Goal: Check status: Check status

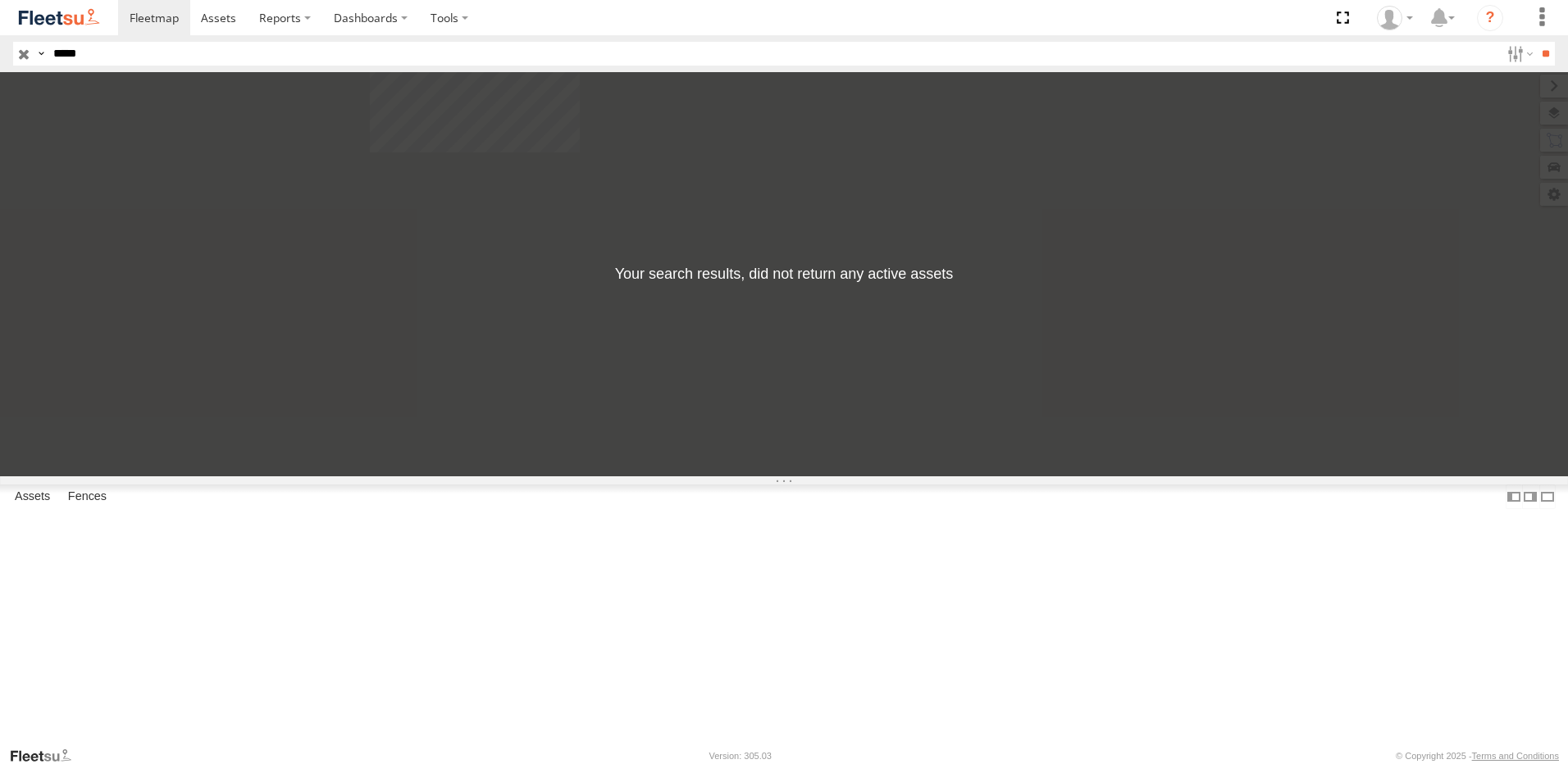
click at [106, 49] on input "*****" at bounding box center [772, 54] width 1453 height 24
type input "*"
click at [26, 52] on input "button" at bounding box center [23, 54] width 21 height 24
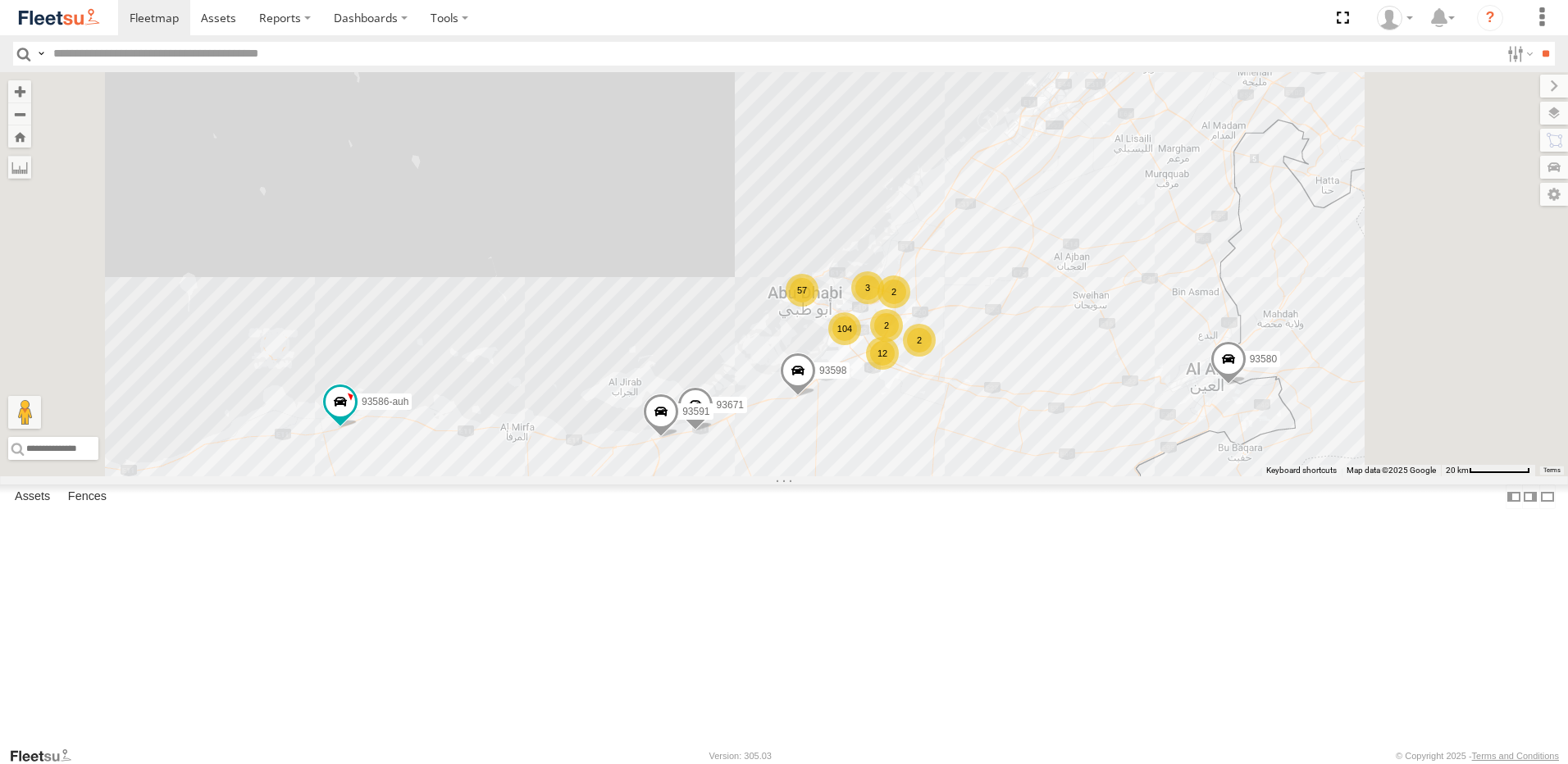
click at [45, 18] on img at bounding box center [58, 18] width 85 height 22
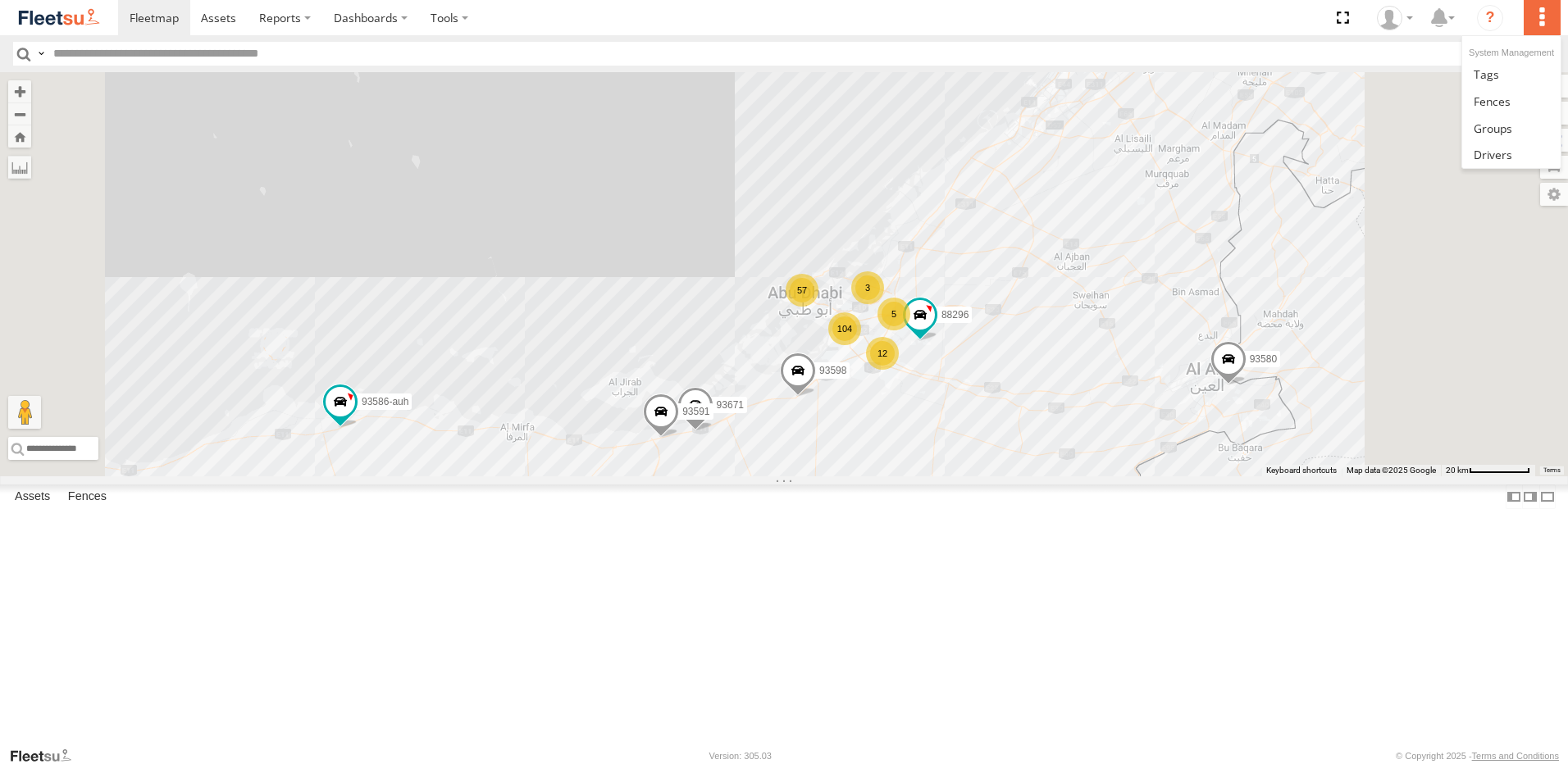
click at [1550, 12] on label at bounding box center [1541, 17] width 36 height 35
click at [1351, 52] on input "text" at bounding box center [772, 54] width 1453 height 24
click at [1505, 63] on label at bounding box center [1518, 54] width 35 height 24
click at [0, 0] on span "AUH" at bounding box center [0, 0] width 0 height 0
click at [0, 0] on span "UAE - [GEOGRAPHIC_DATA]" at bounding box center [0, 0] width 0 height 0
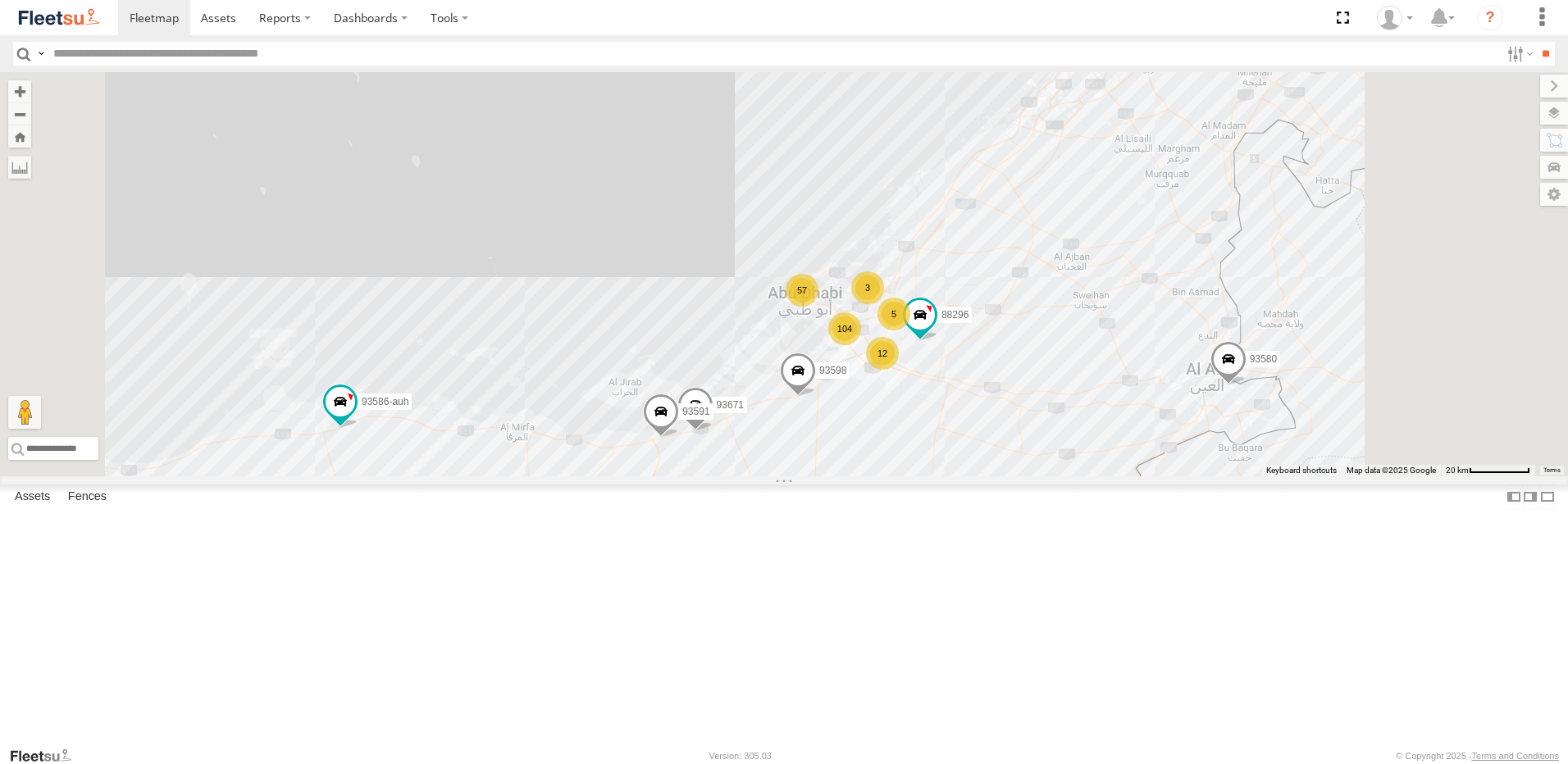
click at [0, 0] on span "UAE - [GEOGRAPHIC_DATA]" at bounding box center [0, 0] width 0 height 0
click at [0, 0] on label at bounding box center [0, 0] width 0 height 0
click at [0, 0] on span "AUH" at bounding box center [0, 0] width 0 height 0
click at [1543, 56] on input "**" at bounding box center [1546, 54] width 19 height 24
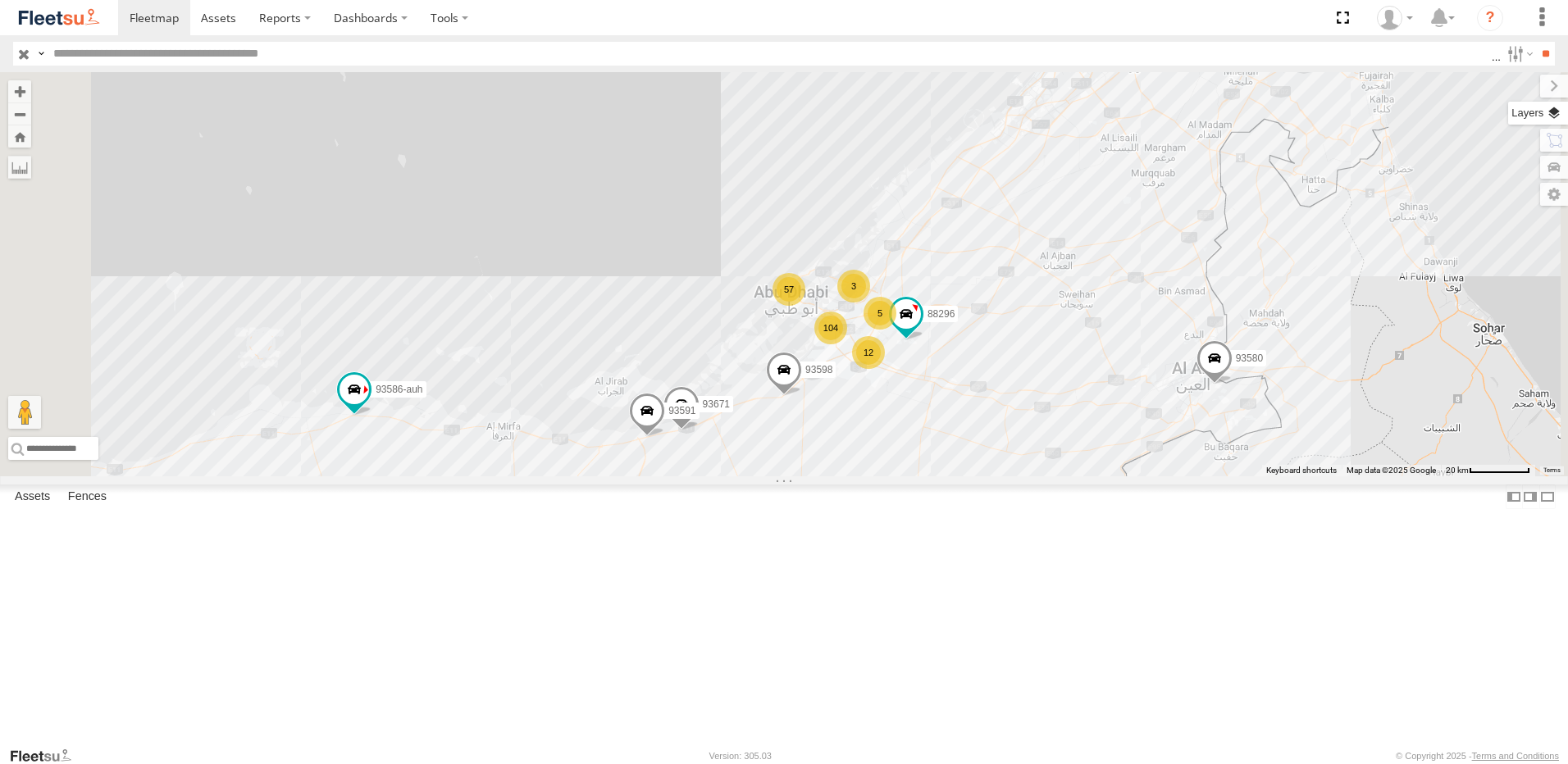
click at [1553, 118] on label at bounding box center [1538, 112] width 60 height 23
click at [1513, 88] on label at bounding box center [1541, 86] width 55 height 23
click at [1555, 118] on label at bounding box center [1538, 112] width 60 height 23
click at [1513, 88] on label at bounding box center [1541, 86] width 55 height 23
click at [1555, 143] on label at bounding box center [1536, 140] width 63 height 23
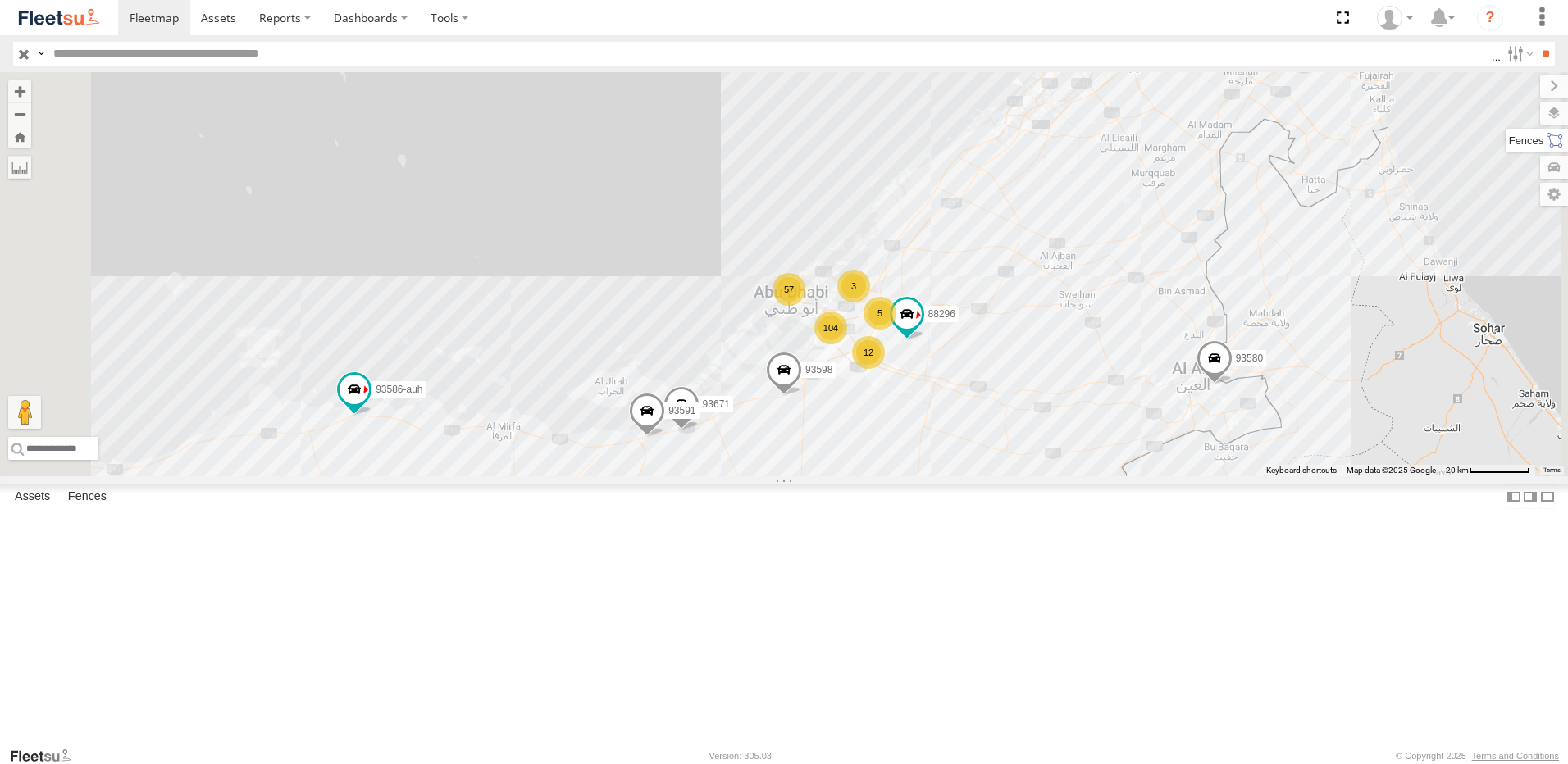
click at [1505, 136] on label at bounding box center [1536, 140] width 63 height 23
click at [1508, 116] on label at bounding box center [1538, 112] width 60 height 23
click at [1513, 92] on label at bounding box center [1541, 86] width 55 height 23
click at [1558, 112] on label at bounding box center [1538, 112] width 60 height 23
click at [0, 0] on span "Basemaps" at bounding box center [0, 0] width 0 height 0
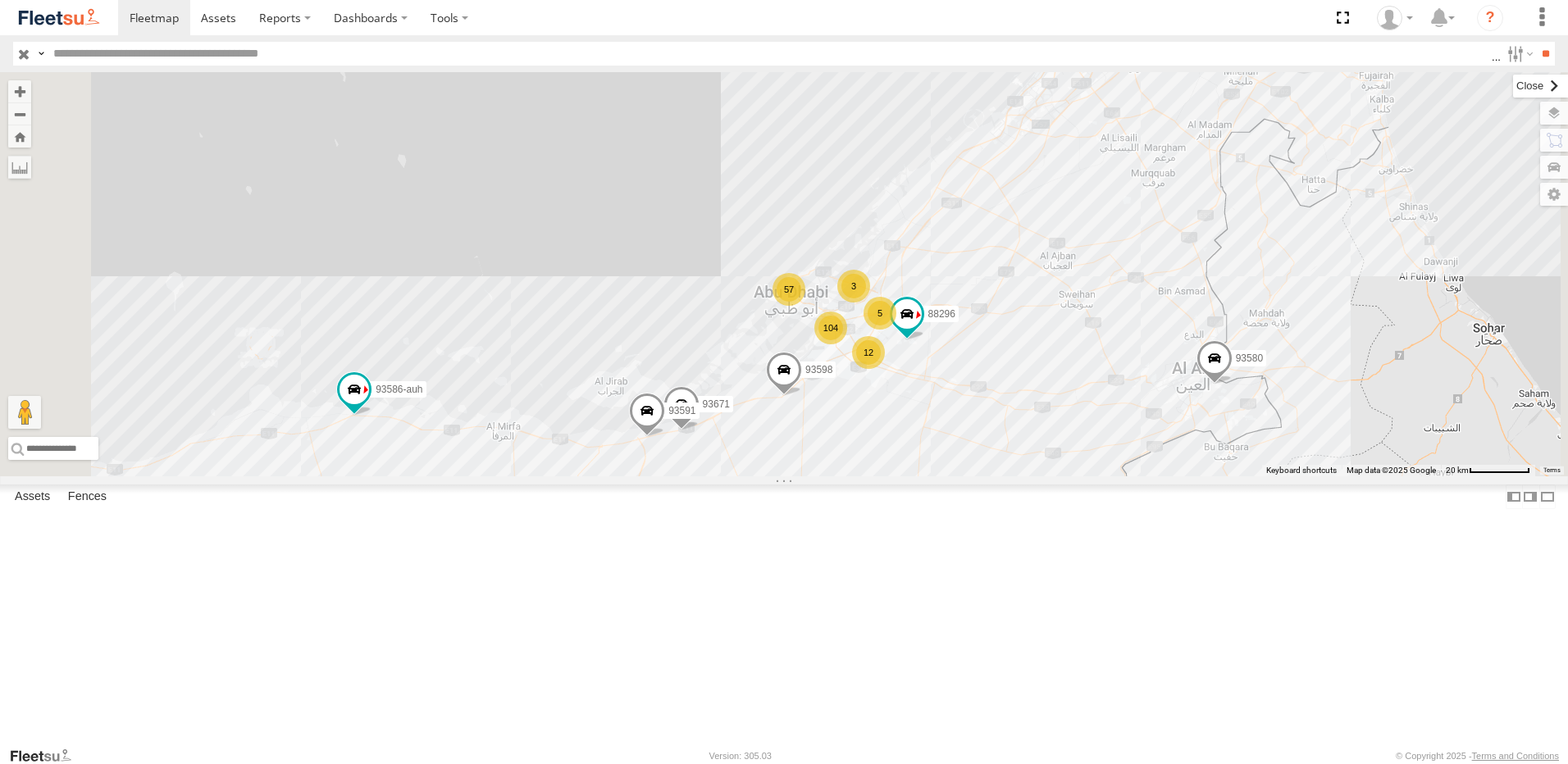
click at [1513, 88] on label at bounding box center [1541, 86] width 55 height 23
click at [1546, 58] on input "**" at bounding box center [1546, 54] width 19 height 24
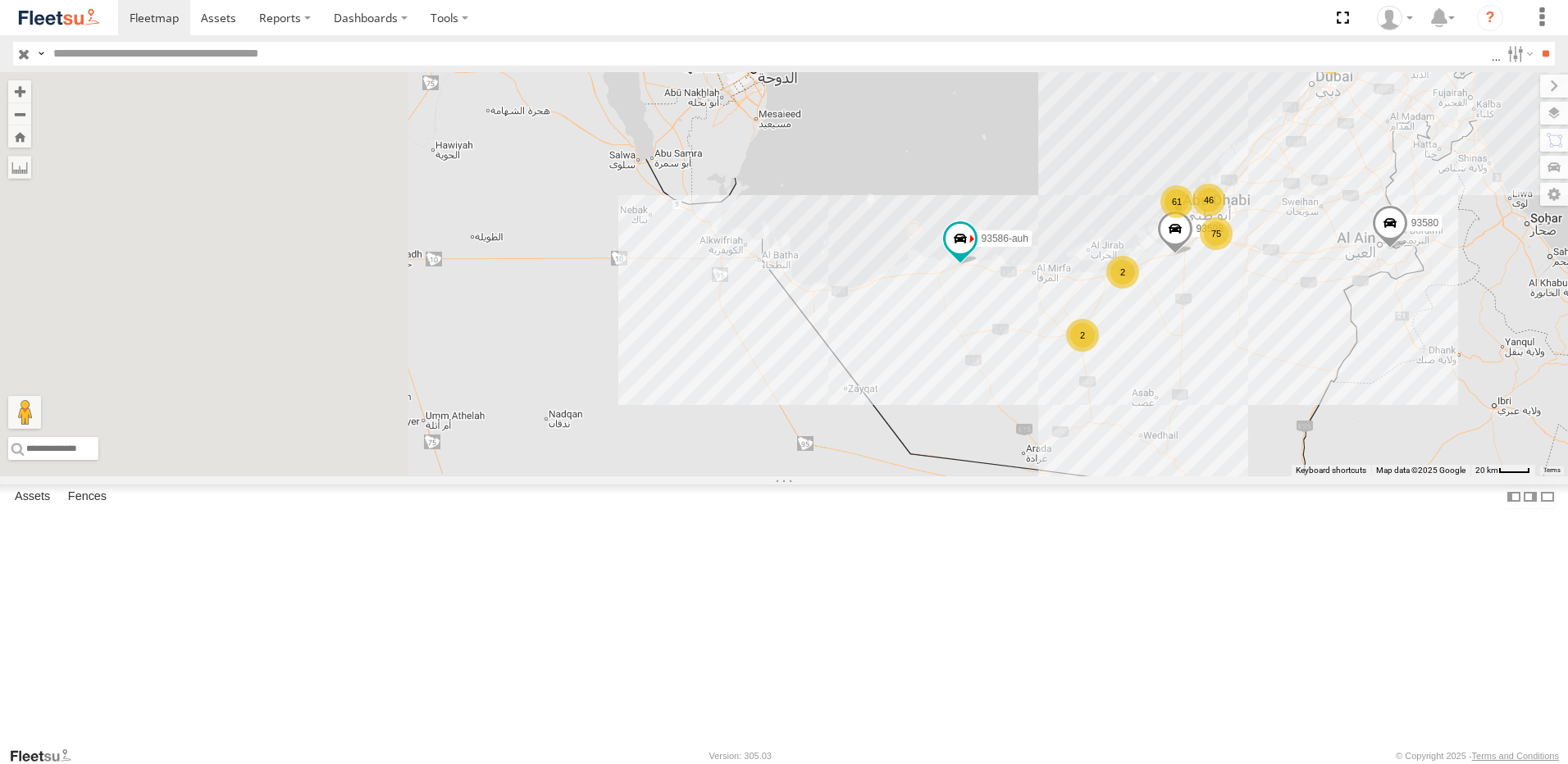
drag, startPoint x: 1009, startPoint y: 245, endPoint x: 1318, endPoint y: 240, distance: 309.0
click at [1318, 240] on div "93598 93586-auh 93580 75 61 9 2 46 2" at bounding box center [784, 274] width 1568 height 404
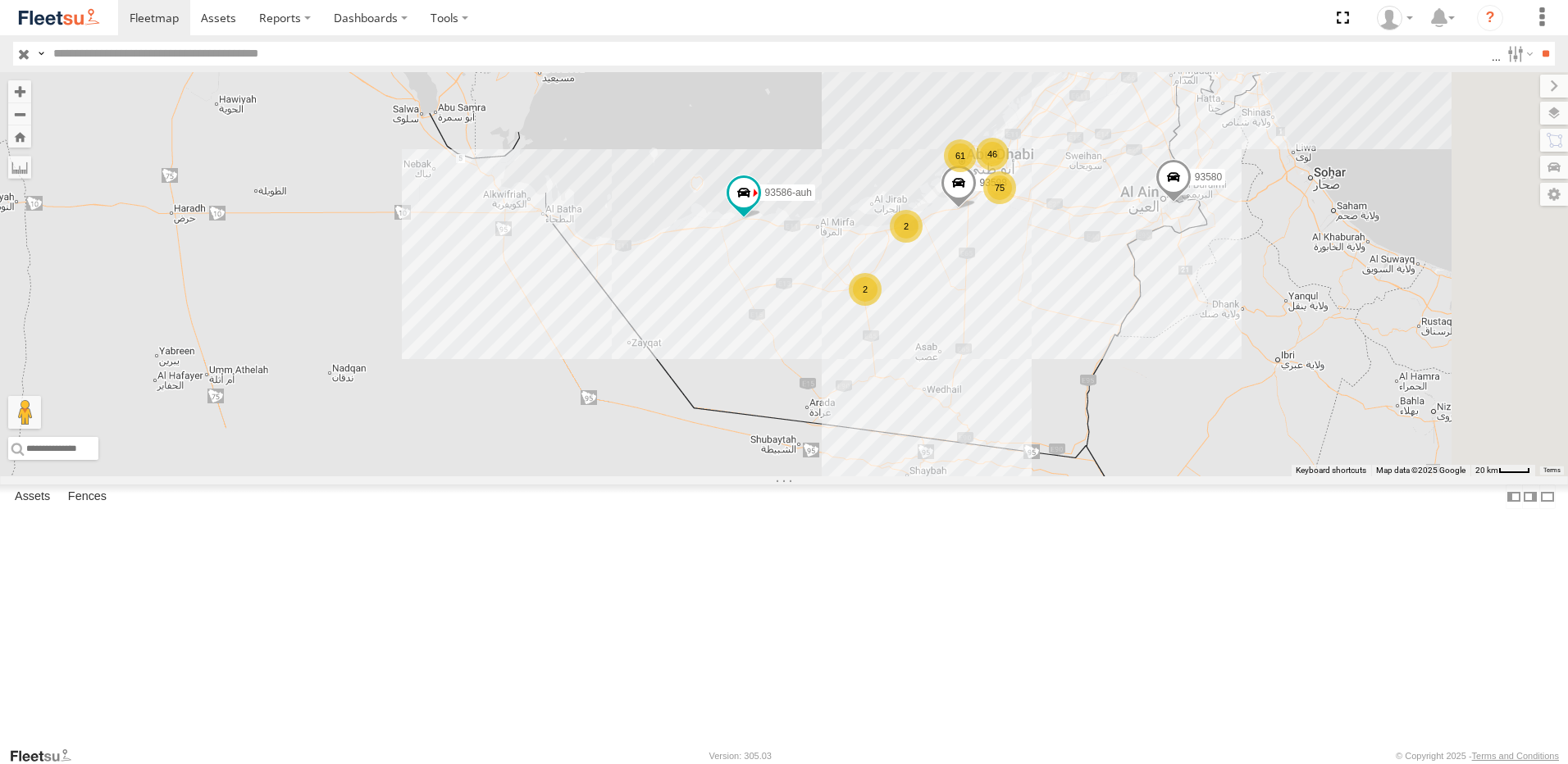
drag, startPoint x: 1361, startPoint y: 303, endPoint x: 1093, endPoint y: 252, distance: 272.8
click at [1088, 256] on div "93598 93586-auh 93580 75 61 9 2 46 2" at bounding box center [784, 274] width 1568 height 404
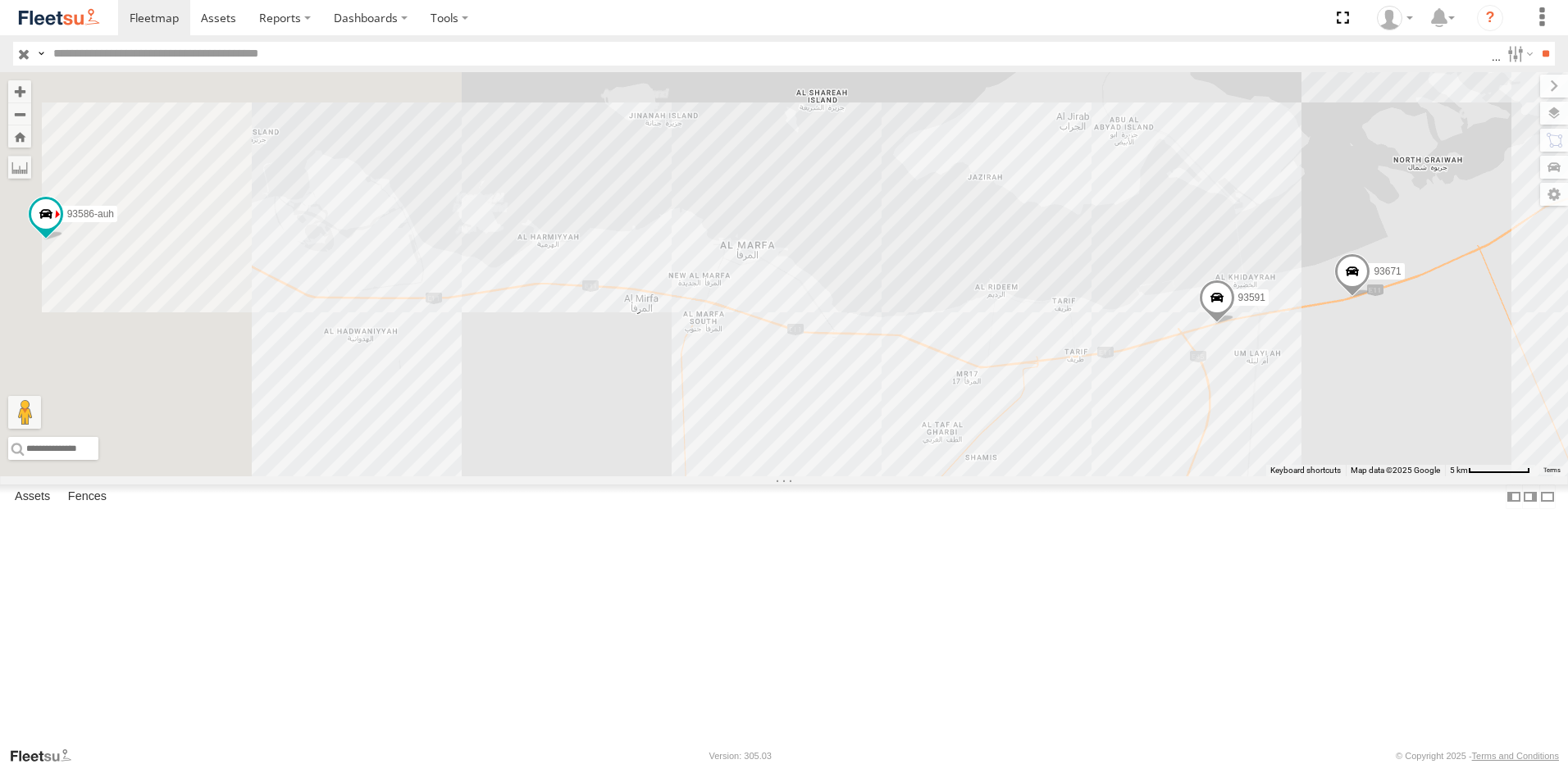
drag, startPoint x: 846, startPoint y: 330, endPoint x: 1221, endPoint y: 307, distance: 375.7
click at [1221, 307] on div "93598 93586-auh 93580 88296 93671 93591 43650 81928 46190 69257 93576" at bounding box center [784, 274] width 1568 height 404
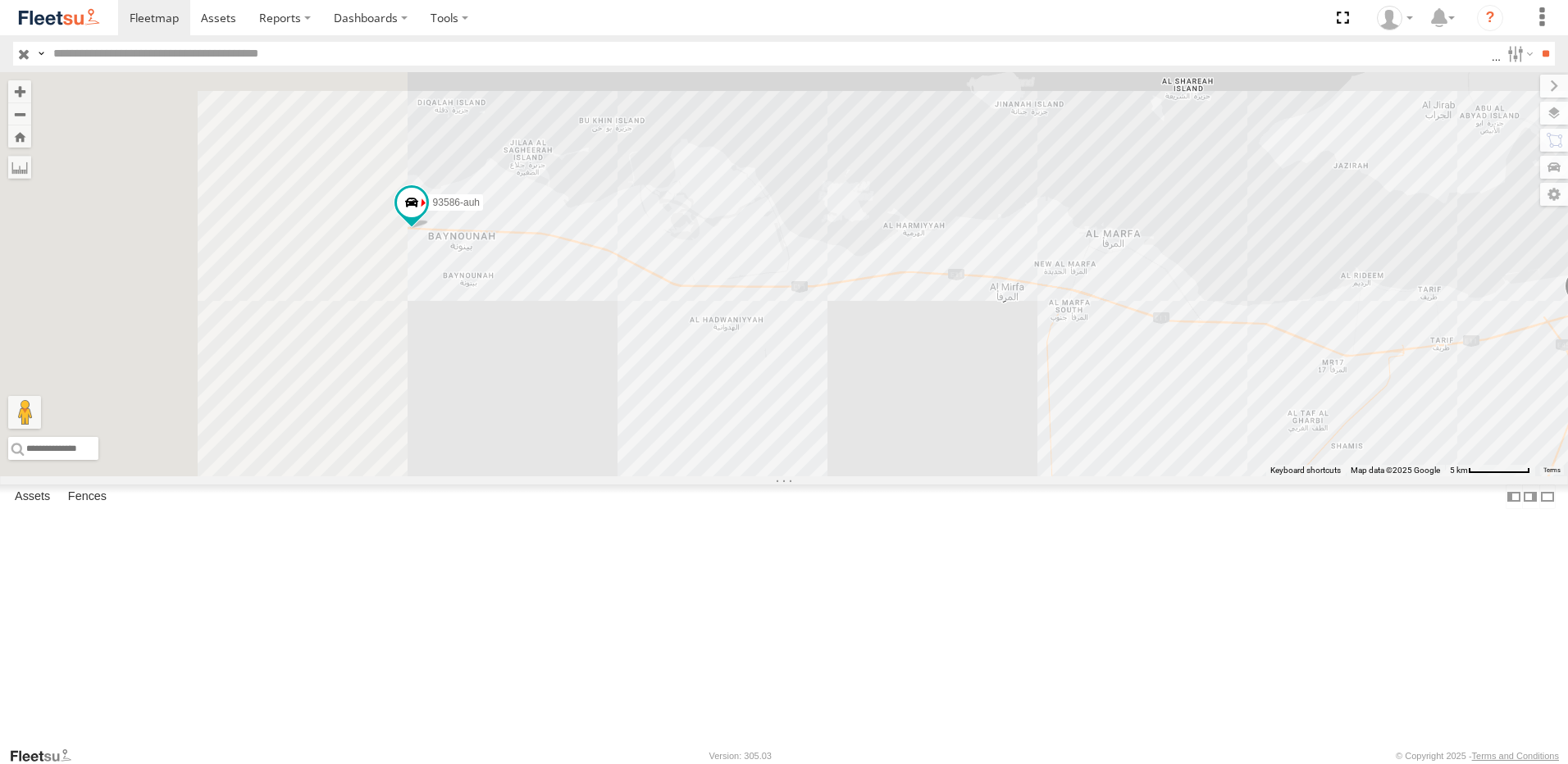
drag, startPoint x: 653, startPoint y: 302, endPoint x: 1007, endPoint y: 290, distance: 354.2
click at [1007, 290] on div "93598 93586-auh 93580 88296 93671 93591 43650 81928 46190 69257 93576" at bounding box center [784, 274] width 1568 height 404
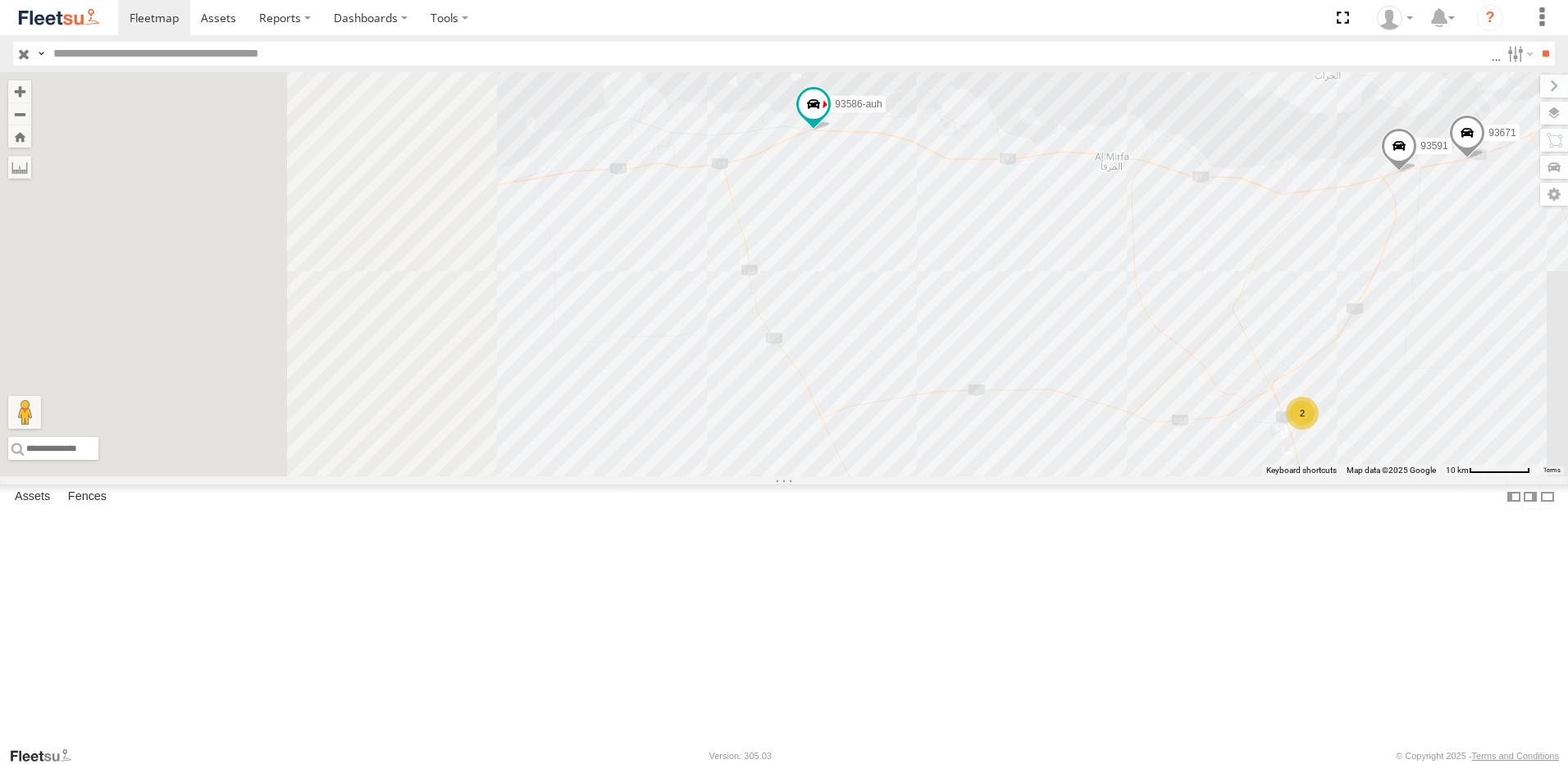
drag, startPoint x: 767, startPoint y: 249, endPoint x: 1163, endPoint y: 187, distance: 400.8
click at [1163, 187] on div "93598 93586-auh 93580 88296 93671 93591 43650 81928 46190 69257 93576 40 2 12 2" at bounding box center [784, 274] width 1568 height 404
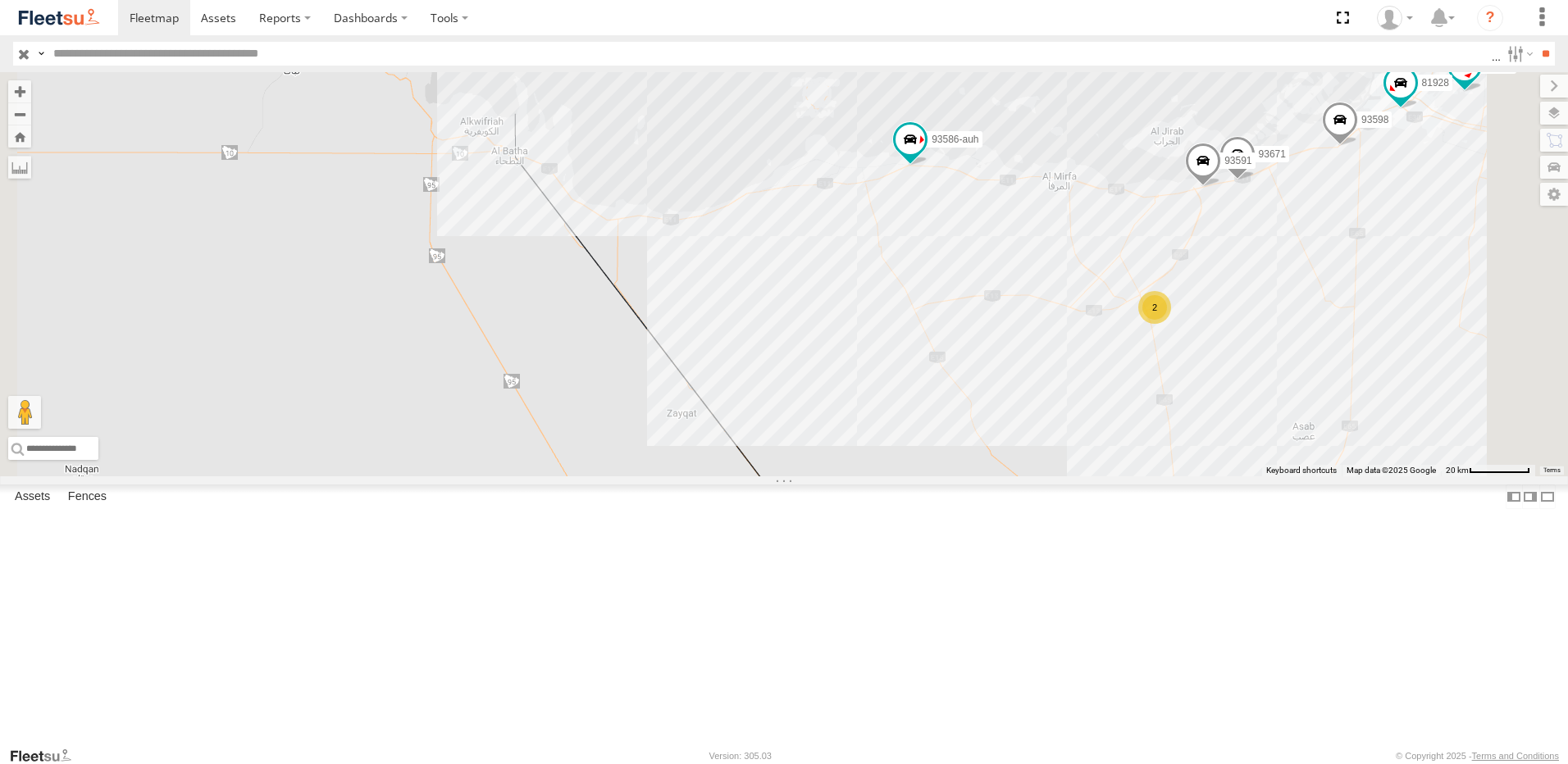
drag, startPoint x: 951, startPoint y: 267, endPoint x: 935, endPoint y: 284, distance: 23.3
click at [935, 284] on div "93598 93586-auh 93580 88296 93671 93591 43650 81928 46190 69257 93576 2" at bounding box center [784, 274] width 1568 height 404
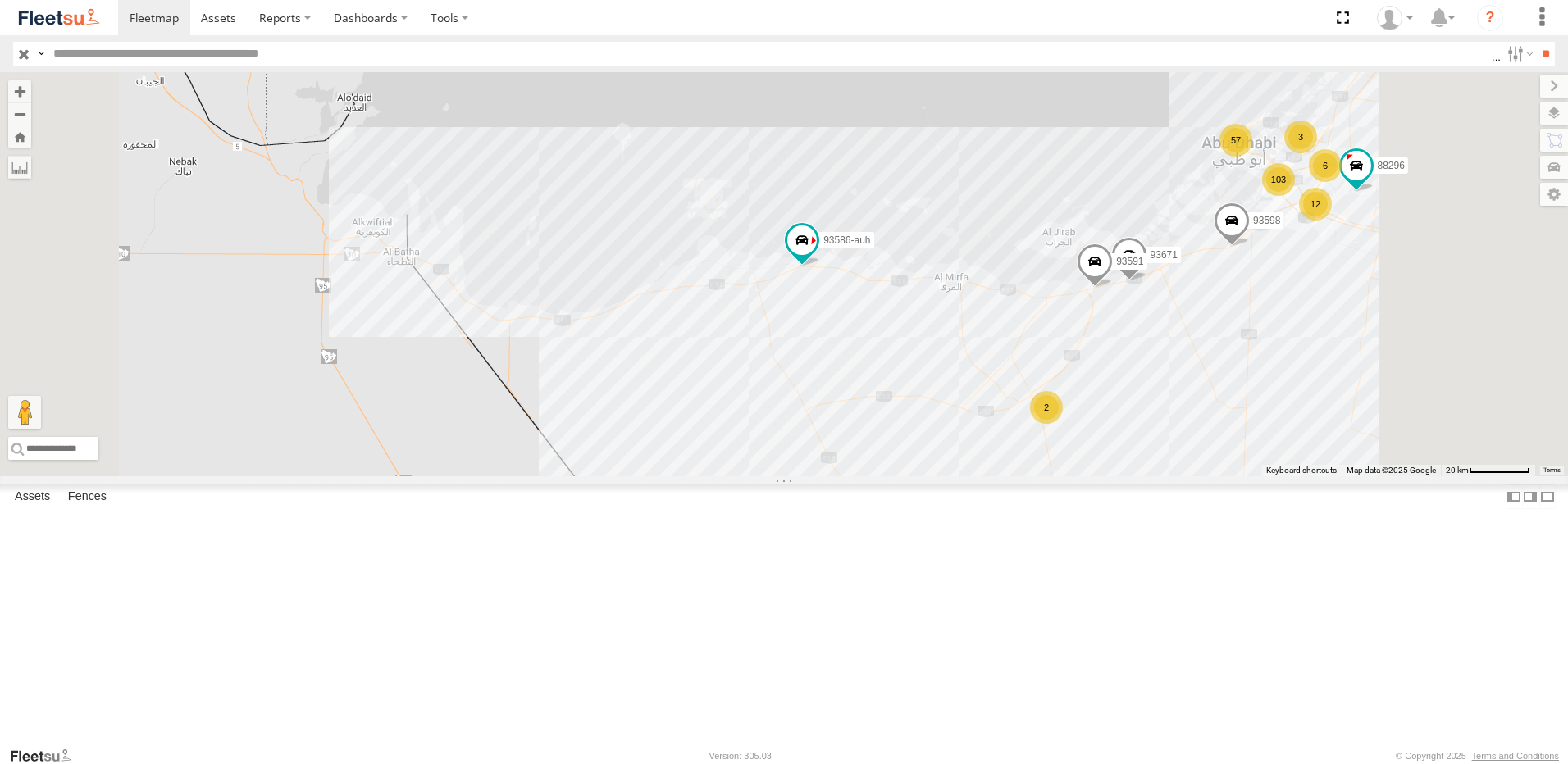
drag, startPoint x: 1203, startPoint y: 464, endPoint x: 954, endPoint y: 321, distance: 287.1
click at [954, 321] on div "93598 93586-auh 93580 88296 93671 93591 12 57 103 2 6 3" at bounding box center [784, 274] width 1568 height 404
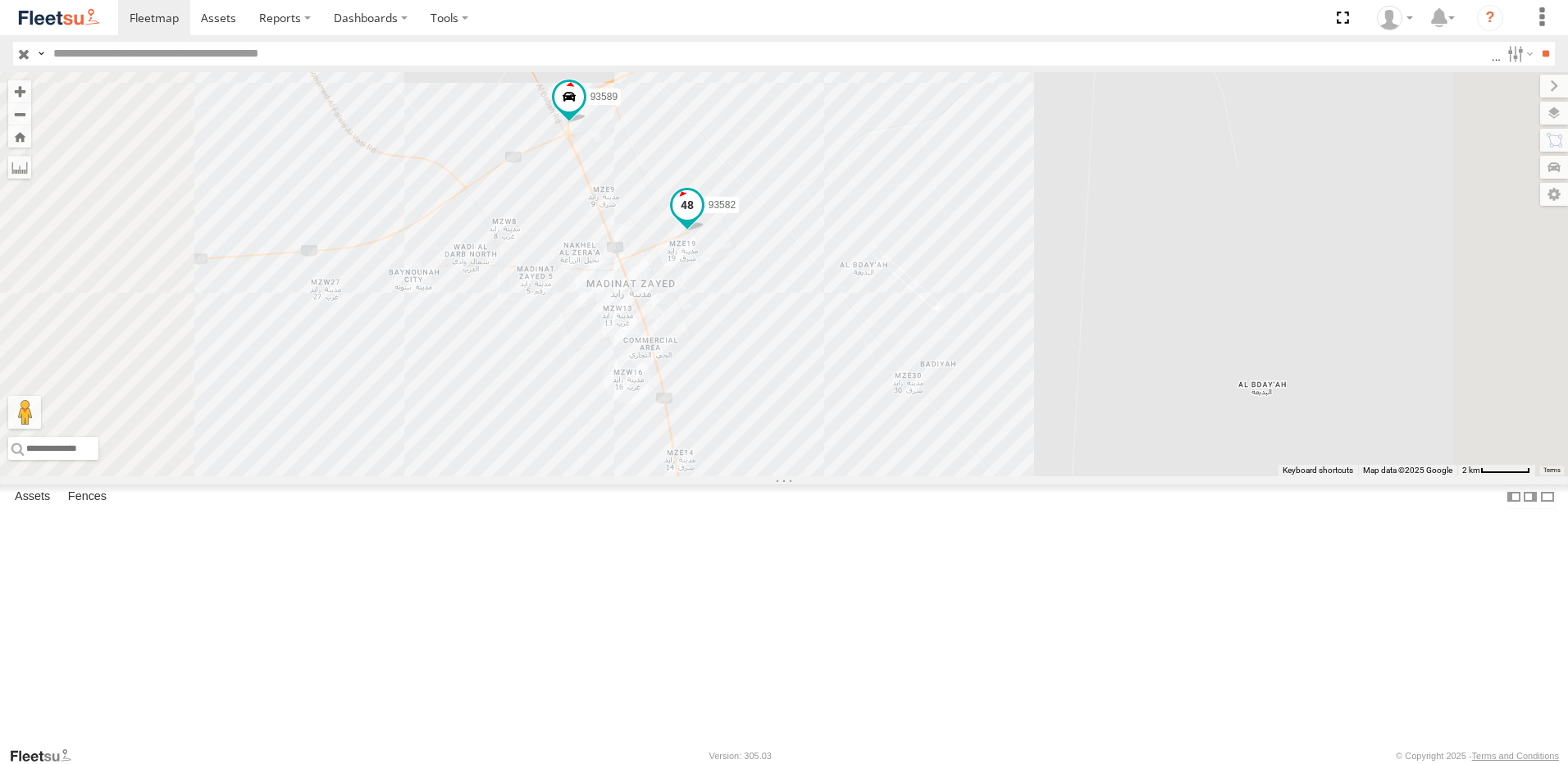
click at [702, 219] on span at bounding box center [687, 204] width 29 height 29
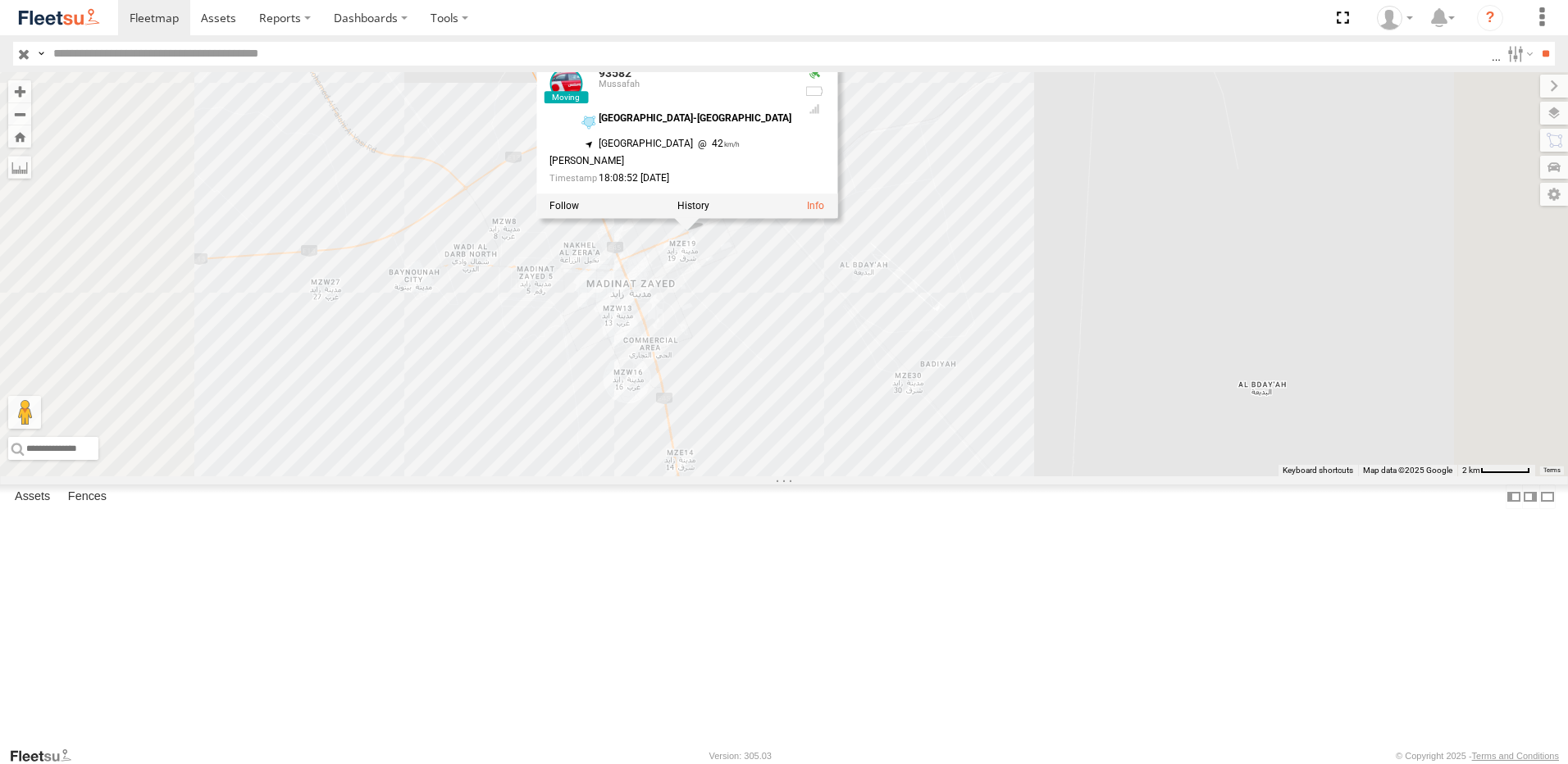
click at [1033, 193] on div "93598 93586-auh 93580 88296 93671 93591 93582 93589 93582 Mussafah Zayed City-B…" at bounding box center [784, 274] width 1568 height 404
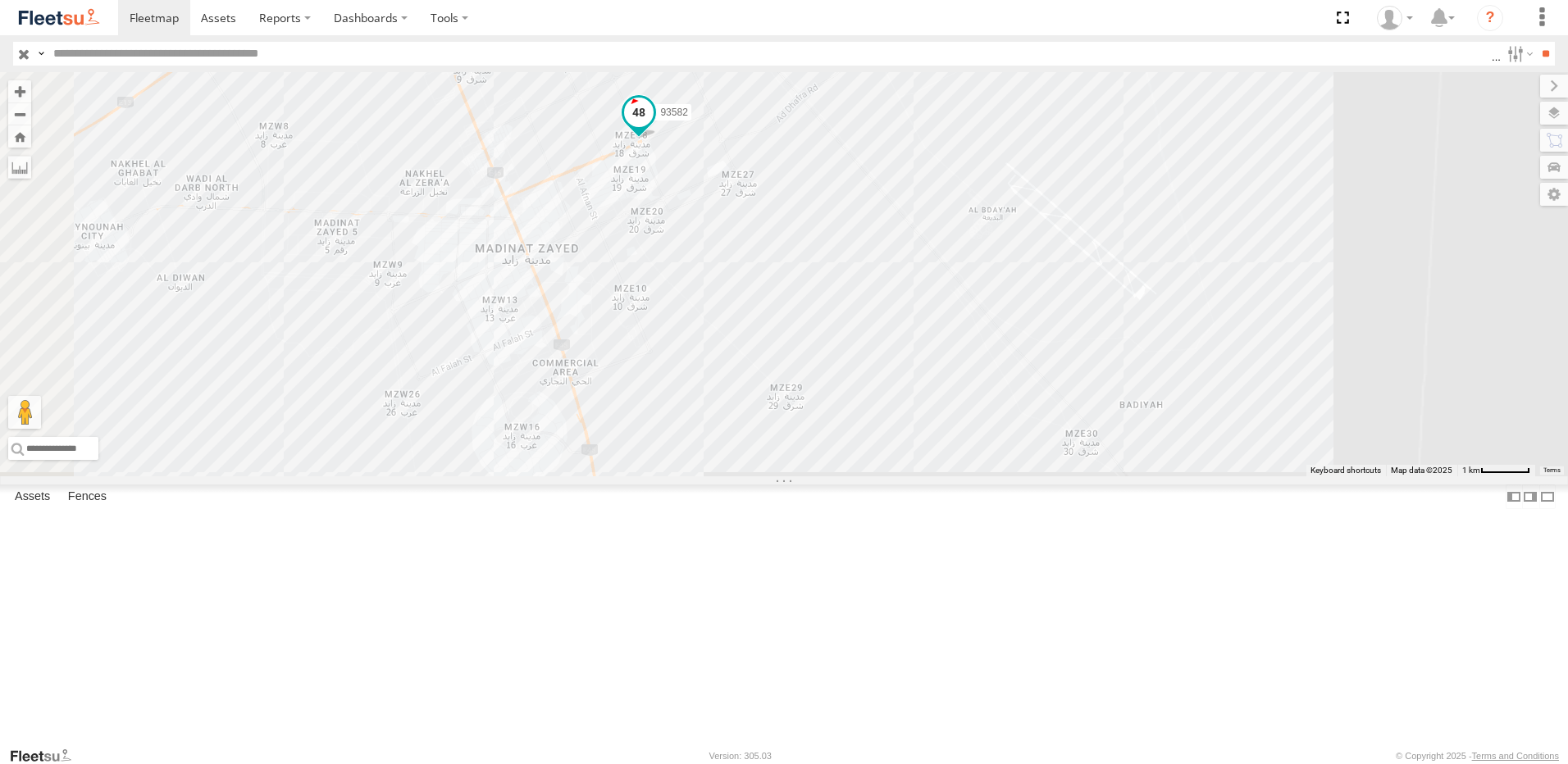
click at [654, 127] on span at bounding box center [639, 112] width 29 height 29
click at [992, 144] on div "93598 93586-auh 93580 88296 93671 93591 93582 93589 93582 Mussafah Zayed City-B…" at bounding box center [784, 274] width 1568 height 404
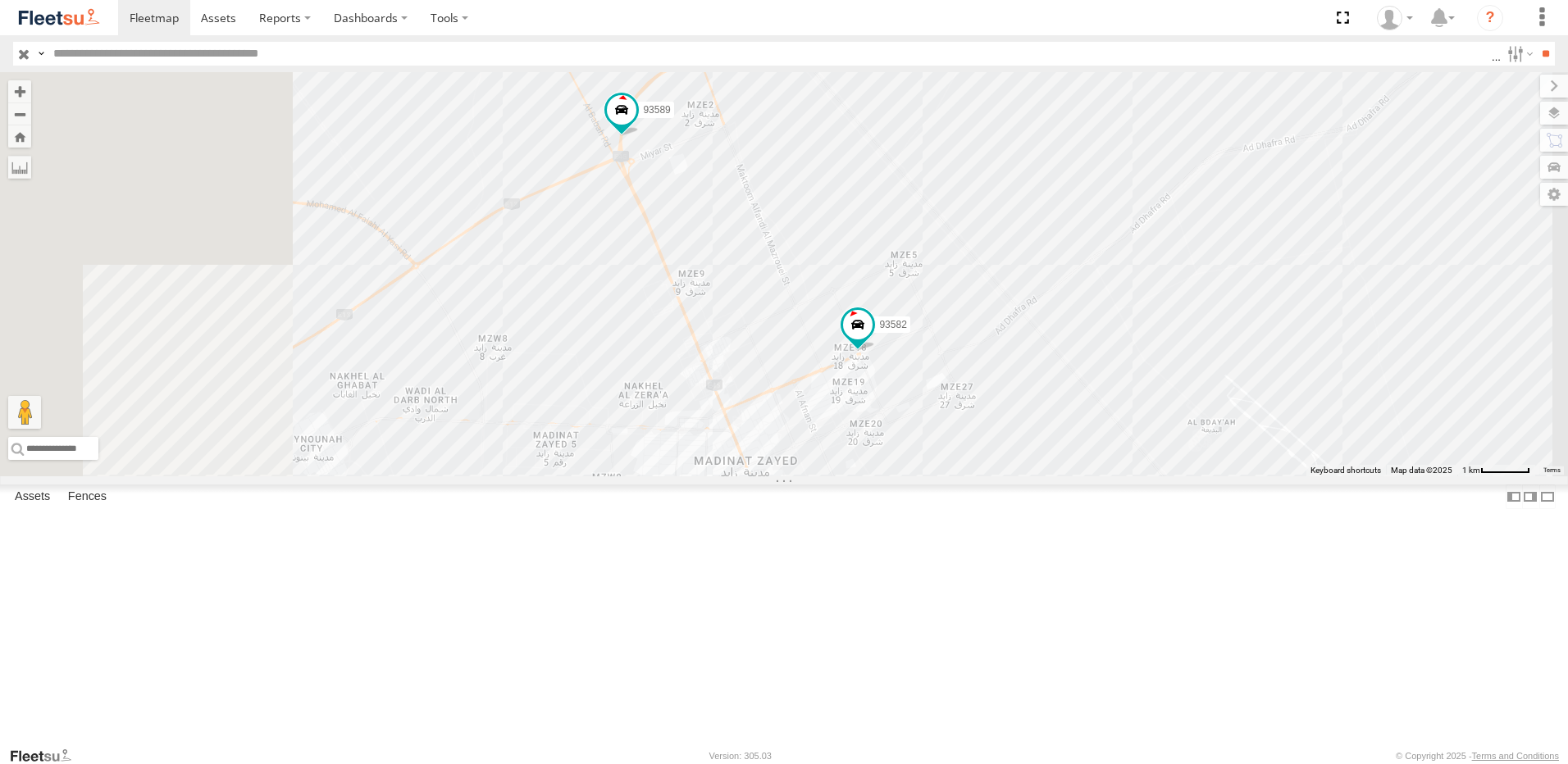
drag, startPoint x: 990, startPoint y: 130, endPoint x: 1213, endPoint y: 350, distance: 313.3
click at [1213, 350] on div "93598 93586-auh 93580 88296 93671 93591 93582 93589" at bounding box center [784, 274] width 1568 height 404
click at [655, 146] on span at bounding box center [637, 124] width 36 height 45
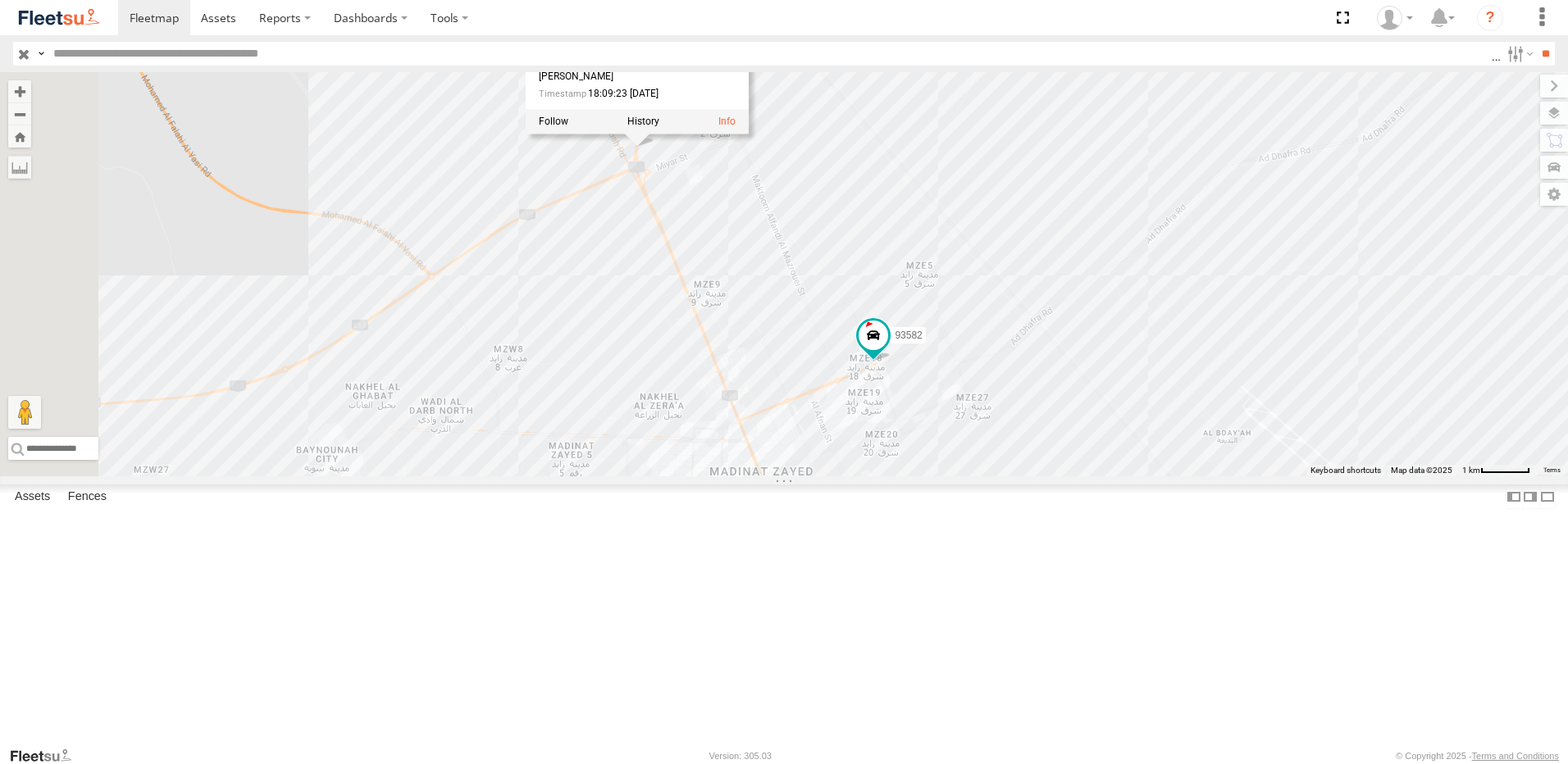
click at [1131, 249] on div "93598 93586-auh 93580 88296 93671 93591 93582 93589 93589 Mussafah طريق مدينة ز…" at bounding box center [784, 274] width 1568 height 404
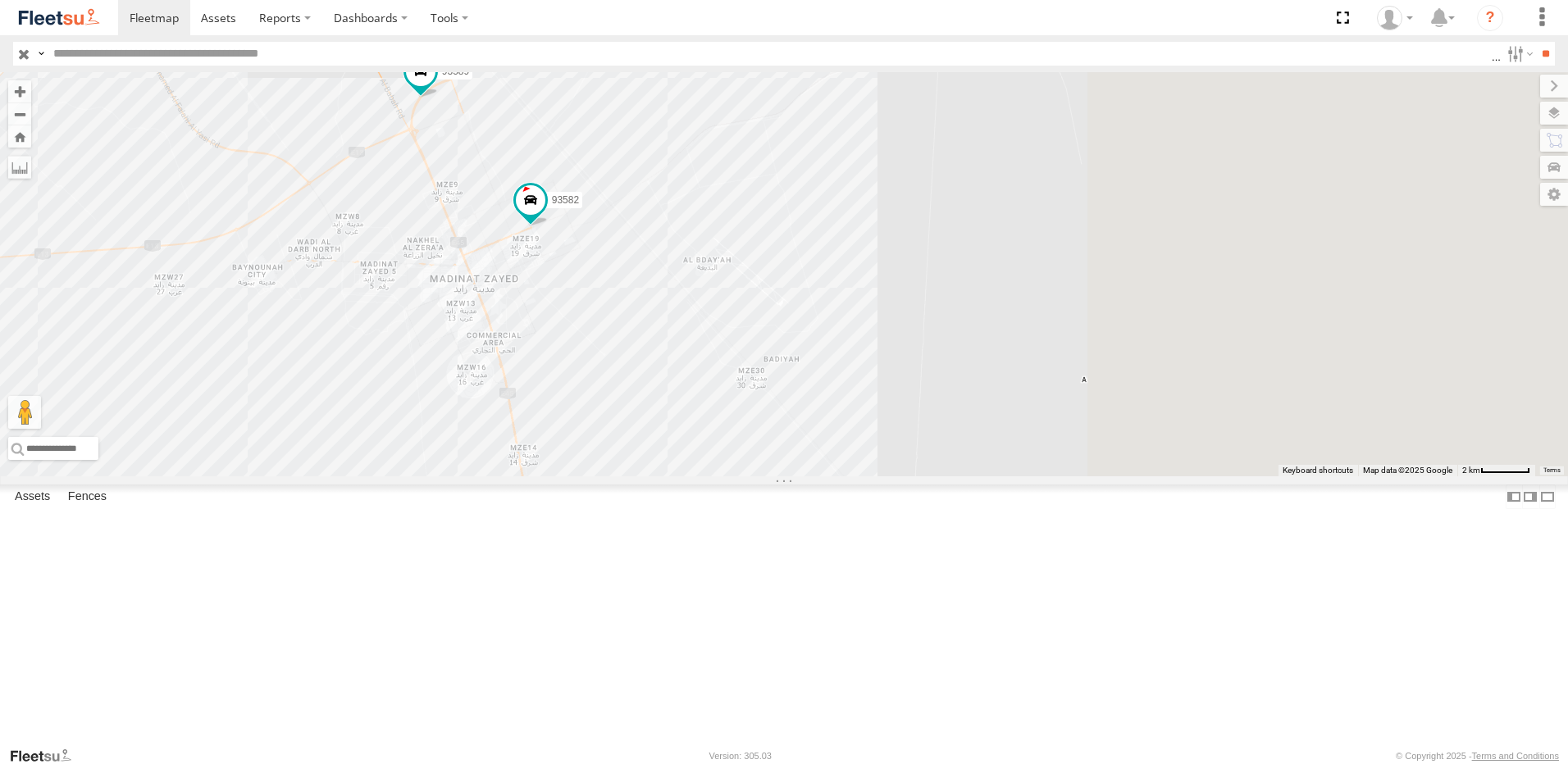
drag, startPoint x: 1151, startPoint y: 240, endPoint x: 782, endPoint y: 229, distance: 369.2
click at [782, 229] on div "93598 93586-auh 93580 88296 93671 93591 93582 93589" at bounding box center [784, 274] width 1568 height 404
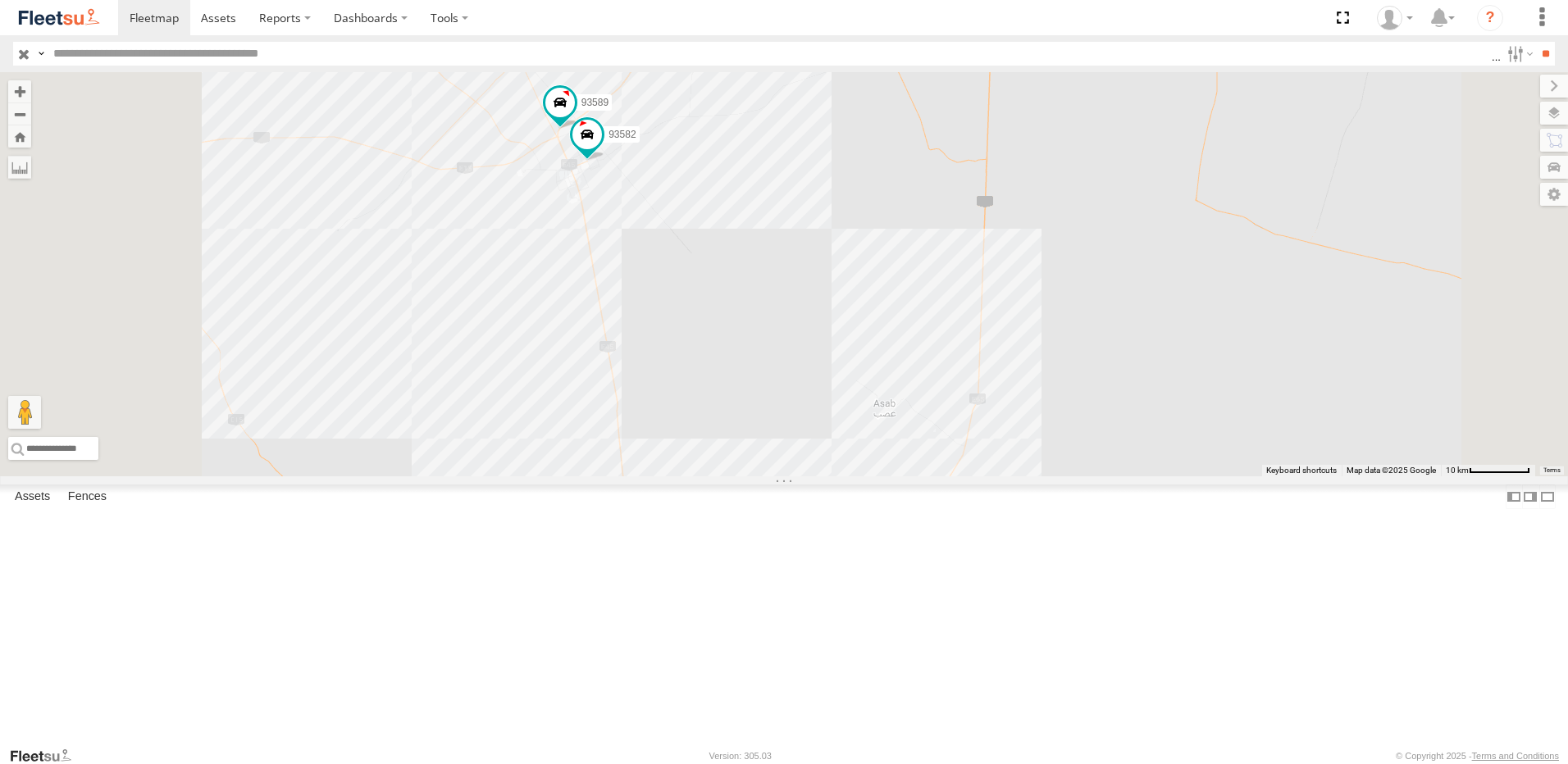
drag, startPoint x: 866, startPoint y: 222, endPoint x: 872, endPoint y: 267, distance: 45.4
click at [872, 267] on div "93598 93586-auh 93580 88296 93671 93591 93582 93589" at bounding box center [784, 274] width 1568 height 404
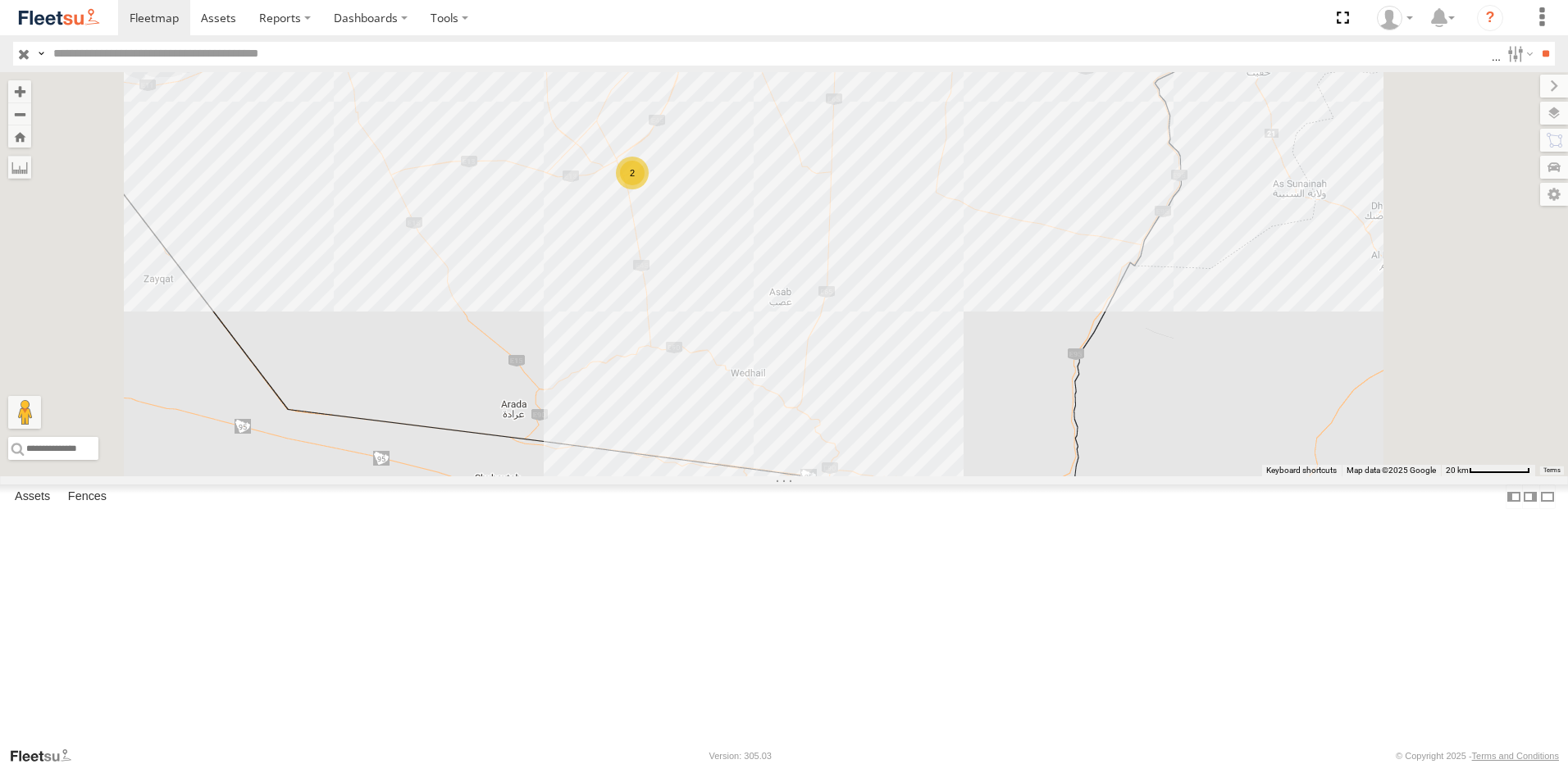
click at [548, 195] on div "93598 93586-auh 93580 88296 93671 93591 12 103 25 2 8" at bounding box center [784, 274] width 1568 height 404
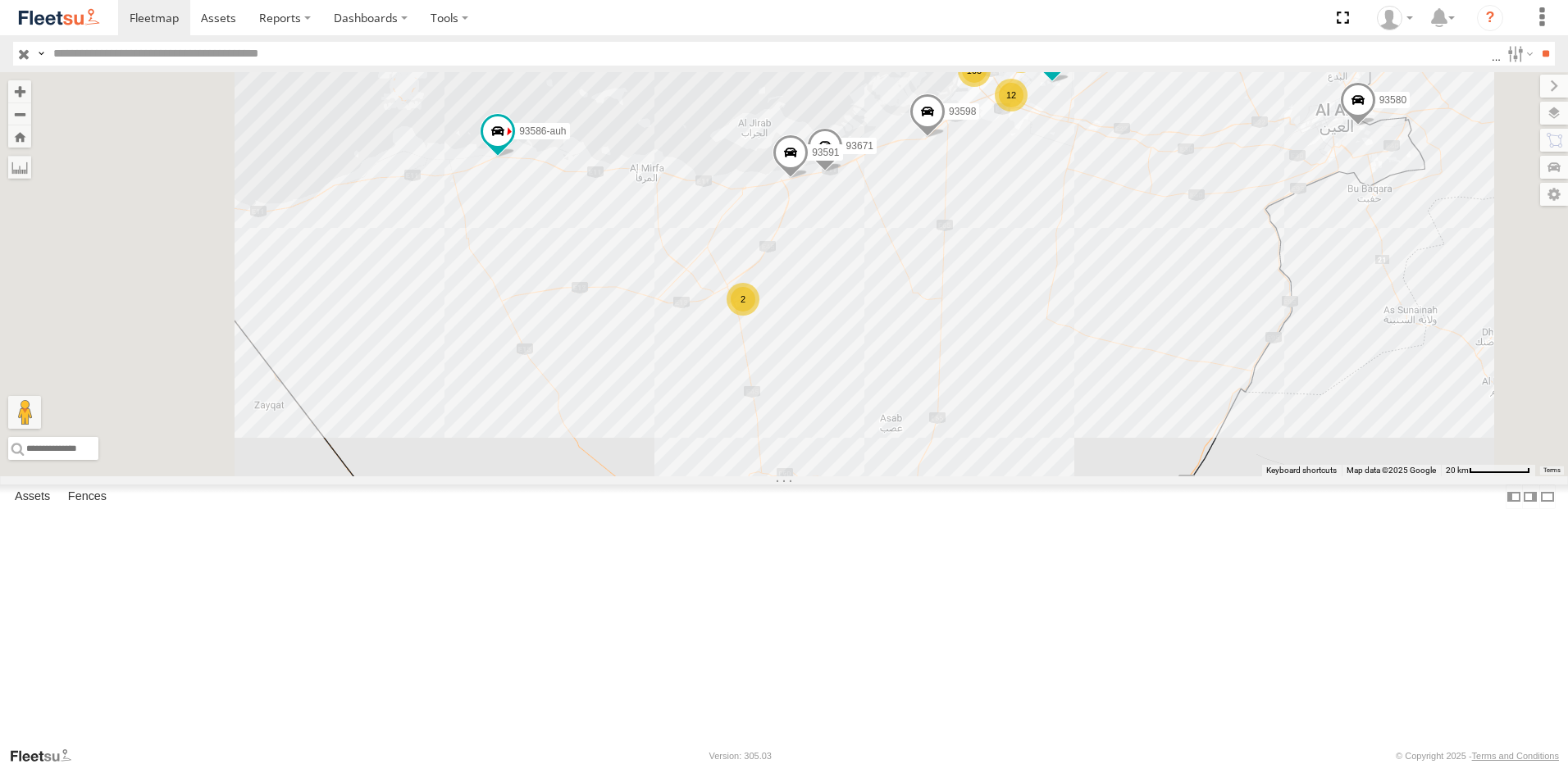
drag, startPoint x: 745, startPoint y: 331, endPoint x: 755, endPoint y: 341, distance: 14.1
click at [755, 341] on div "93598 93586-auh 93580 88296 93671 93591 12 103 25 2 8" at bounding box center [784, 274] width 1568 height 404
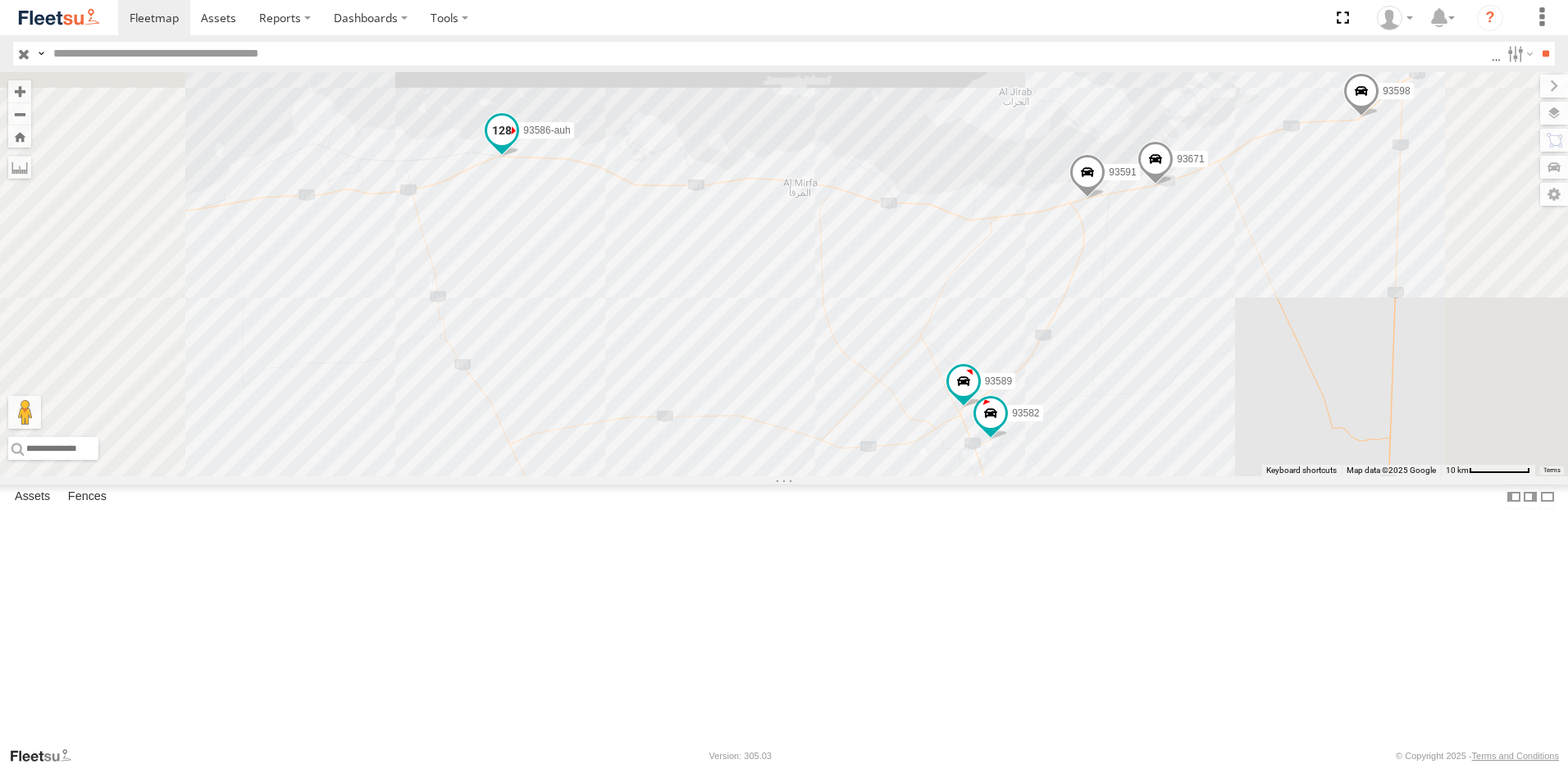
click at [517, 145] on span at bounding box center [502, 130] width 29 height 29
click at [729, 355] on div "93598 93586-auh 93580 88296 93671 93591 46190 23 93582 93589 93586-auh Mussafah…" at bounding box center [784, 274] width 1568 height 404
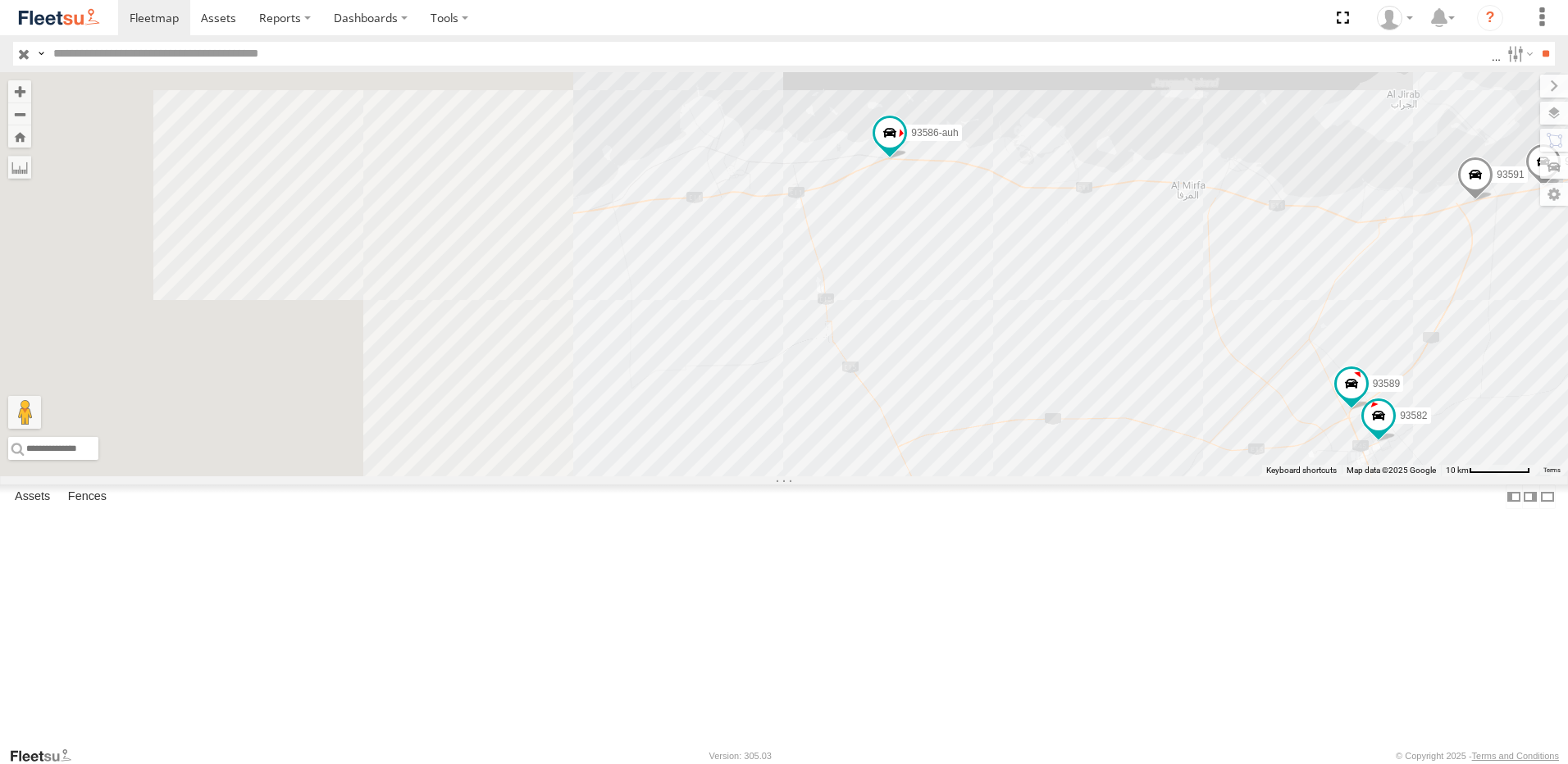
drag, startPoint x: 718, startPoint y: 355, endPoint x: 1133, endPoint y: 355, distance: 415.0
click at [1133, 355] on div "93598 93586-auh 93580 88296 93671 93591 46190 23 93582 93589" at bounding box center [784, 274] width 1568 height 404
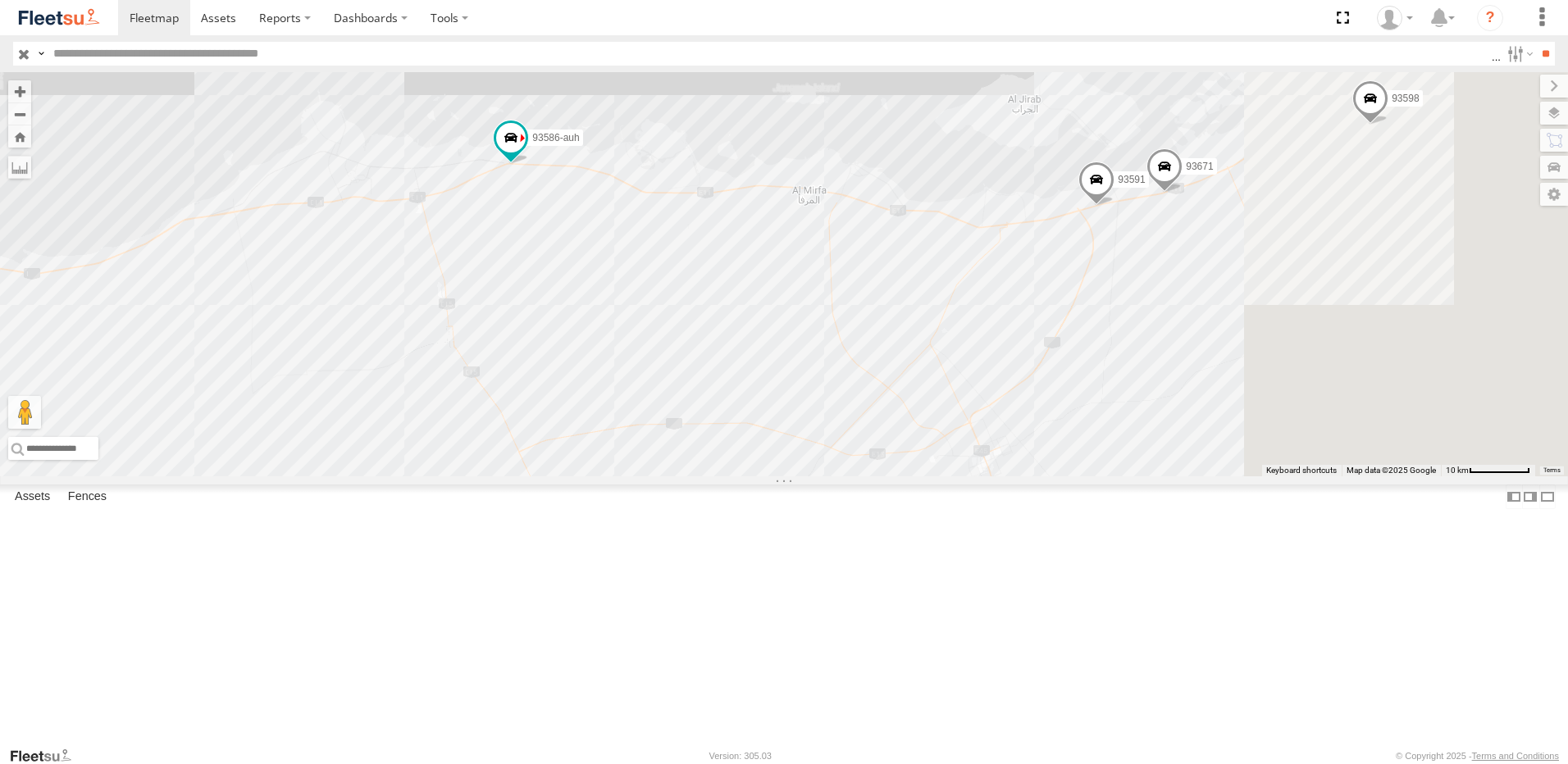
drag, startPoint x: 1006, startPoint y: 275, endPoint x: 360, endPoint y: 276, distance: 646.0
click at [360, 276] on main "← Move left → Move right ↑ Move up ↓ Move down + Zoom in - Zoom out Home Jump l…" at bounding box center [784, 409] width 1568 height 674
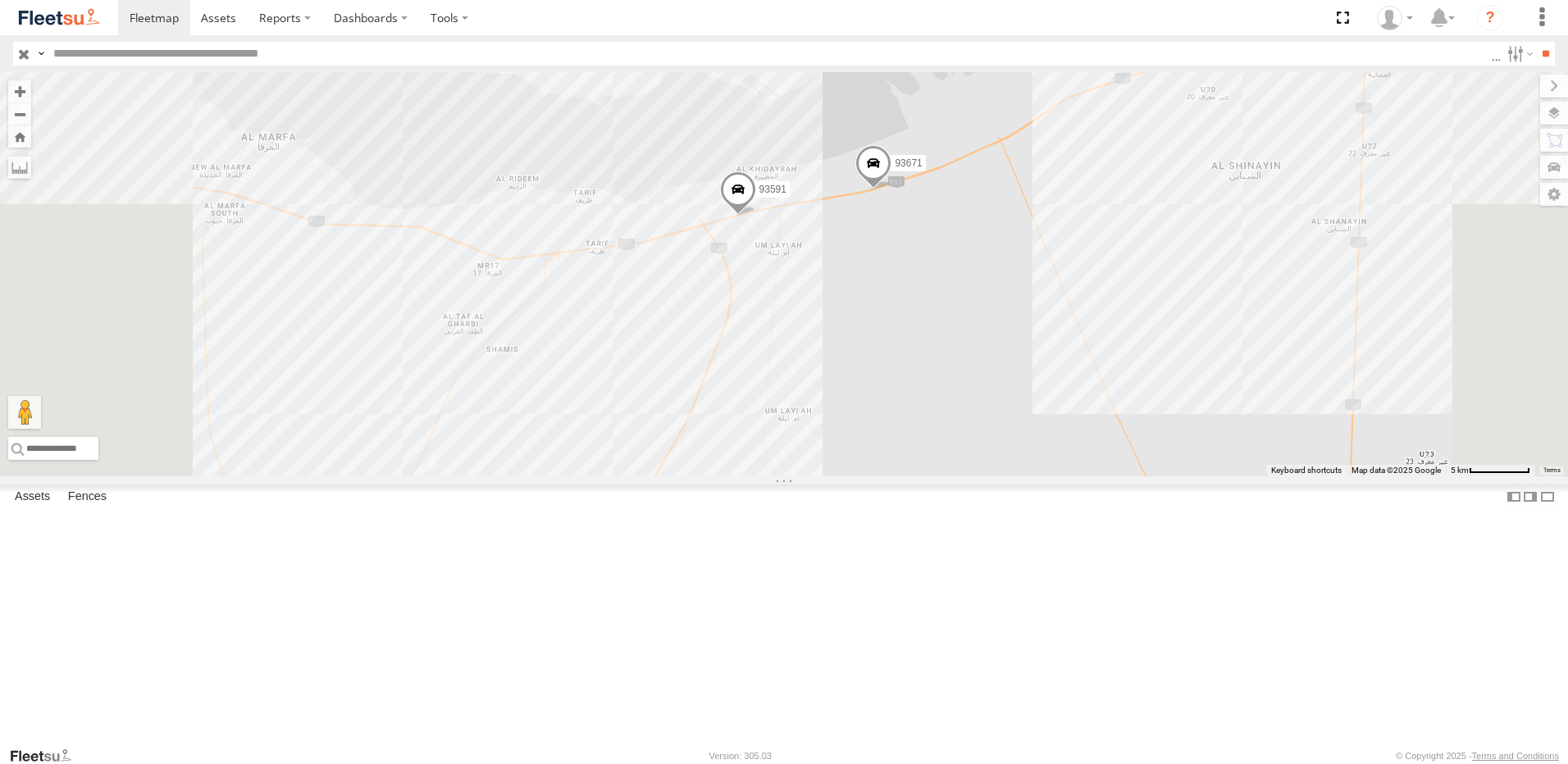
click at [756, 215] on span at bounding box center [738, 194] width 36 height 45
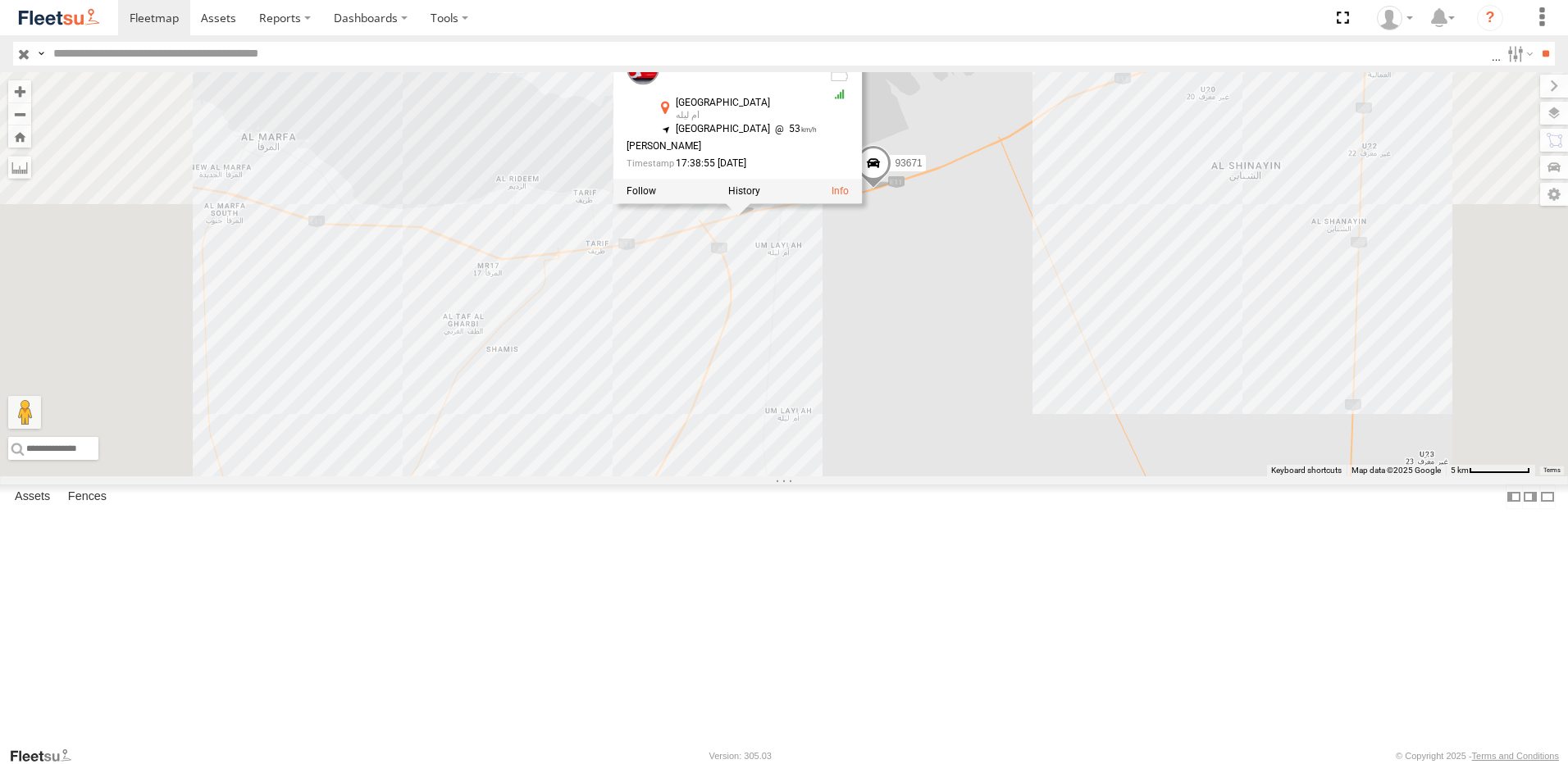
click at [892, 190] on span at bounding box center [874, 167] width 36 height 45
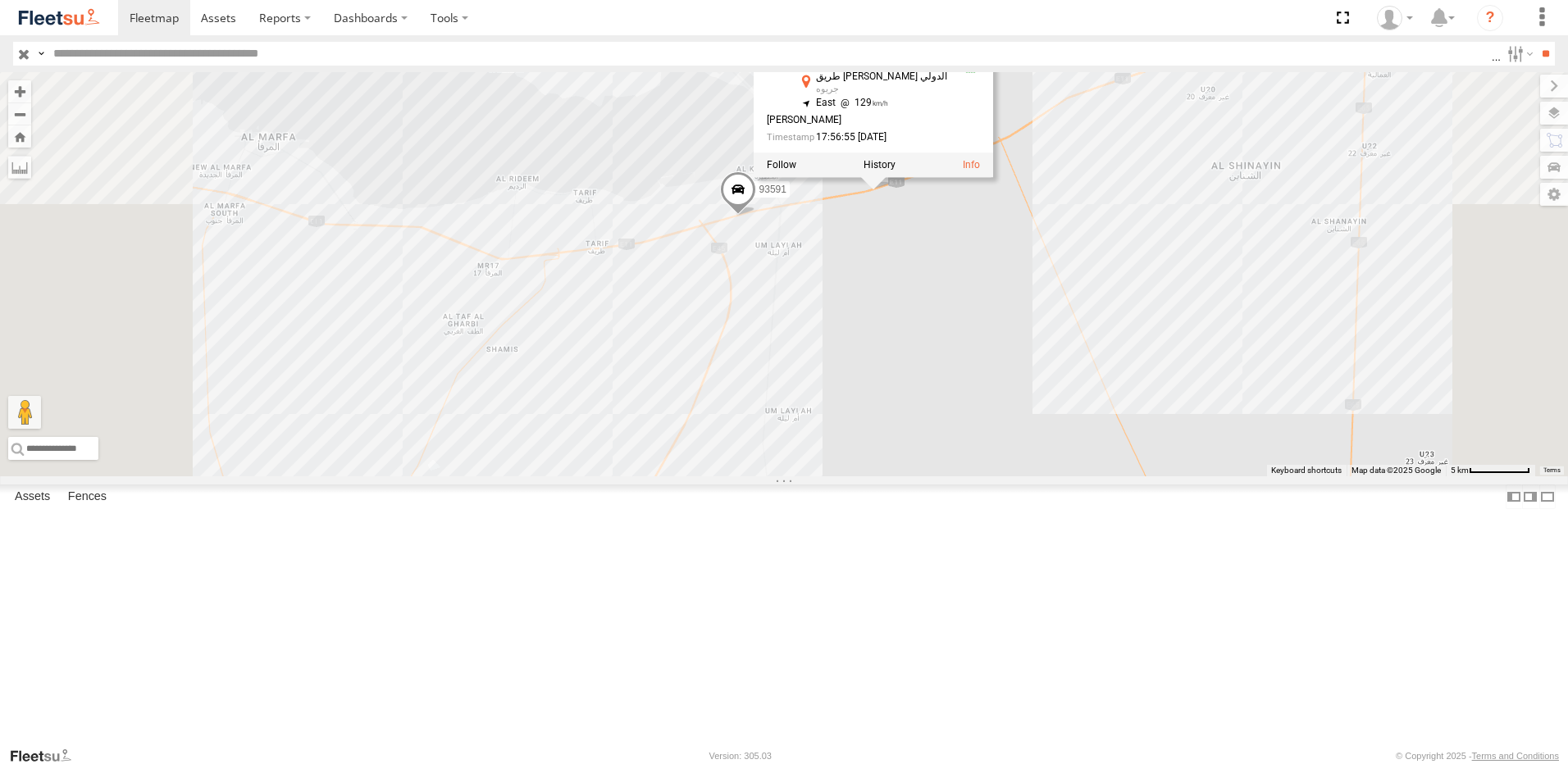
click at [1064, 351] on div "93598 93586-auh 93580 88296 93671 93591 93582 81928 69257 98519 93589 93671 Mus…" at bounding box center [784, 274] width 1568 height 404
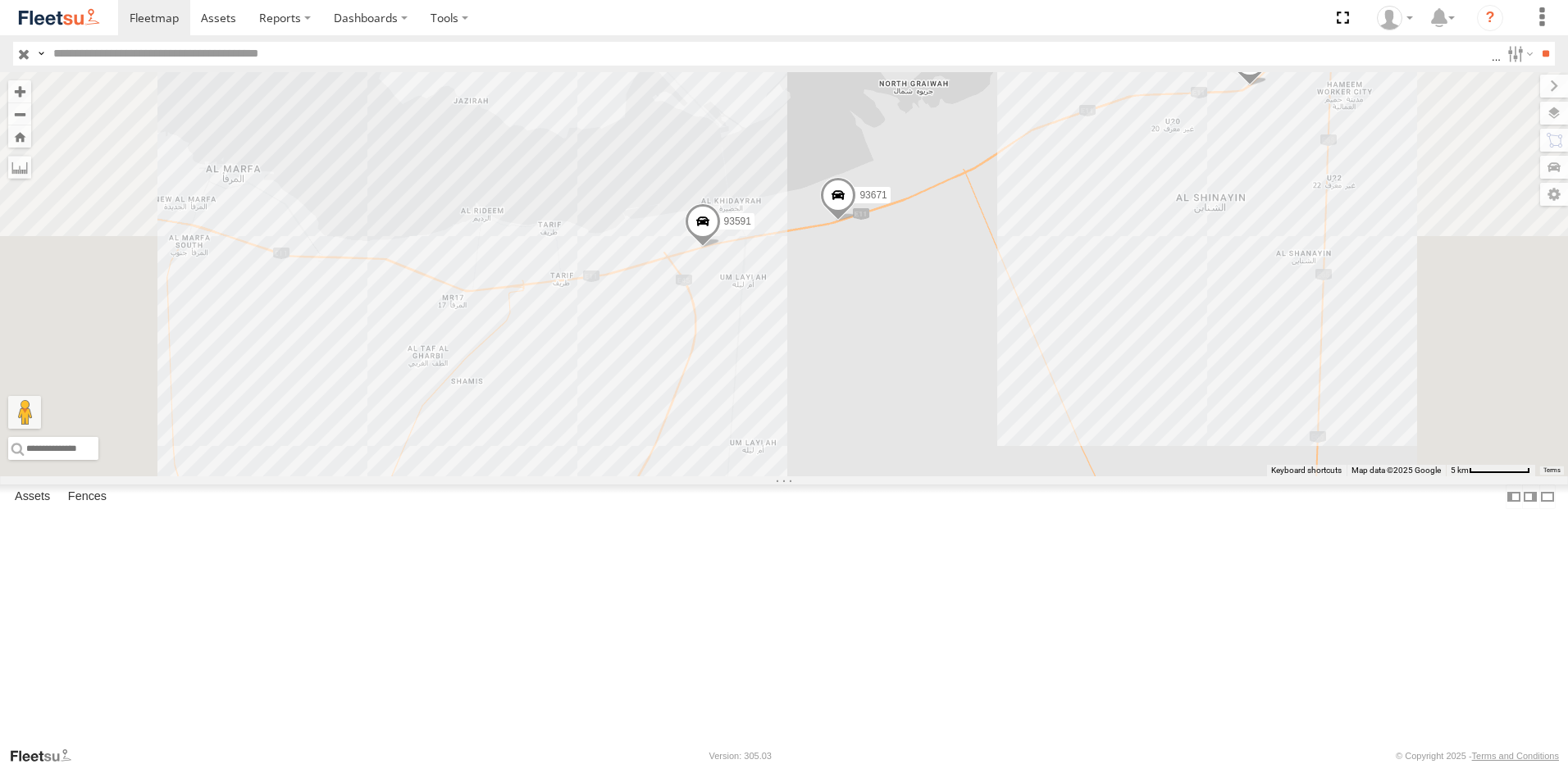
drag, startPoint x: 1163, startPoint y: 313, endPoint x: 1128, endPoint y: 349, distance: 50.2
click at [1128, 349] on div "93598 93586-auh 93580 88296 93671 93591 93582 81928 69257 98519 93589" at bounding box center [784, 274] width 1568 height 404
click at [1264, 88] on span at bounding box center [1246, 66] width 36 height 45
click at [1433, 268] on div "93598 93586-auh 93580 88296 93671 93591 93582 81928 69257 98519 93589 93598 Mus…" at bounding box center [784, 274] width 1568 height 404
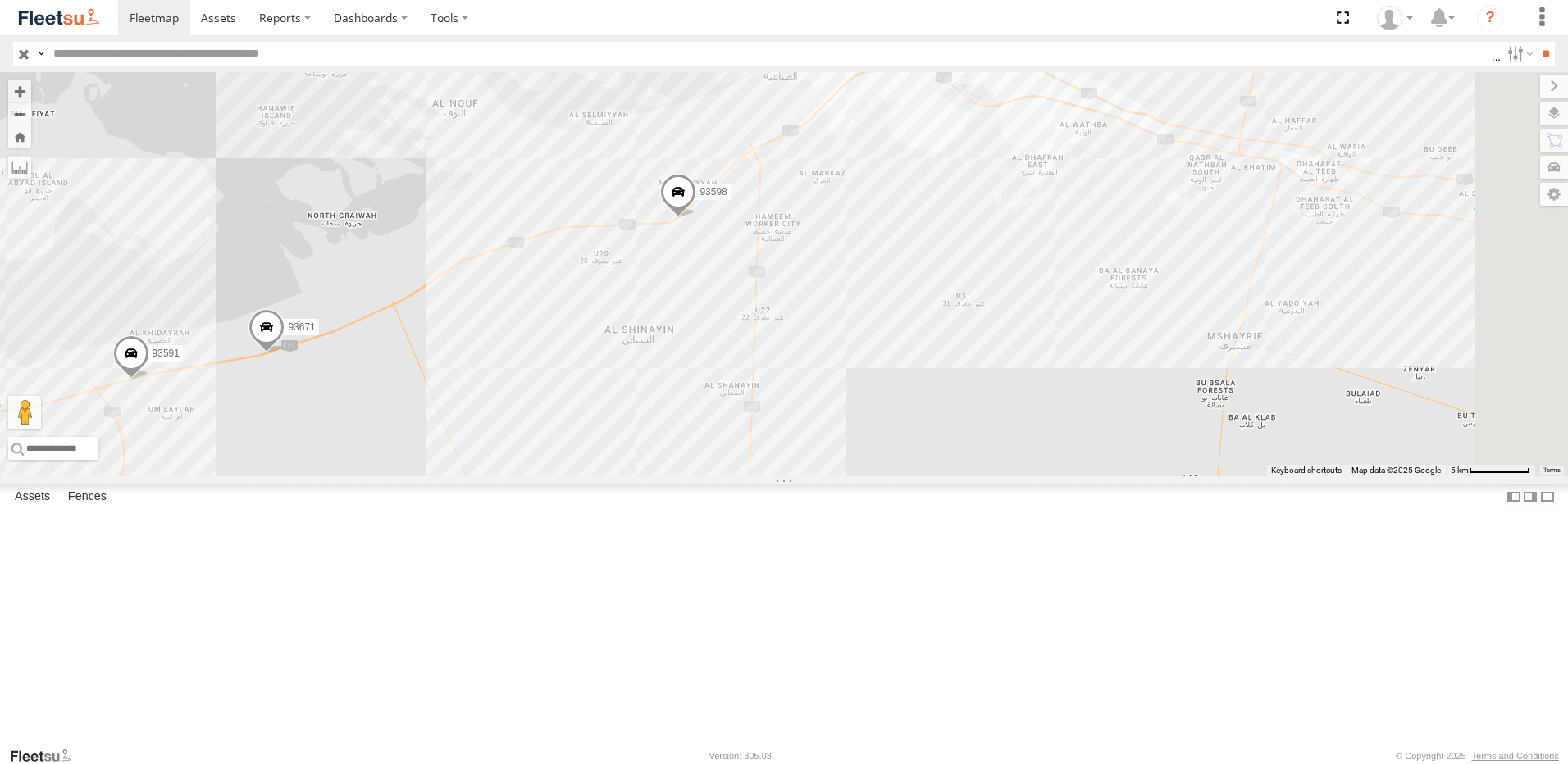
drag, startPoint x: 1459, startPoint y: 259, endPoint x: 887, endPoint y: 395, distance: 587.9
click at [887, 395] on div "93598 93586-auh 93580 88296 93671 93591 93582 81928 69257 98519 93589" at bounding box center [784, 274] width 1568 height 404
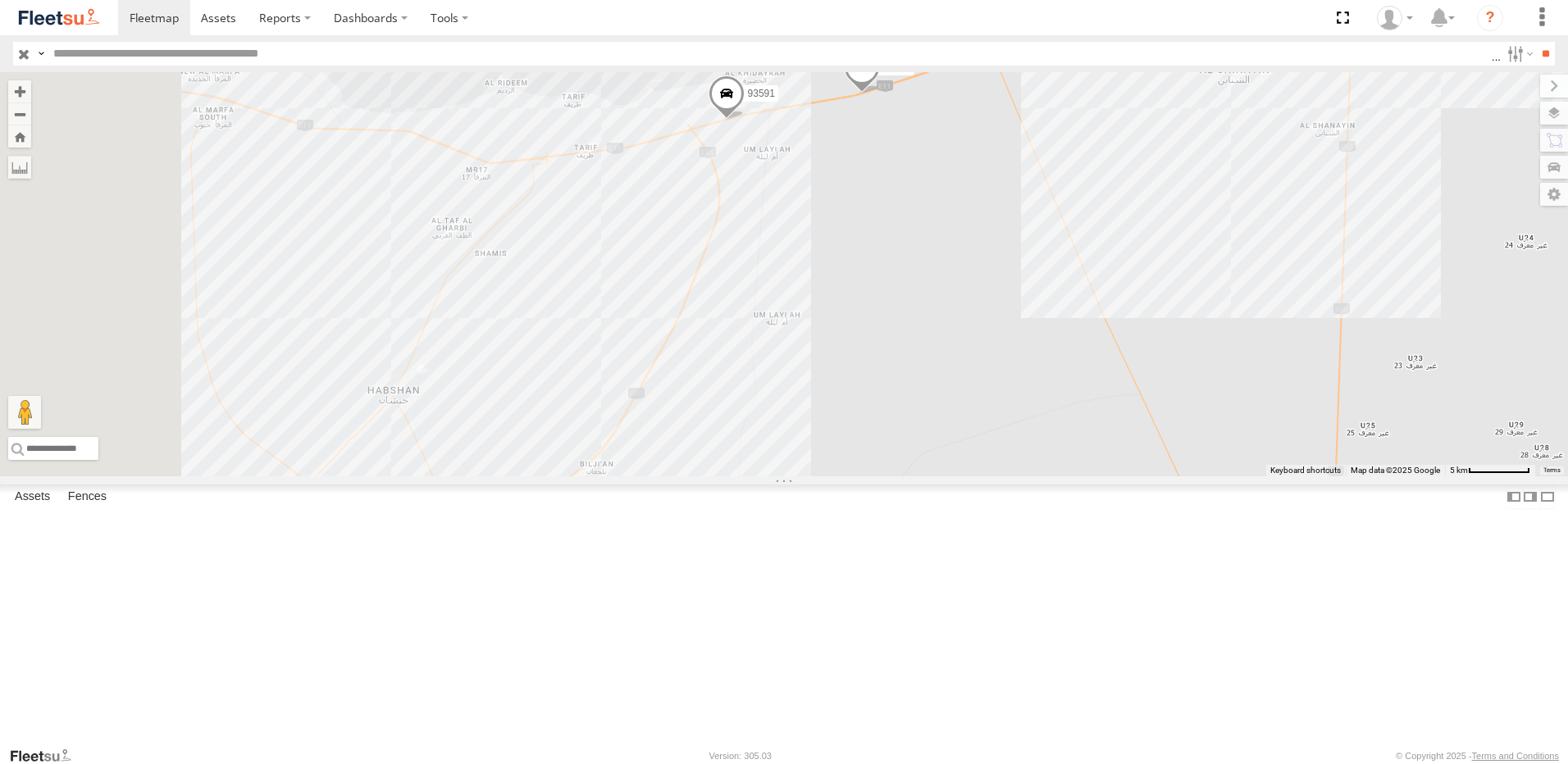
drag, startPoint x: 1190, startPoint y: 286, endPoint x: 1335, endPoint y: 248, distance: 149.9
click at [1335, 248] on div "93598 93586-auh 93580 88296 93671 93591 93582 81928 69257 98519 93589 2 75 3 58…" at bounding box center [784, 274] width 1568 height 404
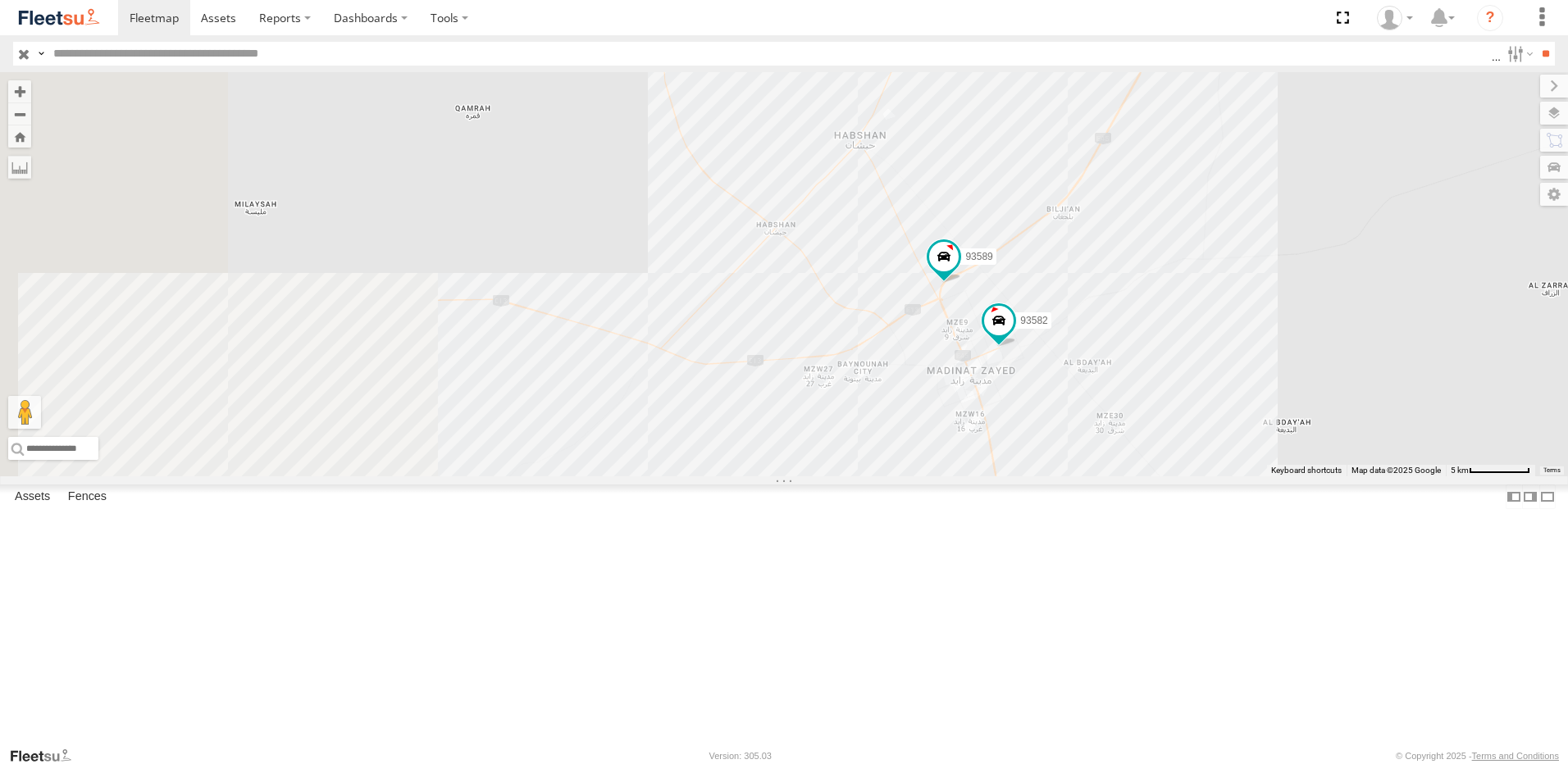
drag, startPoint x: 842, startPoint y: 478, endPoint x: 1311, endPoint y: 220, distance: 535.3
click at [1311, 220] on div "93598 93586-auh 93580 88296 93671 93591 93582 81928 69257 98519 93589 2 75 3 58…" at bounding box center [784, 274] width 1568 height 404
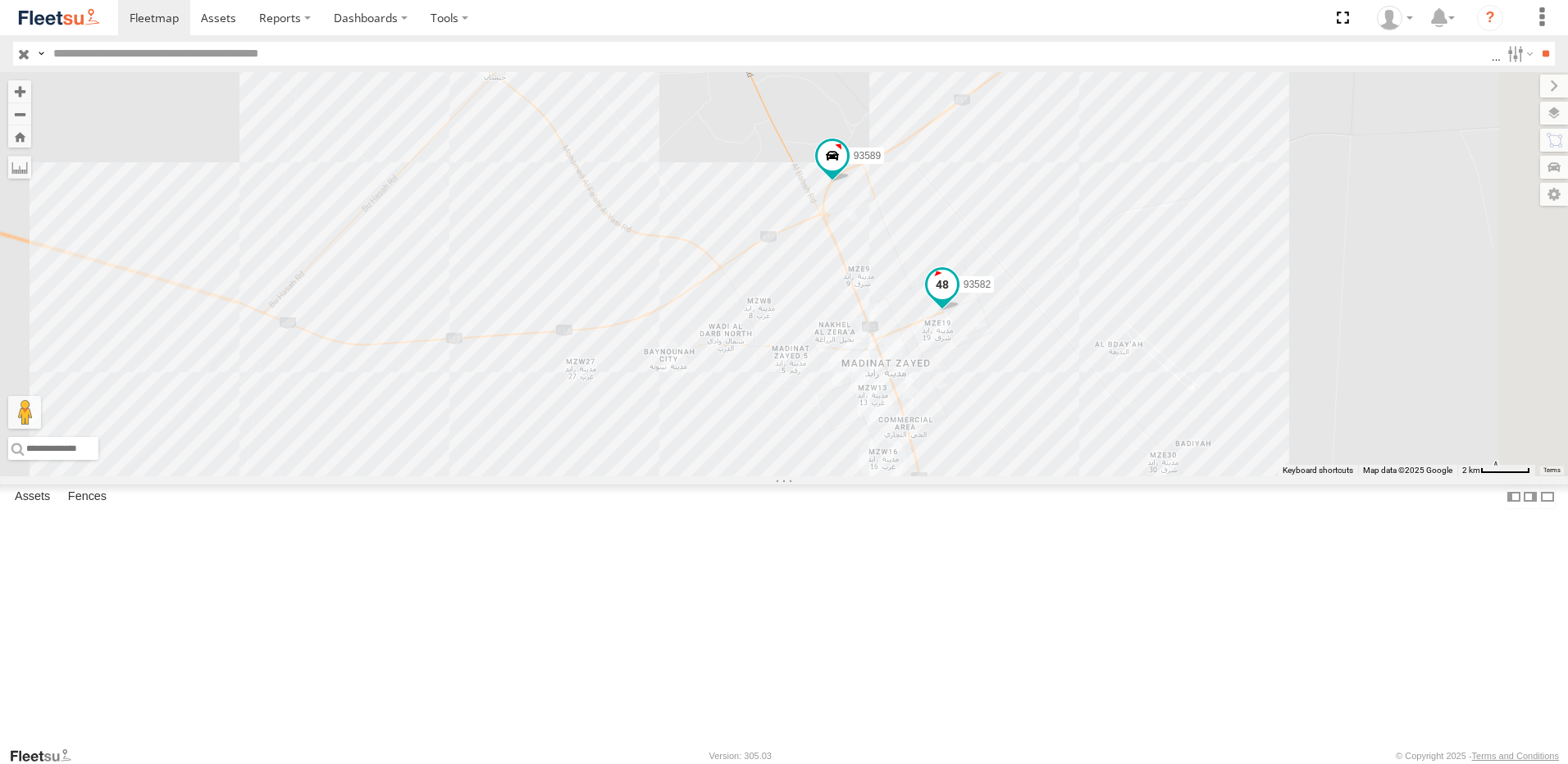
click at [957, 299] on span at bounding box center [942, 283] width 29 height 29
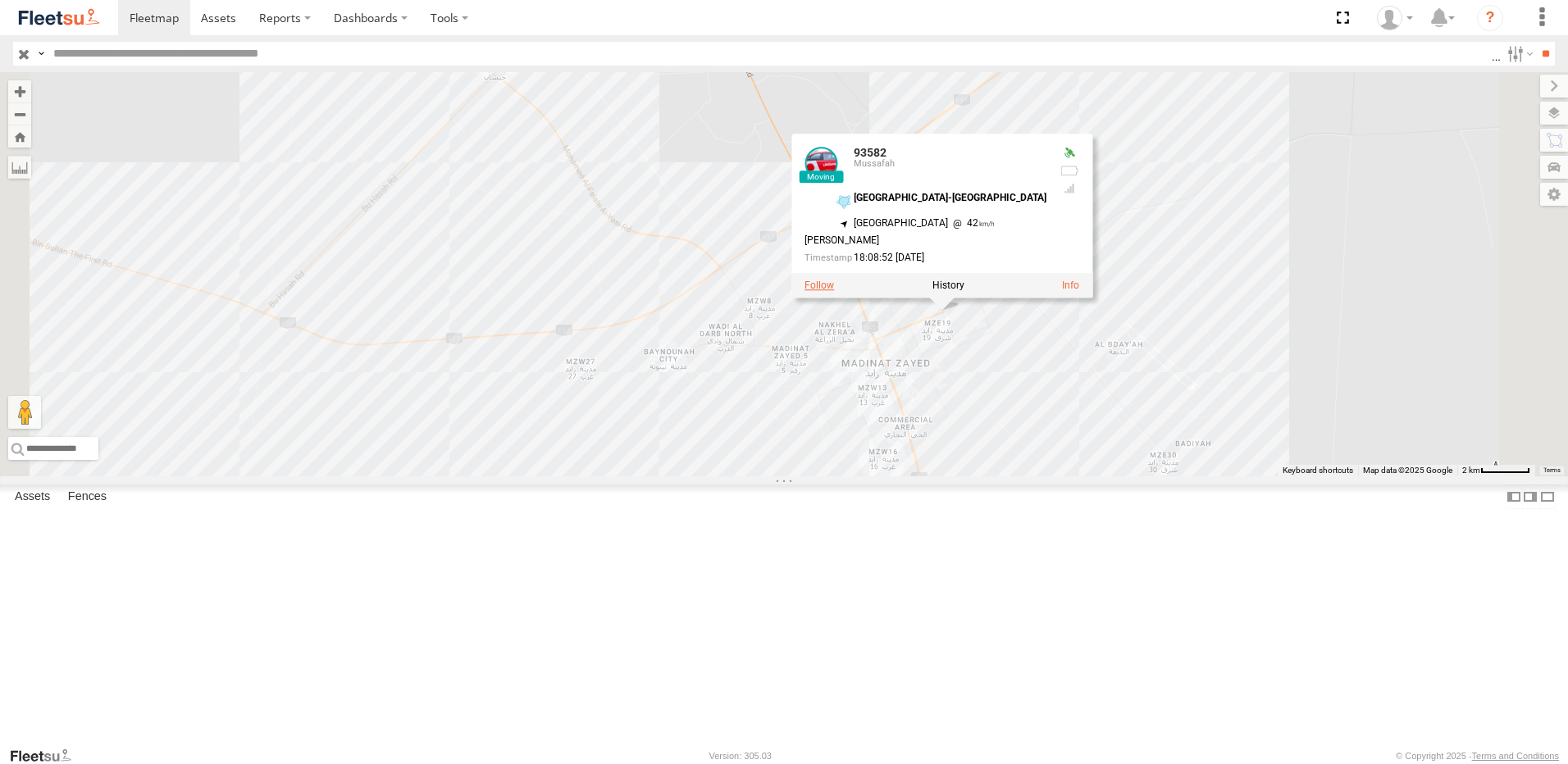
click at [834, 291] on label at bounding box center [819, 285] width 29 height 11
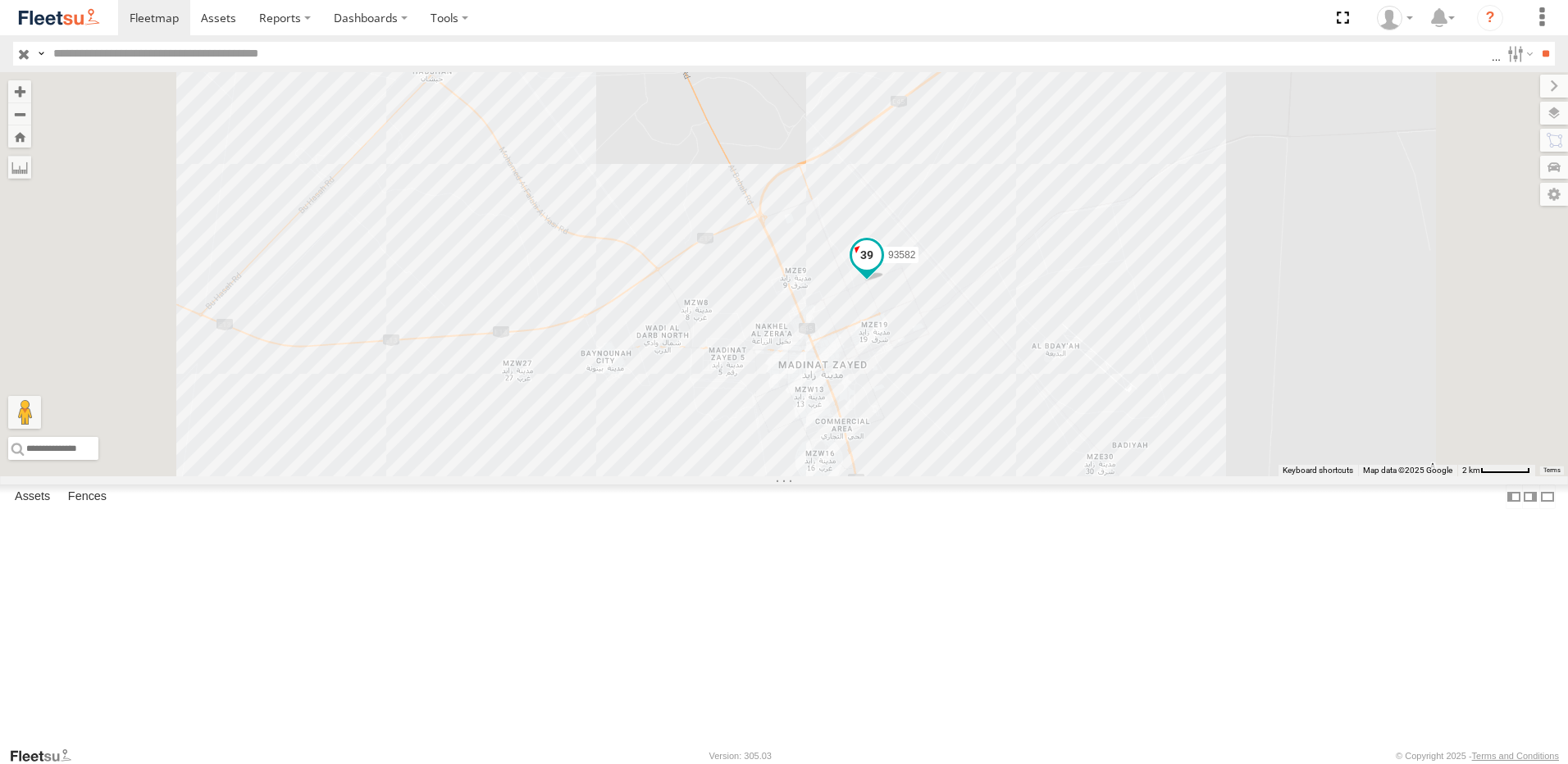
click at [881, 270] on span at bounding box center [867, 255] width 29 height 29
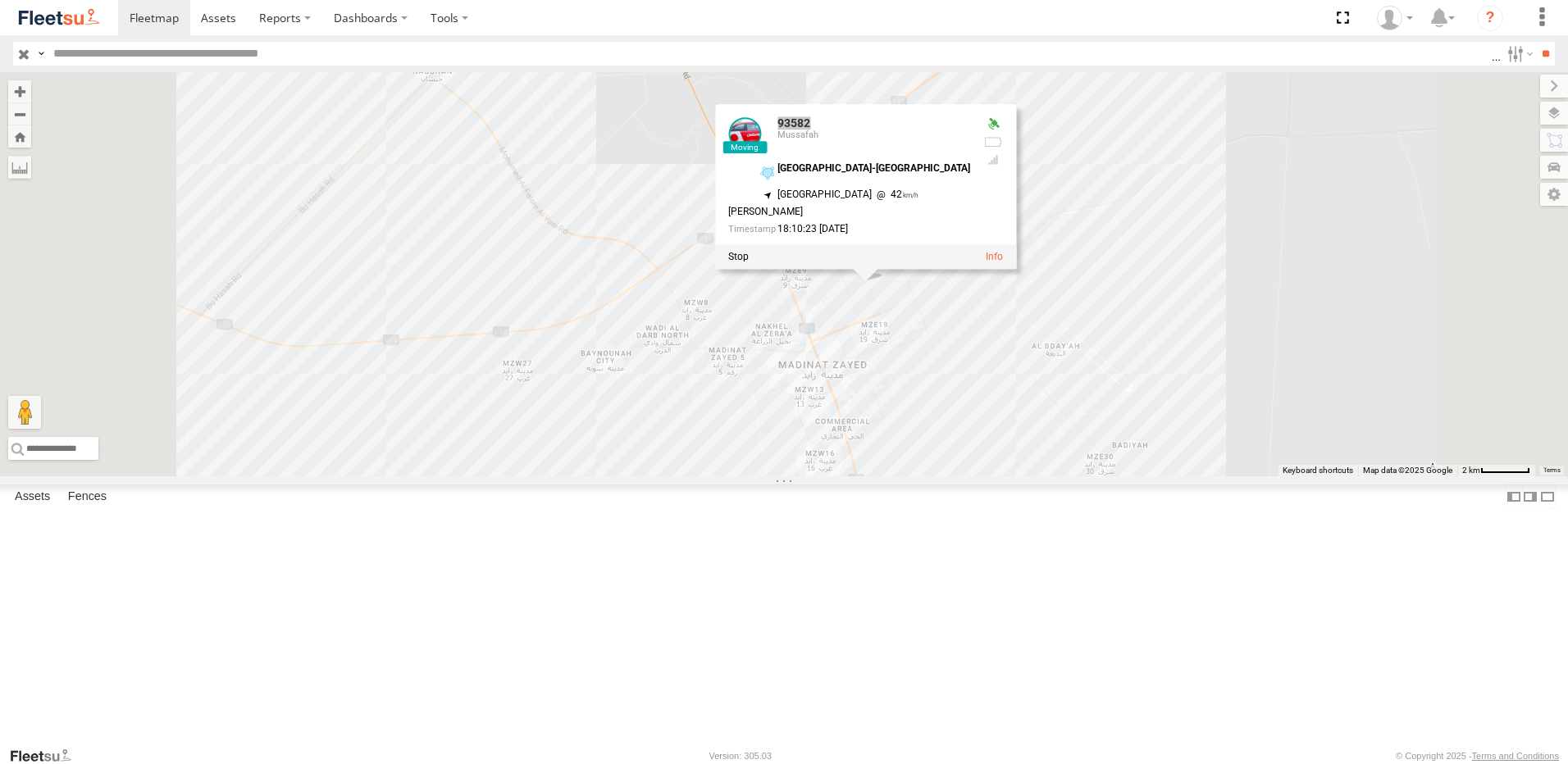
drag, startPoint x: 1069, startPoint y: 257, endPoint x: 1017, endPoint y: 258, distance: 52.0
click at [970, 156] on div "93582 Mussafah" at bounding box center [849, 137] width 242 height 39
copy link "93582"
click at [977, 199] on div "93582 93582 Mussafah Zayed City-Bainouna 23.67991 , 53.72621 South West 42 Mirz…" at bounding box center [784, 274] width 1568 height 404
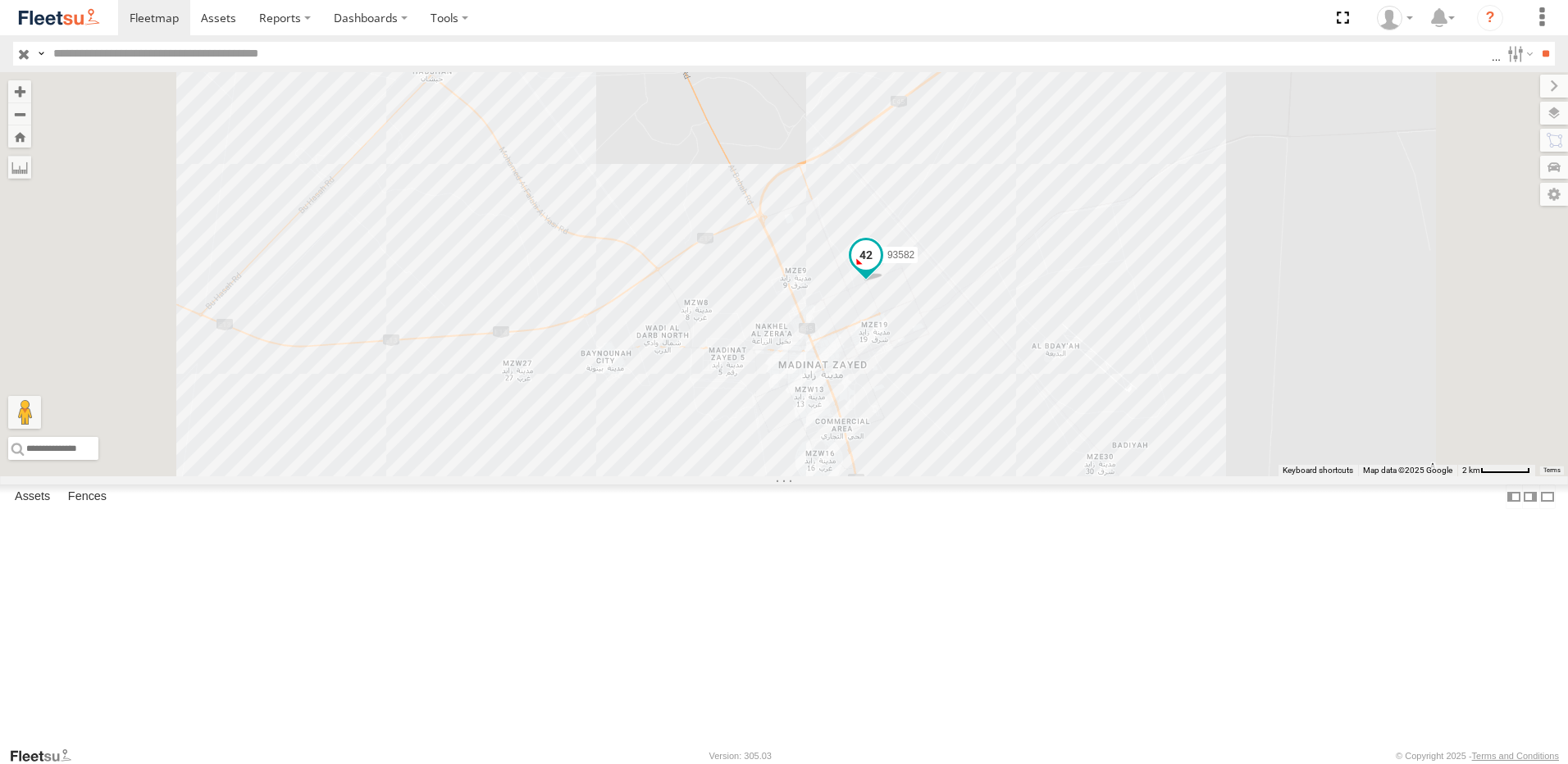
click at [881, 270] on span at bounding box center [866, 255] width 29 height 29
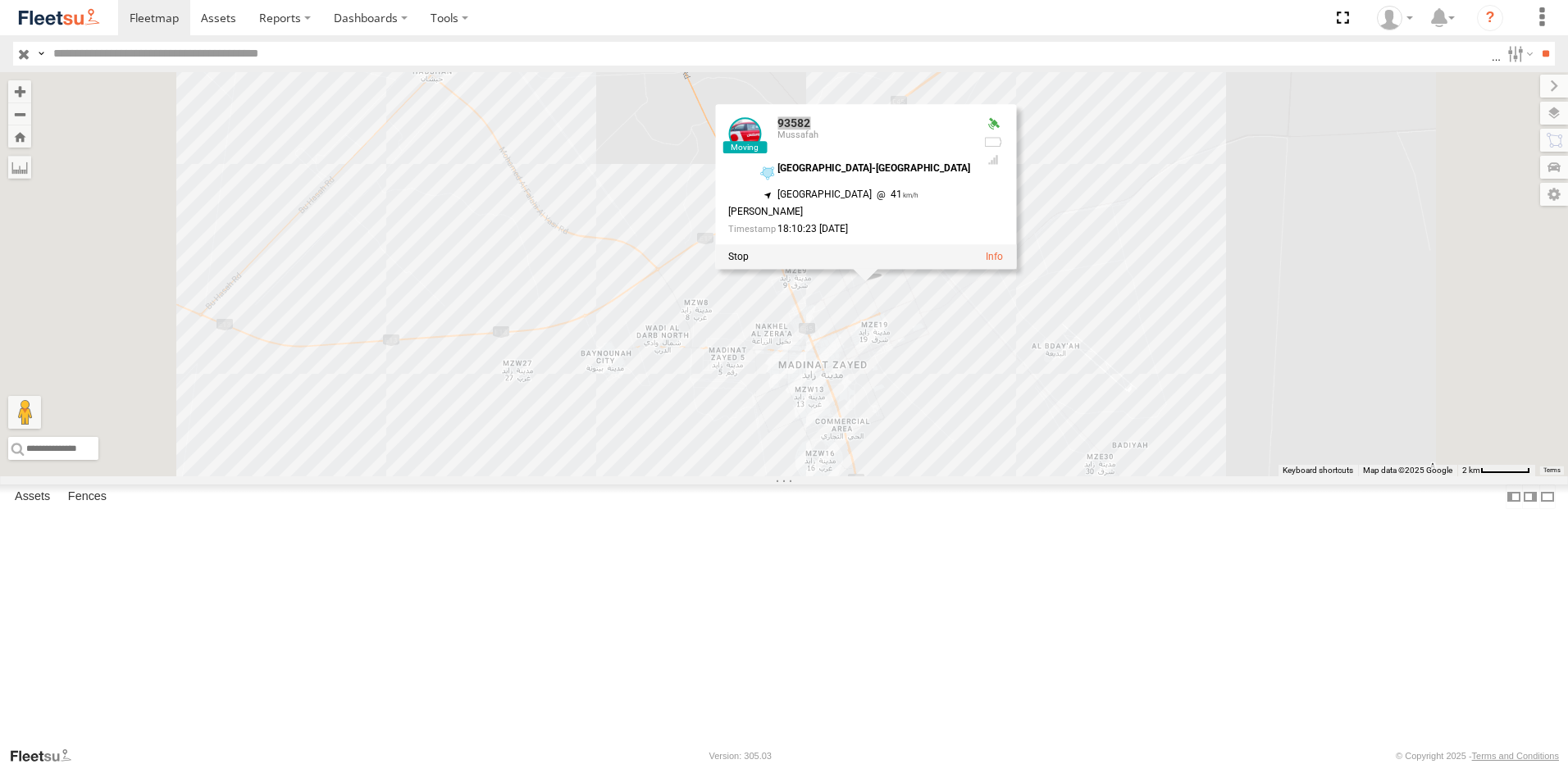
drag, startPoint x: 1070, startPoint y: 258, endPoint x: 1015, endPoint y: 261, distance: 55.1
click at [970, 156] on div "93582 Mussafah" at bounding box center [849, 137] width 242 height 39
copy link "93582"
click at [1001, 175] on div "93582 93582 Mussafah Zayed City-Bainouna 23.67991 , 53.72621 South West 41 Mirz…" at bounding box center [784, 274] width 1568 height 404
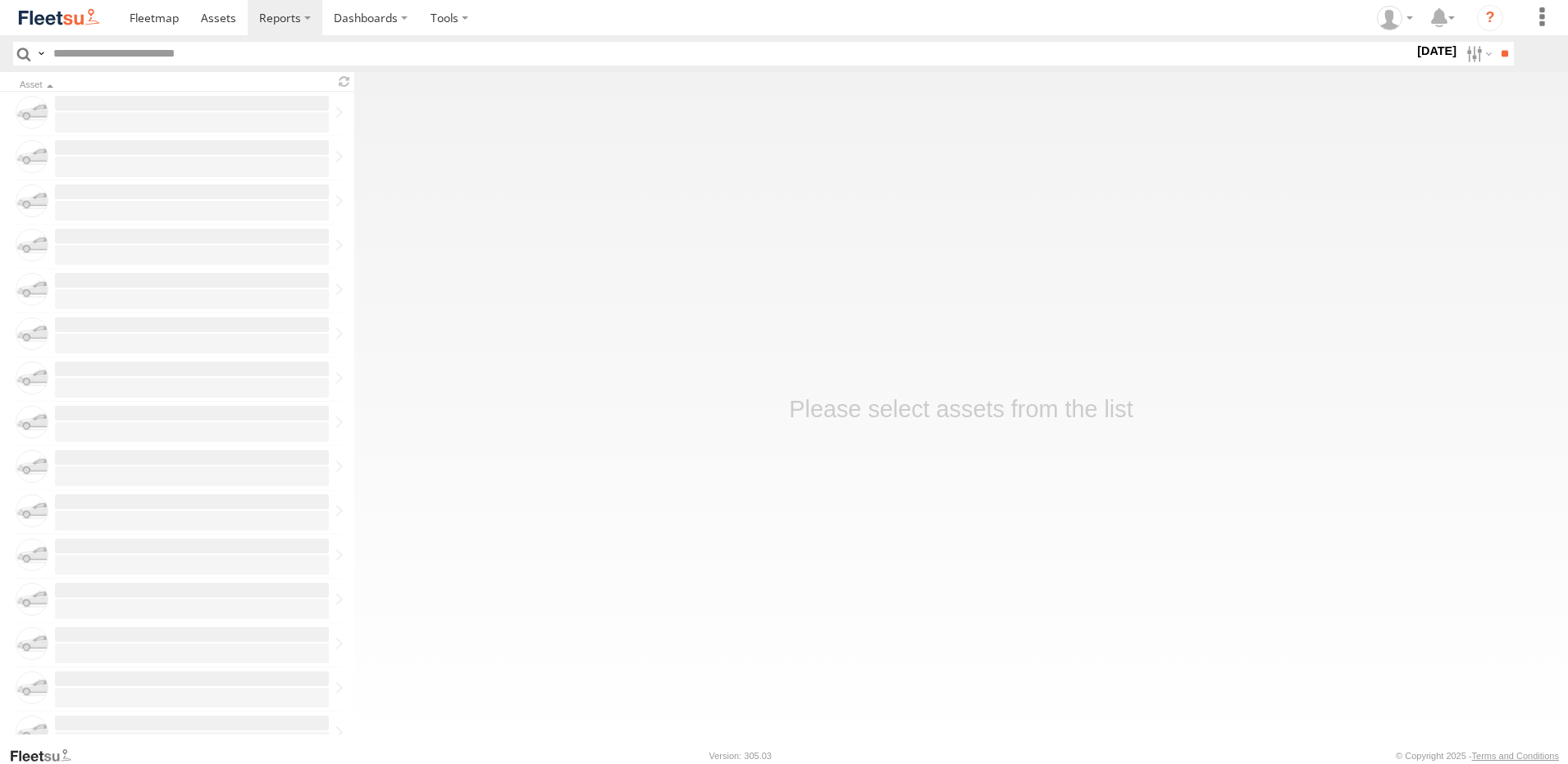
drag, startPoint x: 0, startPoint y: 0, endPoint x: 218, endPoint y: 55, distance: 224.8
click at [218, 55] on input "text" at bounding box center [730, 54] width 1367 height 24
paste input "*****"
type input "*****"
click at [1495, 52] on input "**" at bounding box center [1504, 54] width 19 height 24
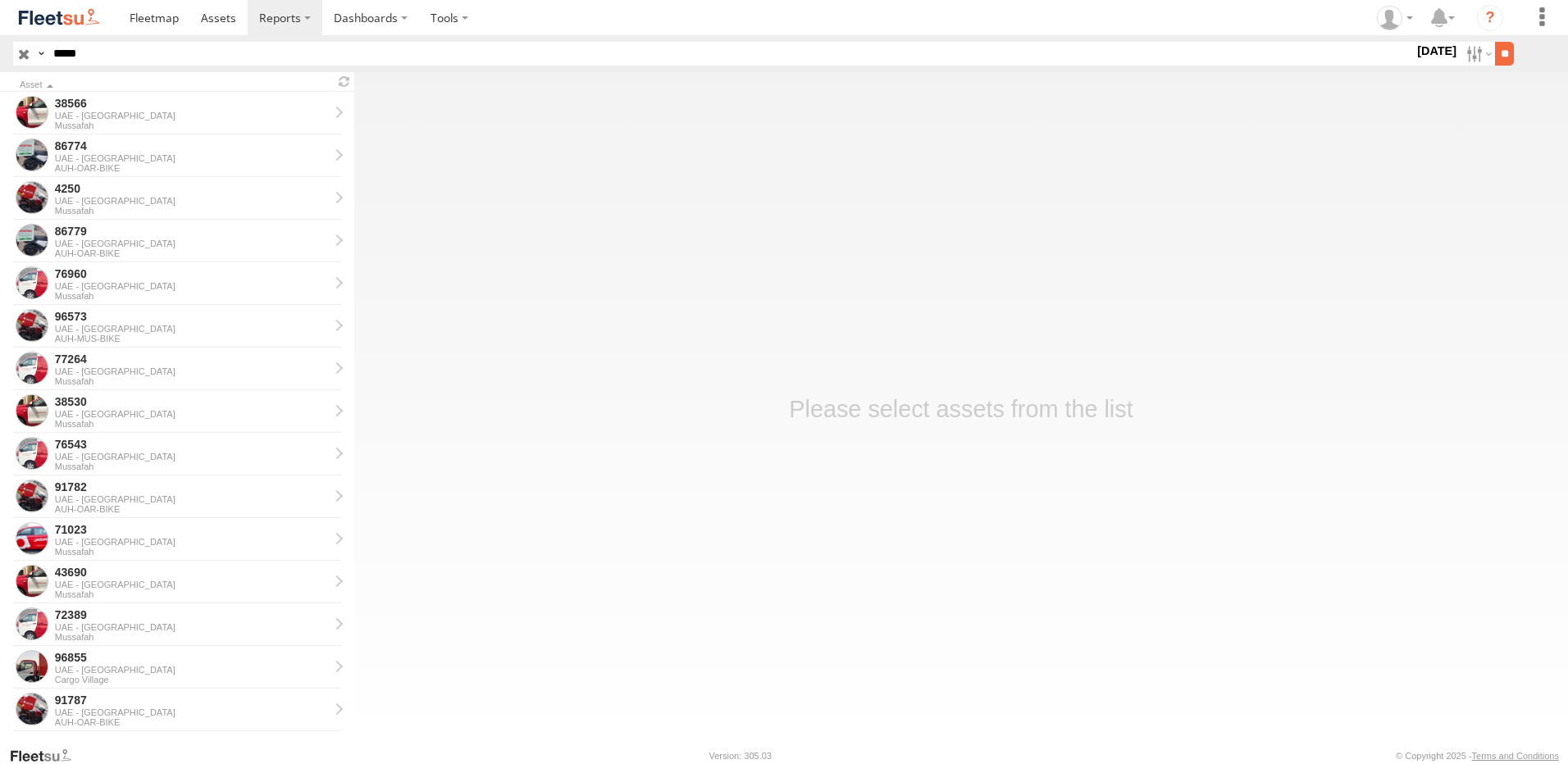
click at [1495, 50] on input "**" at bounding box center [1504, 54] width 19 height 24
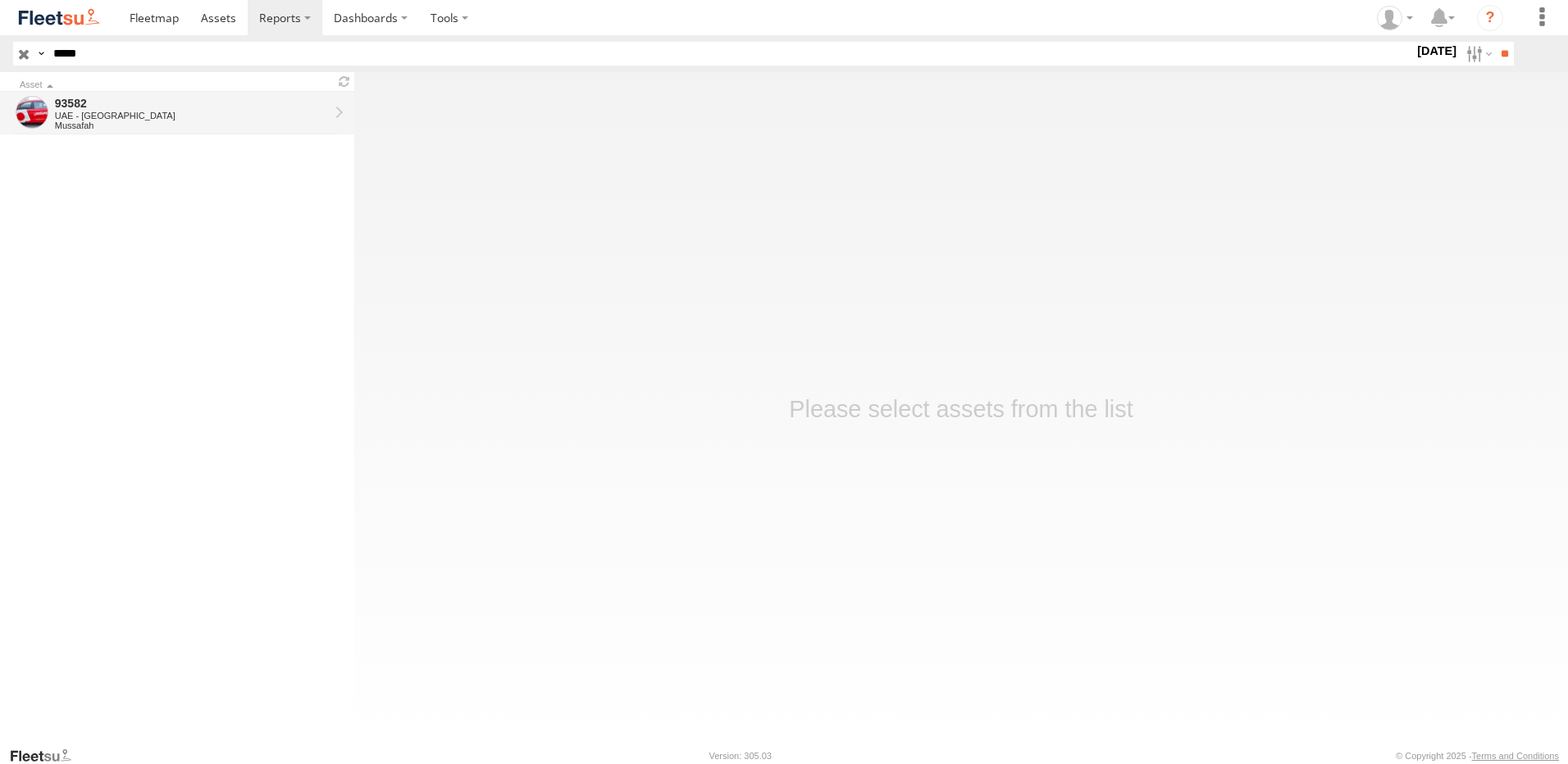
click at [49, 111] on link "93582 UAE - United Arab Emirates Mussafah" at bounding box center [177, 113] width 354 height 43
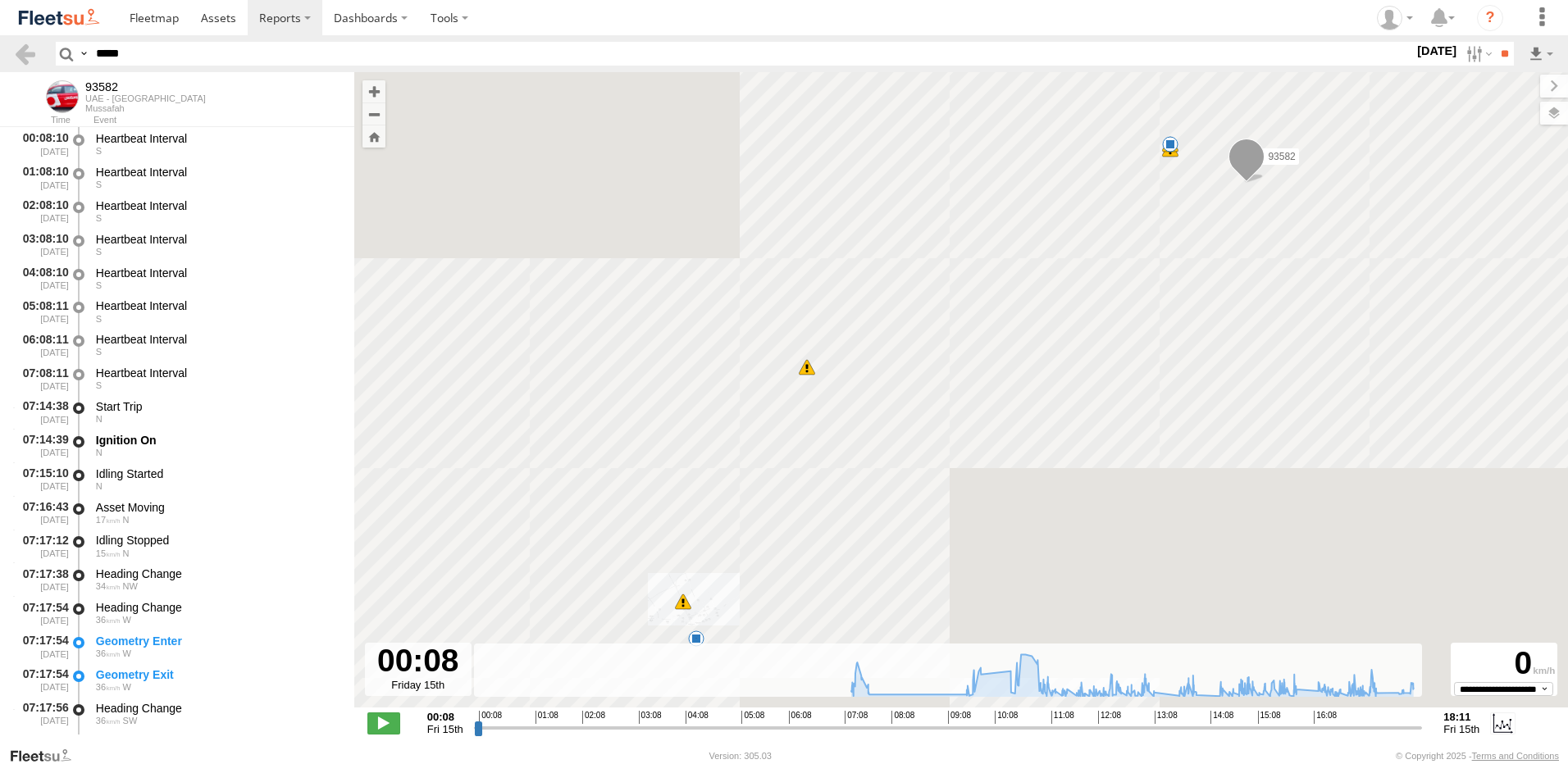
click at [384, 717] on span at bounding box center [384, 723] width 33 height 21
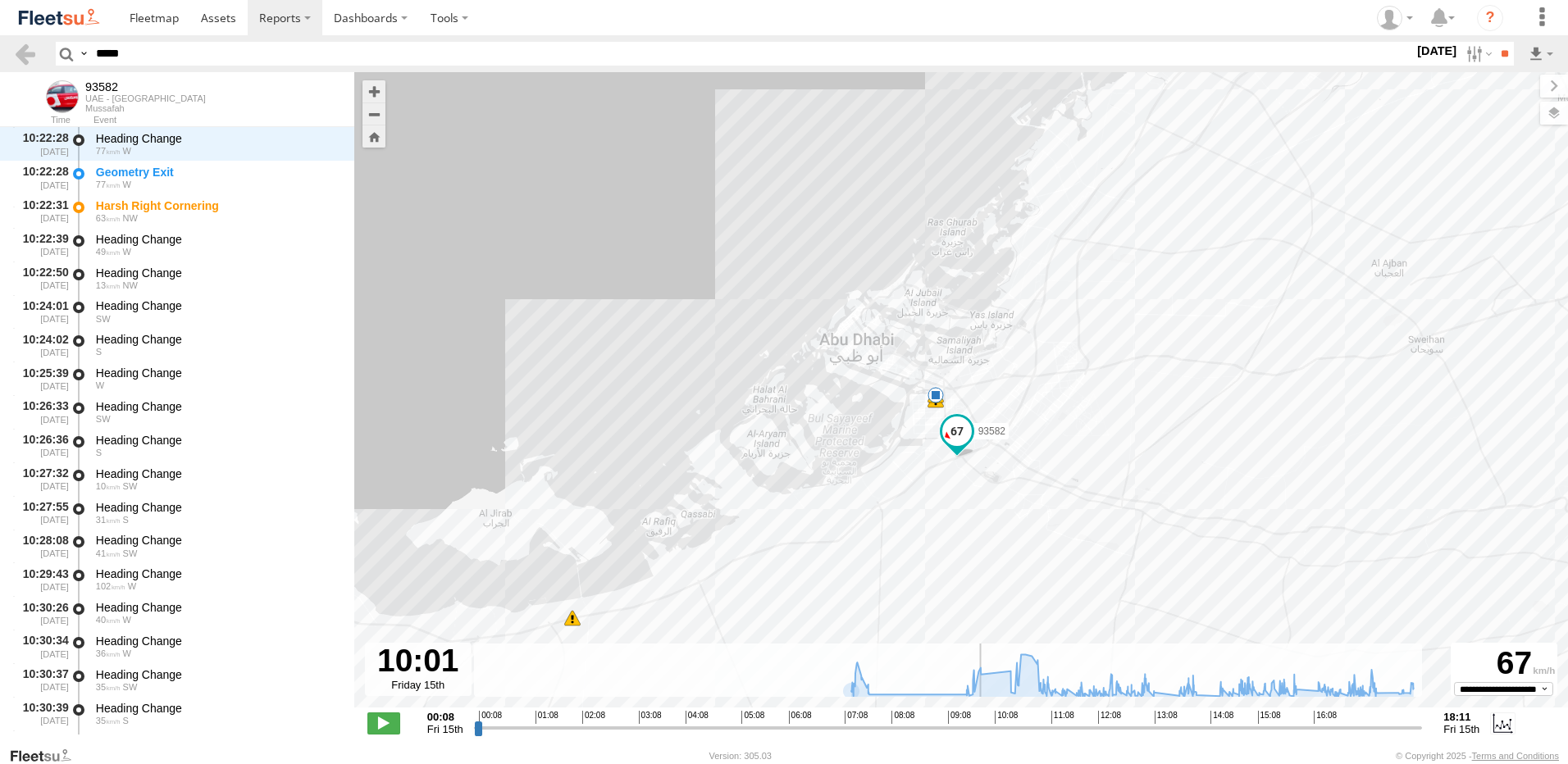
drag, startPoint x: 496, startPoint y: 731, endPoint x: 992, endPoint y: 726, distance: 496.0
click at [992, 726] on input "range" at bounding box center [947, 728] width 948 height 15
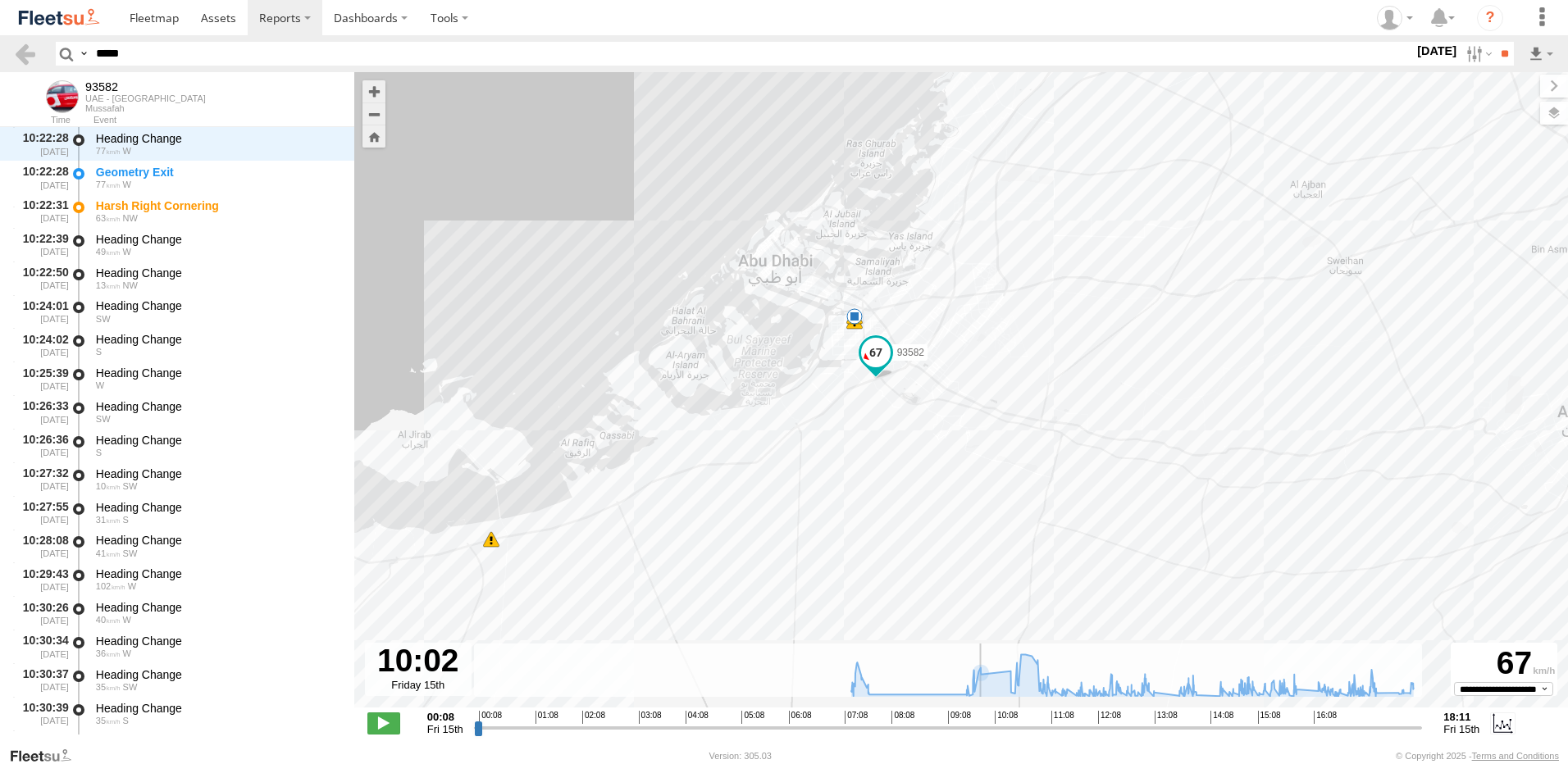
drag, startPoint x: 959, startPoint y: 604, endPoint x: 847, endPoint y: 505, distance: 149.5
click at [847, 505] on div "93582 07:34 Fri 07:36 Fri 07:43 Fri 10:22 Fri 6 60" at bounding box center [961, 398] width 1214 height 653
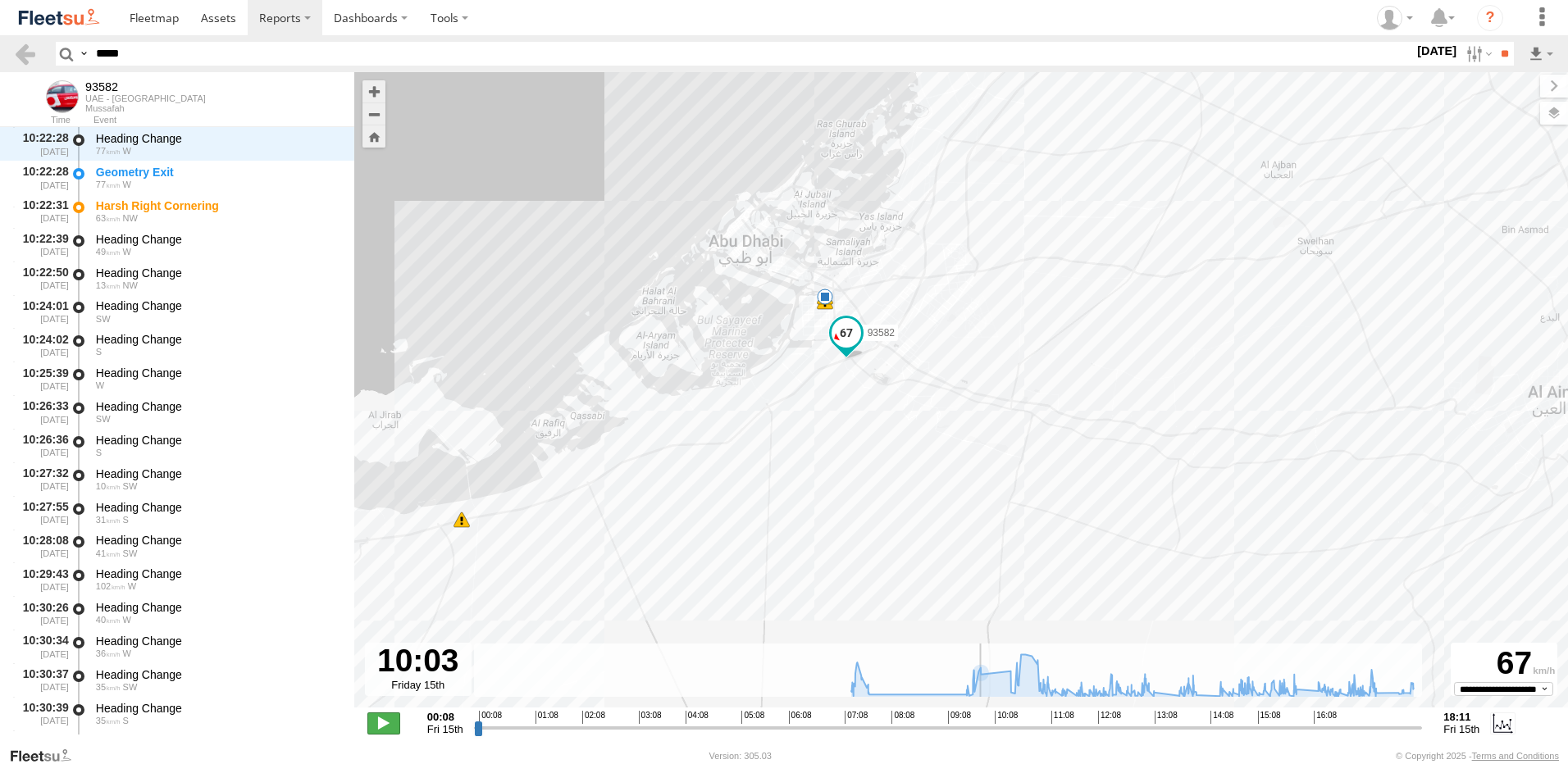
click at [389, 725] on span at bounding box center [384, 723] width 33 height 21
click at [383, 723] on span at bounding box center [384, 723] width 33 height 21
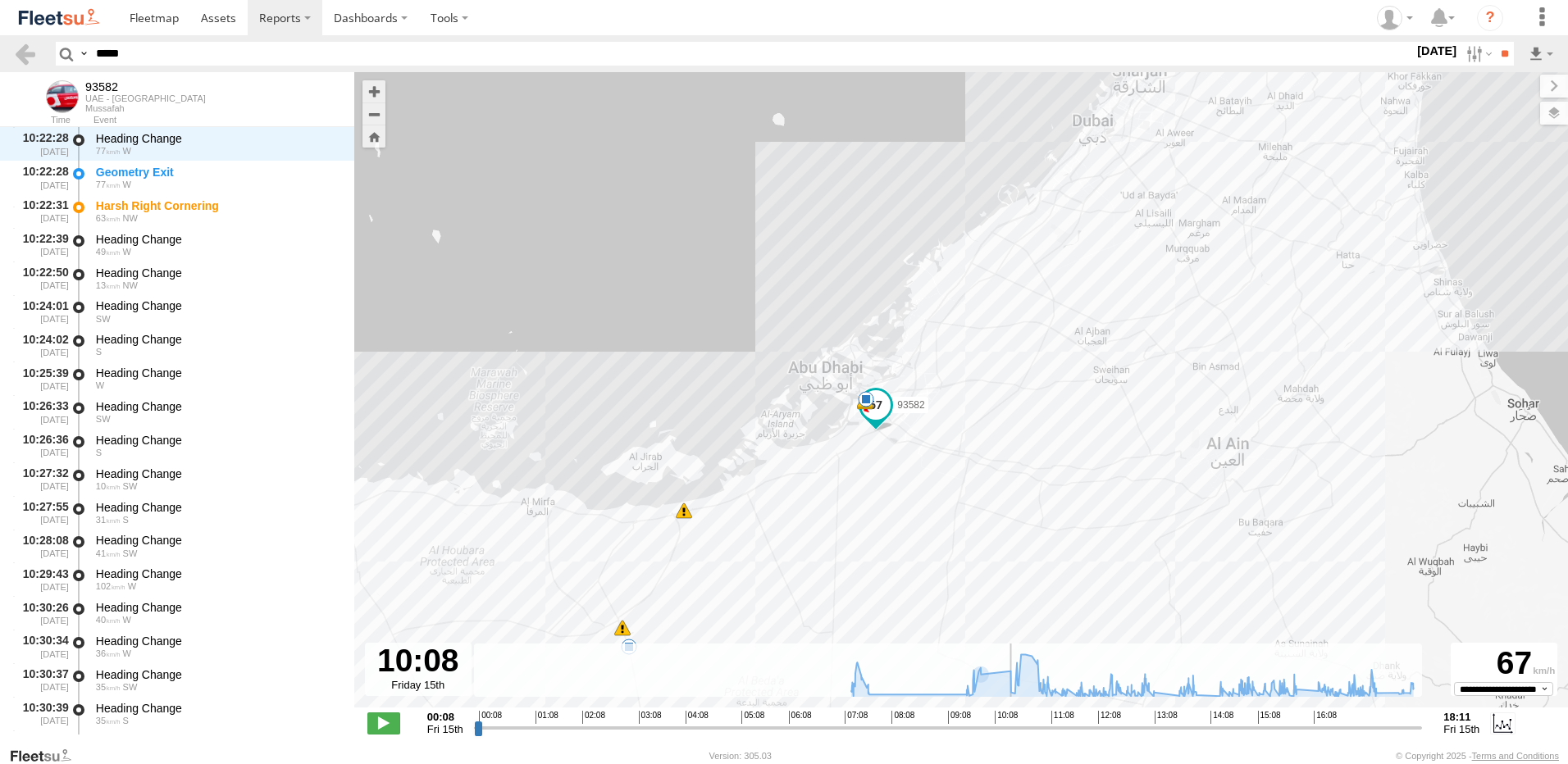
drag, startPoint x: 750, startPoint y: 506, endPoint x: 966, endPoint y: 472, distance: 218.7
click at [966, 472] on div "93582 07:34 Fri 07:36 Fri 07:43 Fri 10:22 Fri 6 60" at bounding box center [961, 398] width 1214 height 653
drag, startPoint x: 888, startPoint y: 503, endPoint x: 1098, endPoint y: 446, distance: 217.6
click at [1098, 446] on div "93582 07:34 Fri 07:36 Fri 07:43 Fri 10:22 Fri 6 60" at bounding box center [961, 398] width 1214 height 653
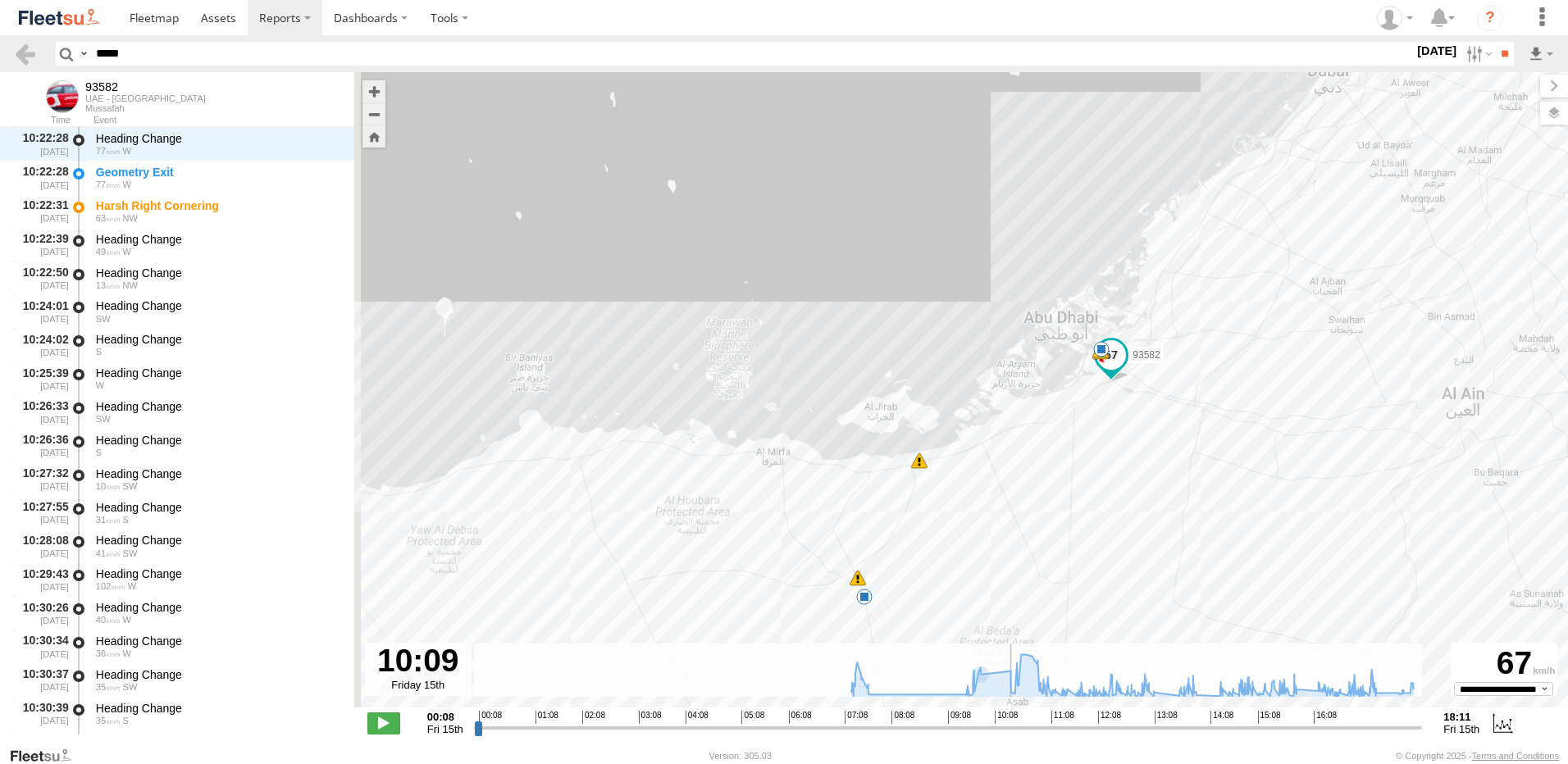
drag, startPoint x: 739, startPoint y: 435, endPoint x: 973, endPoint y: 386, distance: 239.1
click at [973, 386] on div "93582 07:34 Fri 07:36 Fri 07:43 Fri 10:22 Fri 6 60" at bounding box center [961, 398] width 1214 height 653
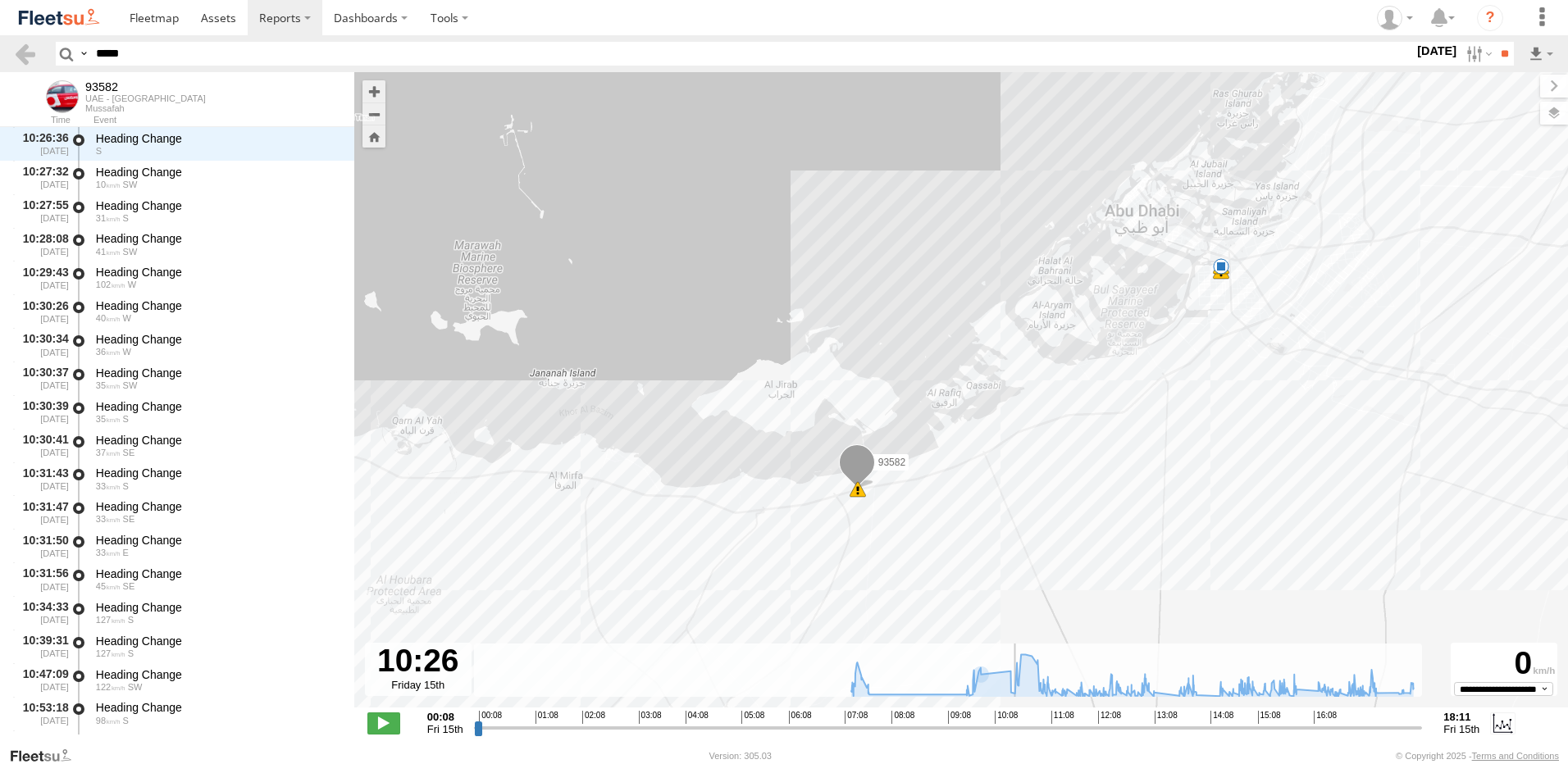
drag, startPoint x: 1003, startPoint y: 735, endPoint x: 1014, endPoint y: 741, distance: 12.5
click at [1014, 736] on input "range" at bounding box center [947, 728] width 948 height 15
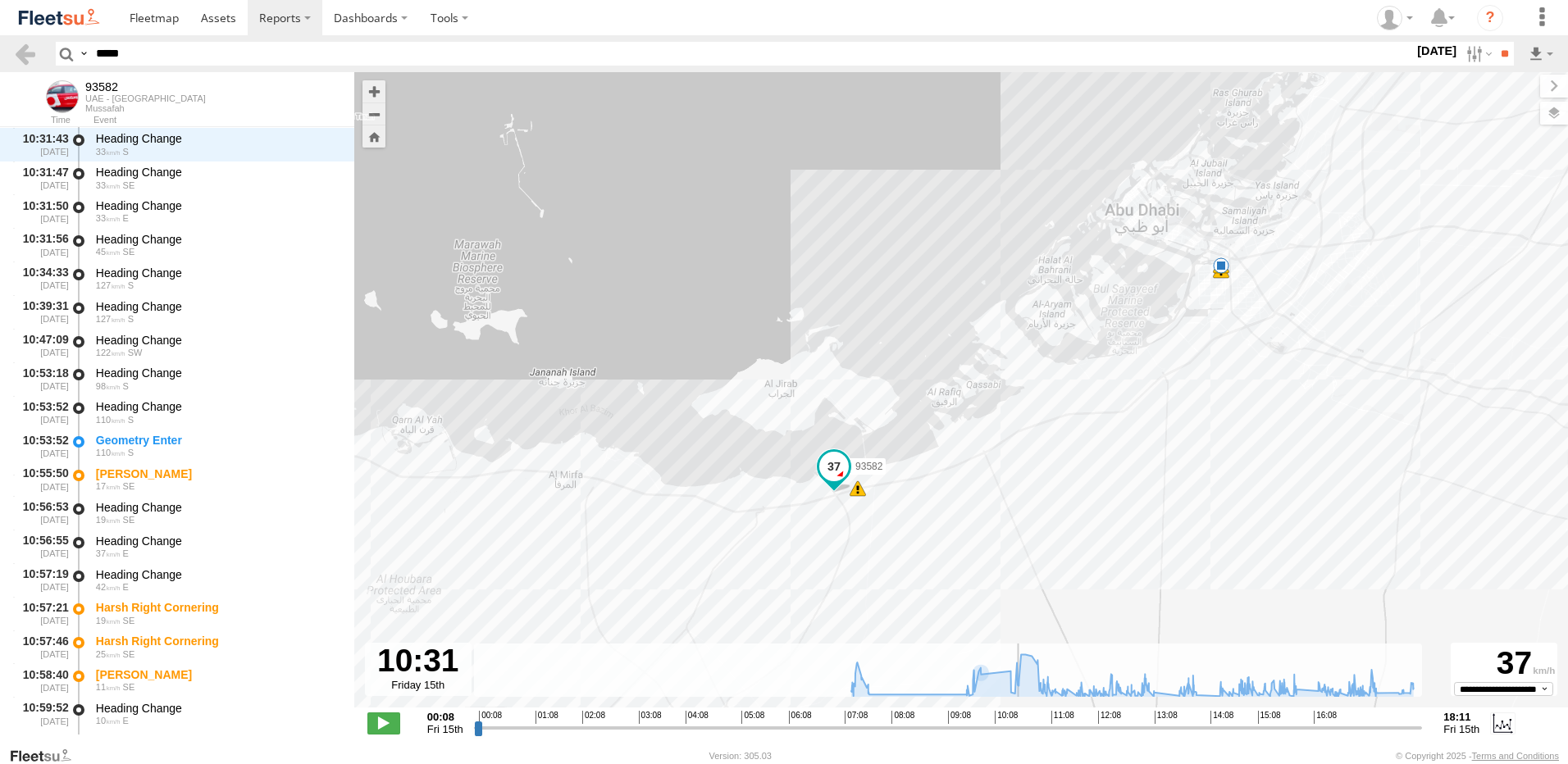
drag, startPoint x: 954, startPoint y: 582, endPoint x: 971, endPoint y: 453, distance: 130.1
click at [971, 453] on div "93582 07:34 Fri 07:36 Fri 07:43 Fri 10:22 Fri 6 60" at bounding box center [961, 398] width 1214 height 653
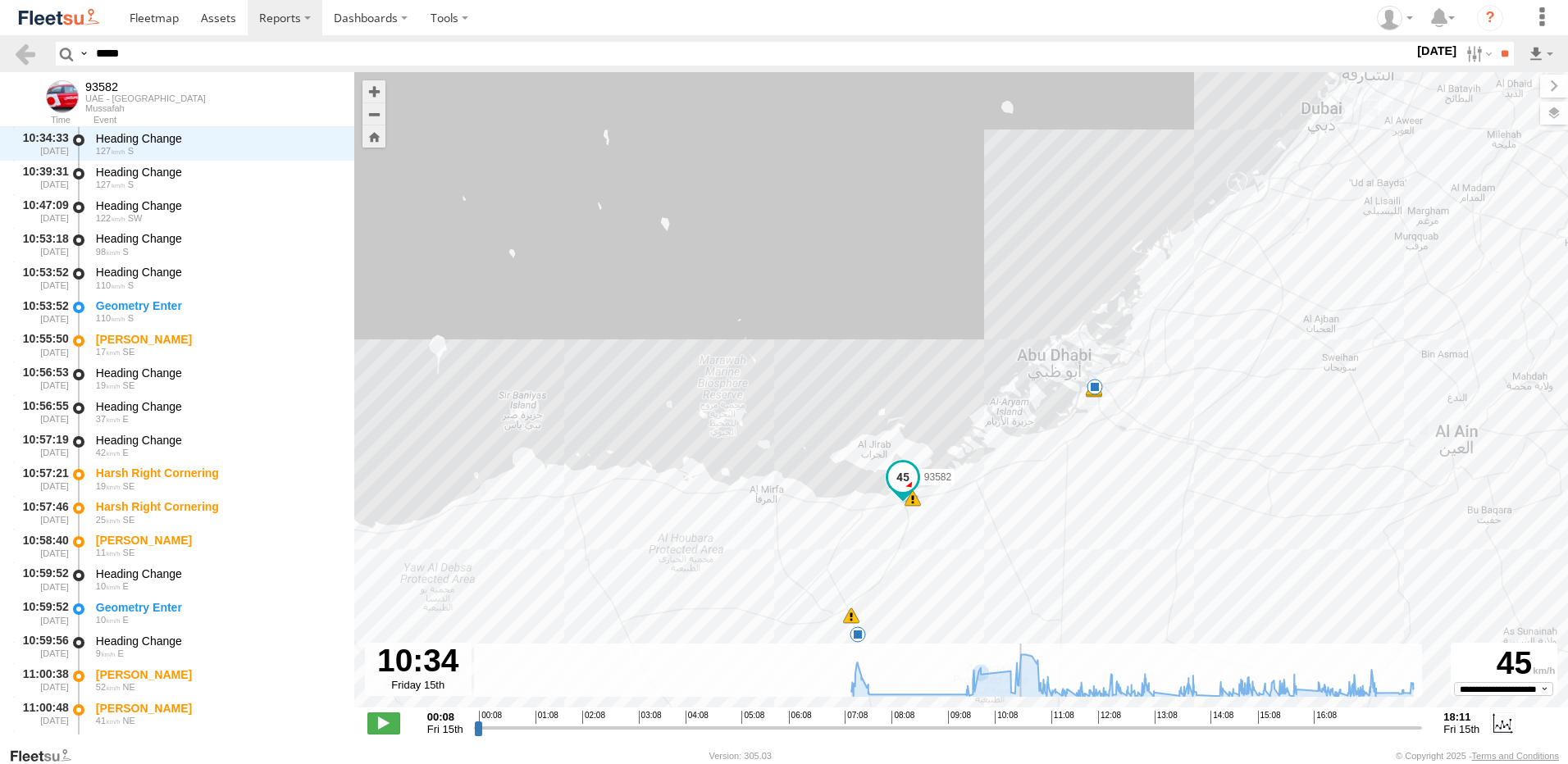
drag, startPoint x: 951, startPoint y: 559, endPoint x: 974, endPoint y: 447, distance: 114.3
click at [974, 447] on div "93582 07:34 Fri 07:36 Fri 07:43 Fri 10:22 Fri 6 60" at bounding box center [961, 398] width 1214 height 653
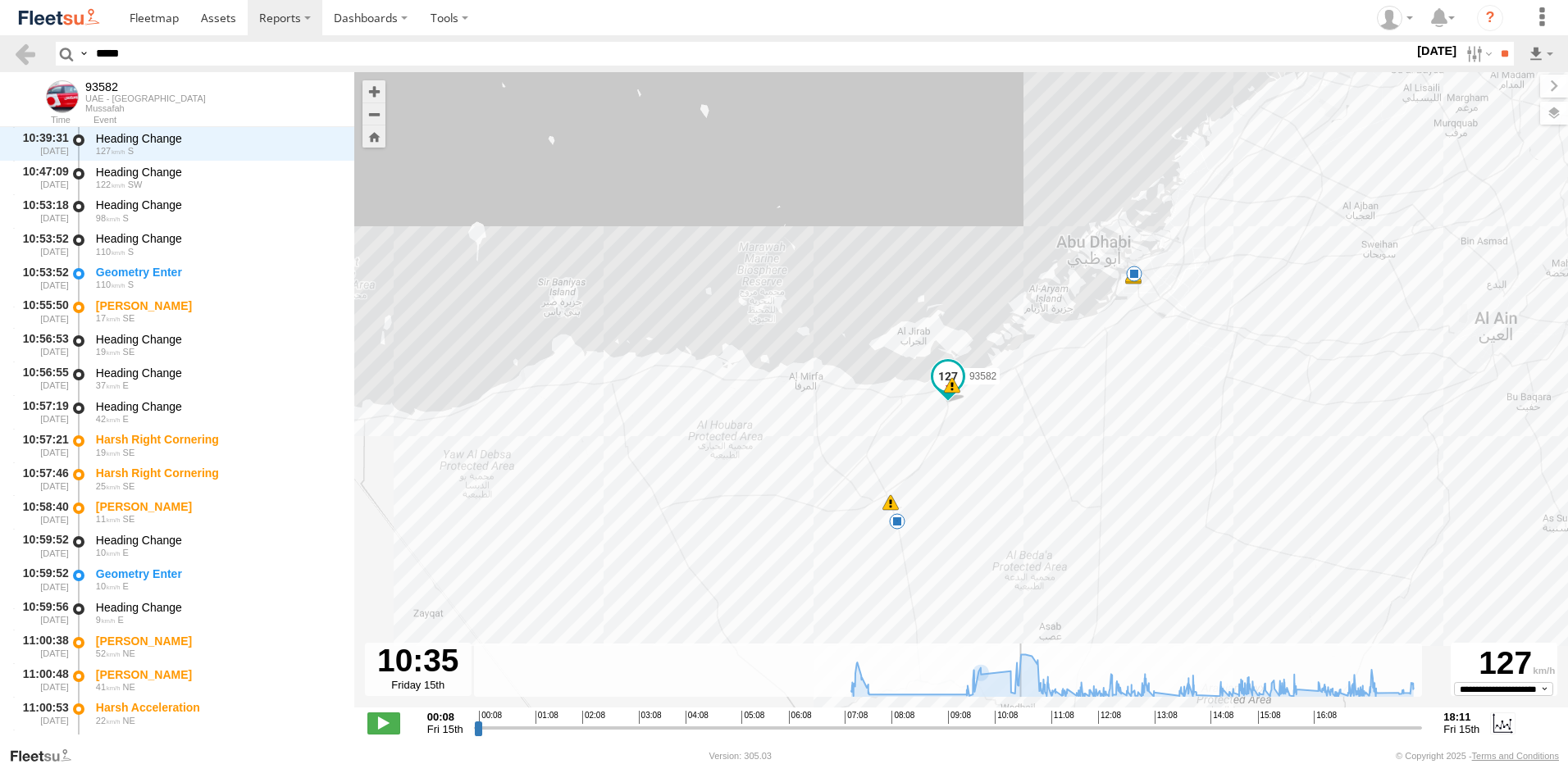
drag, startPoint x: 942, startPoint y: 552, endPoint x: 981, endPoint y: 450, distance: 109.2
click at [981, 450] on div "93582 07:34 Fri 07:36 Fri 07:43 Fri 10:22 Fri 6 60" at bounding box center [961, 398] width 1214 height 653
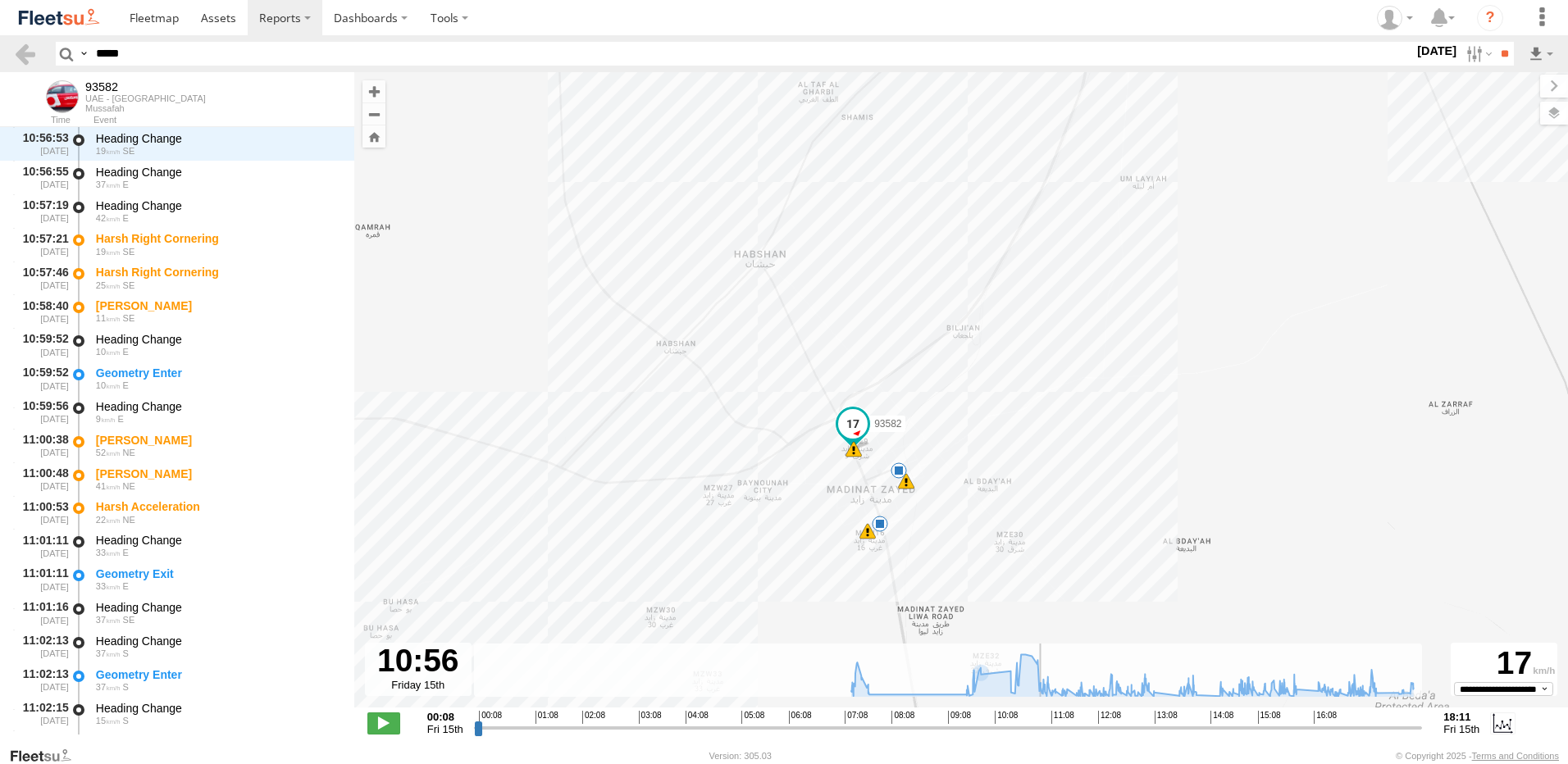
drag, startPoint x: 908, startPoint y: 464, endPoint x: 960, endPoint y: 379, distance: 99.6
click at [960, 379] on div "93582 07:34 Fri 07:36 Fri 07:43 Fri 10:22 Fri 5 18:05 Fri 10 10 40" at bounding box center [961, 398] width 1214 height 653
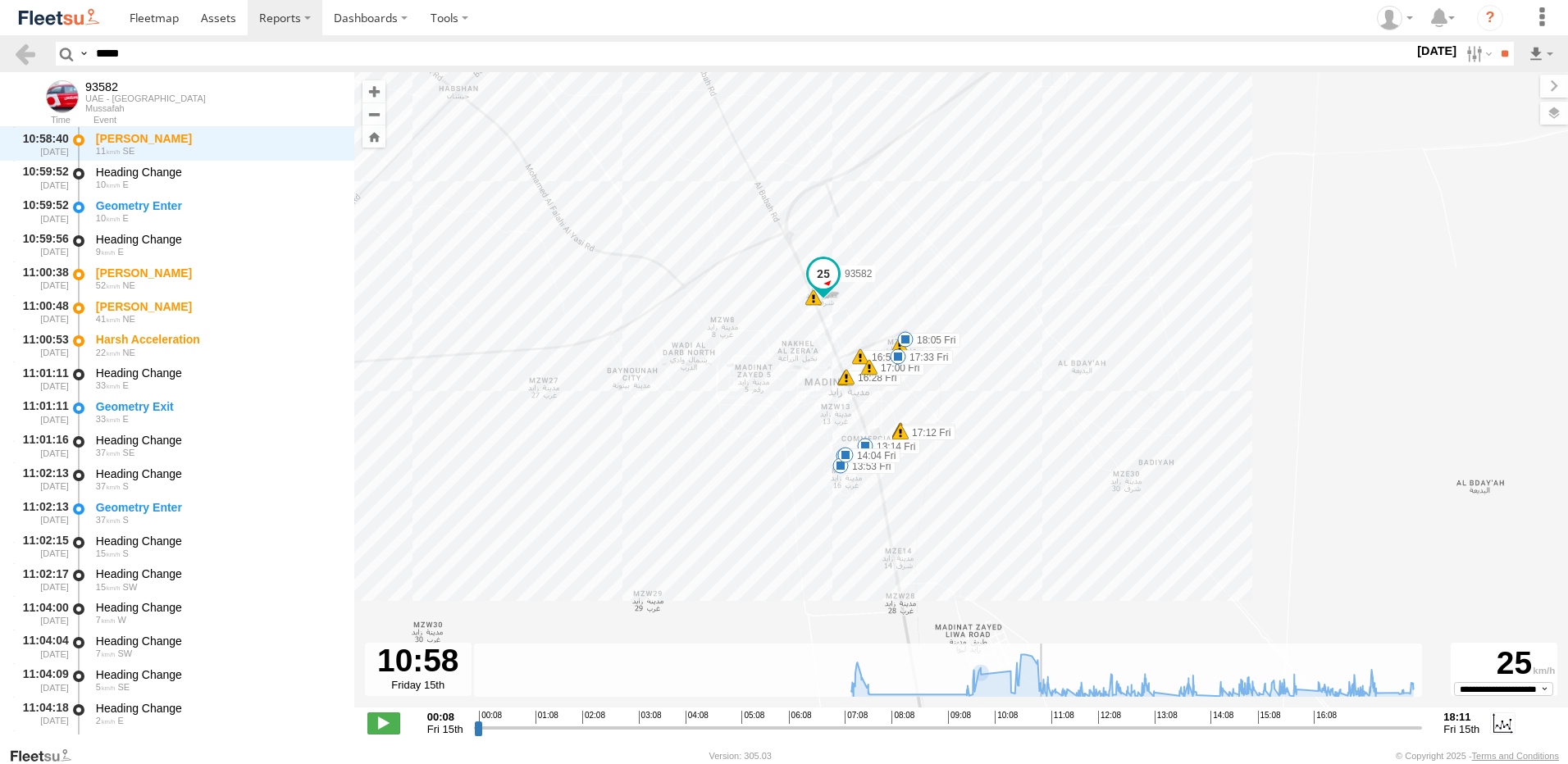
scroll to position [5027, 0]
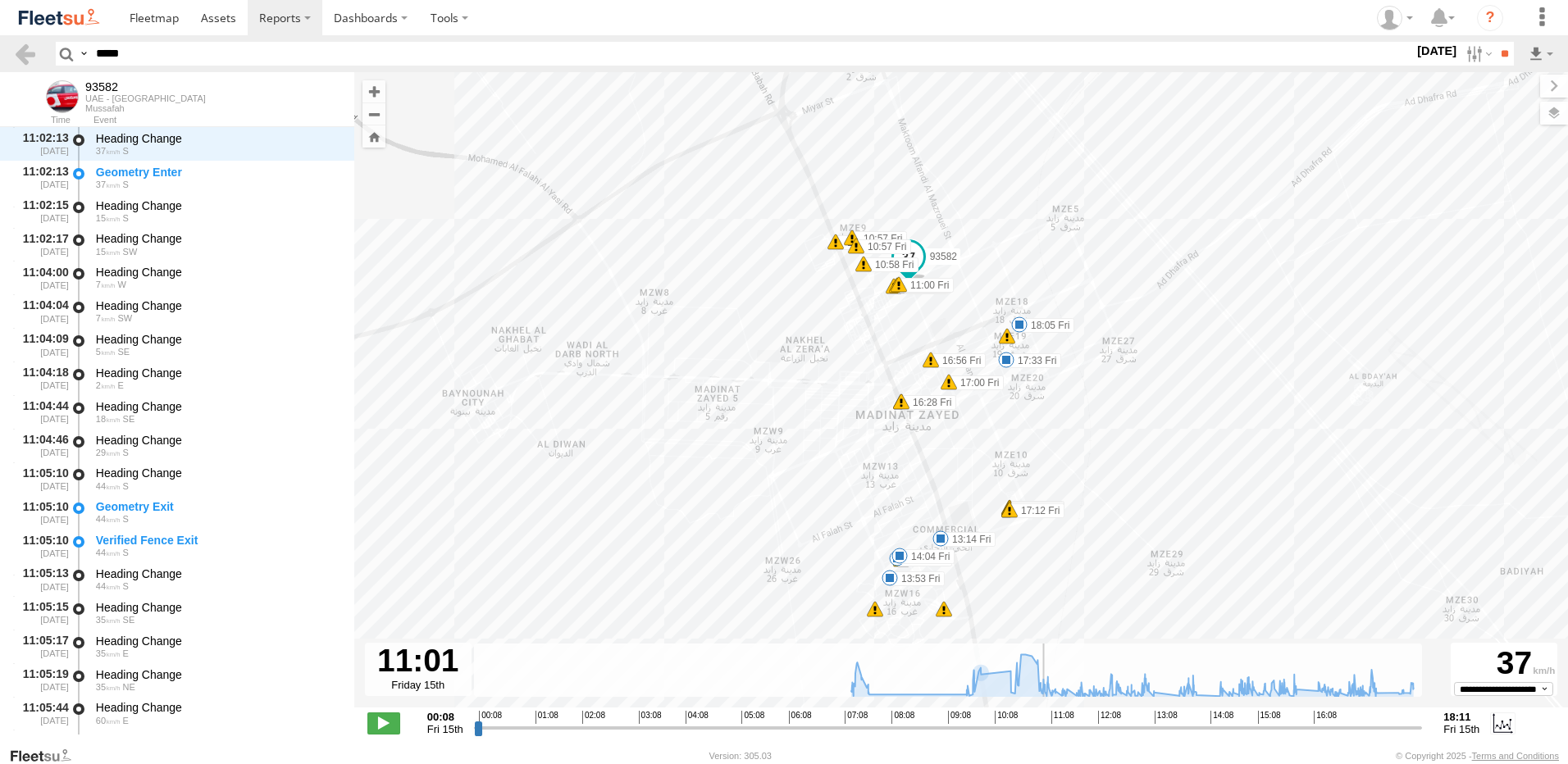
drag, startPoint x: 1168, startPoint y: 294, endPoint x: 1070, endPoint y: 155, distance: 170.1
click at [1070, 155] on div "93582 07:34 Fri 07:36 Fri 07:43 Fri 10:22 Fri 18:05 Fri 13:14 Fri 13:48 Fri 13:…" at bounding box center [961, 398] width 1214 height 653
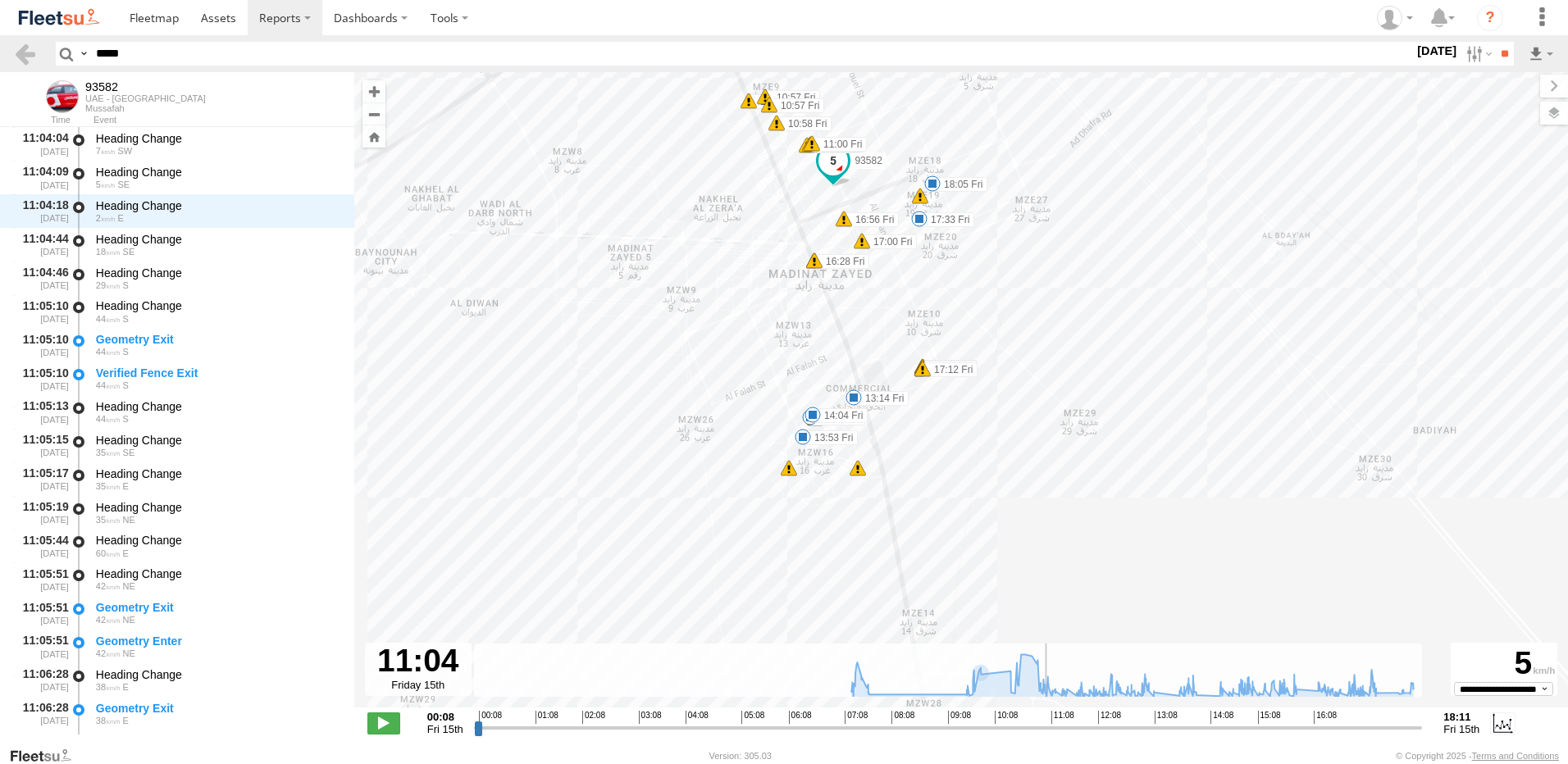
drag, startPoint x: 1315, startPoint y: 593, endPoint x: 1230, endPoint y: 475, distance: 145.4
click at [1230, 475] on div "93582 07:34 Fri 07:36 Fri 07:43 Fri 10:22 Fri 18:05 Fri 13:14 Fri 13:48 Fri 13:…" at bounding box center [961, 398] width 1214 height 653
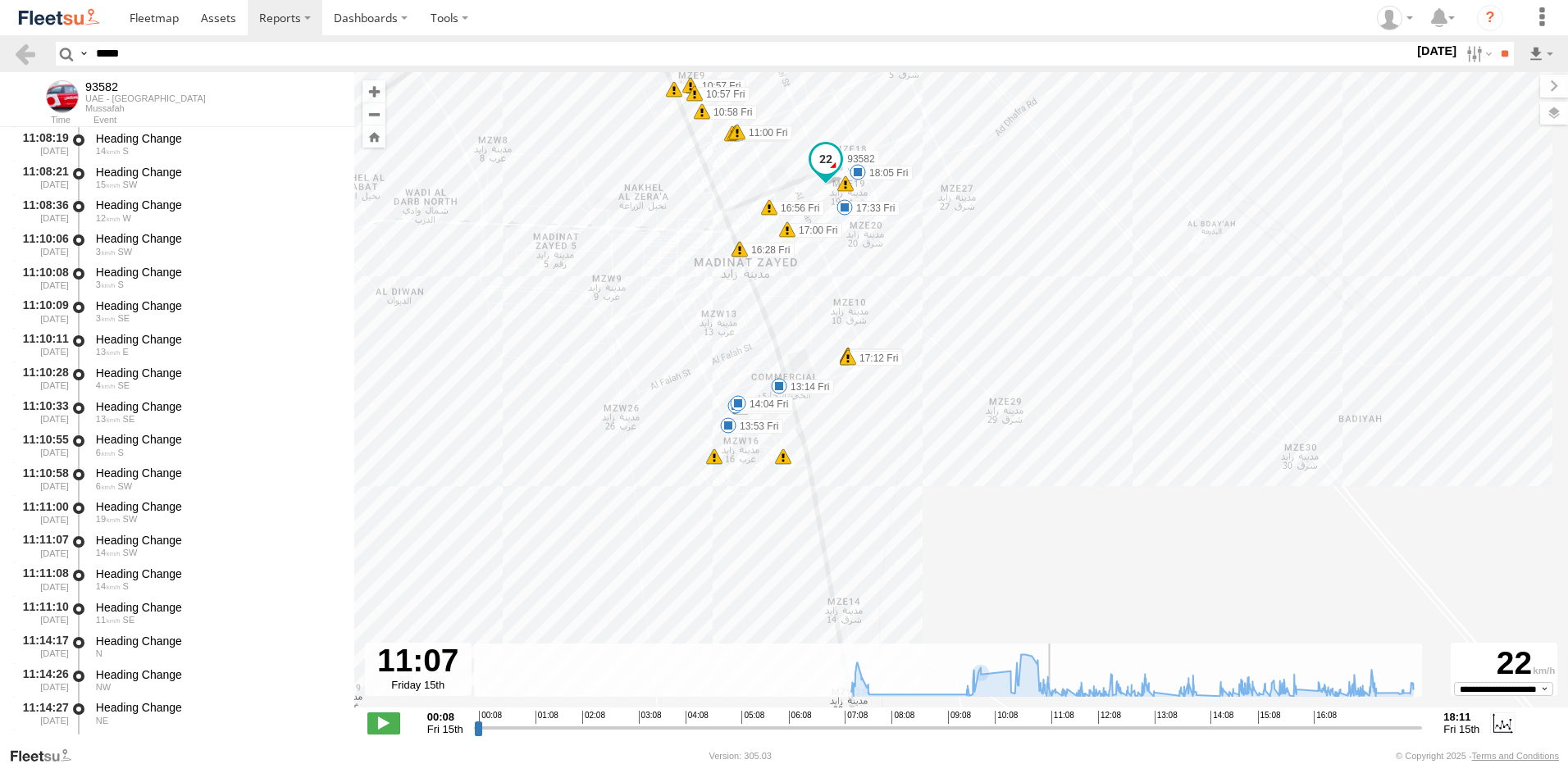
drag, startPoint x: 1225, startPoint y: 500, endPoint x: 1090, endPoint y: 272, distance: 265.0
click at [1090, 272] on div "93582 07:34 Fri 07:36 Fri 07:43 Fri 10:22 Fri 18:05 Fri 13:14 Fri 13:48 Fri 13:…" at bounding box center [961, 398] width 1214 height 653
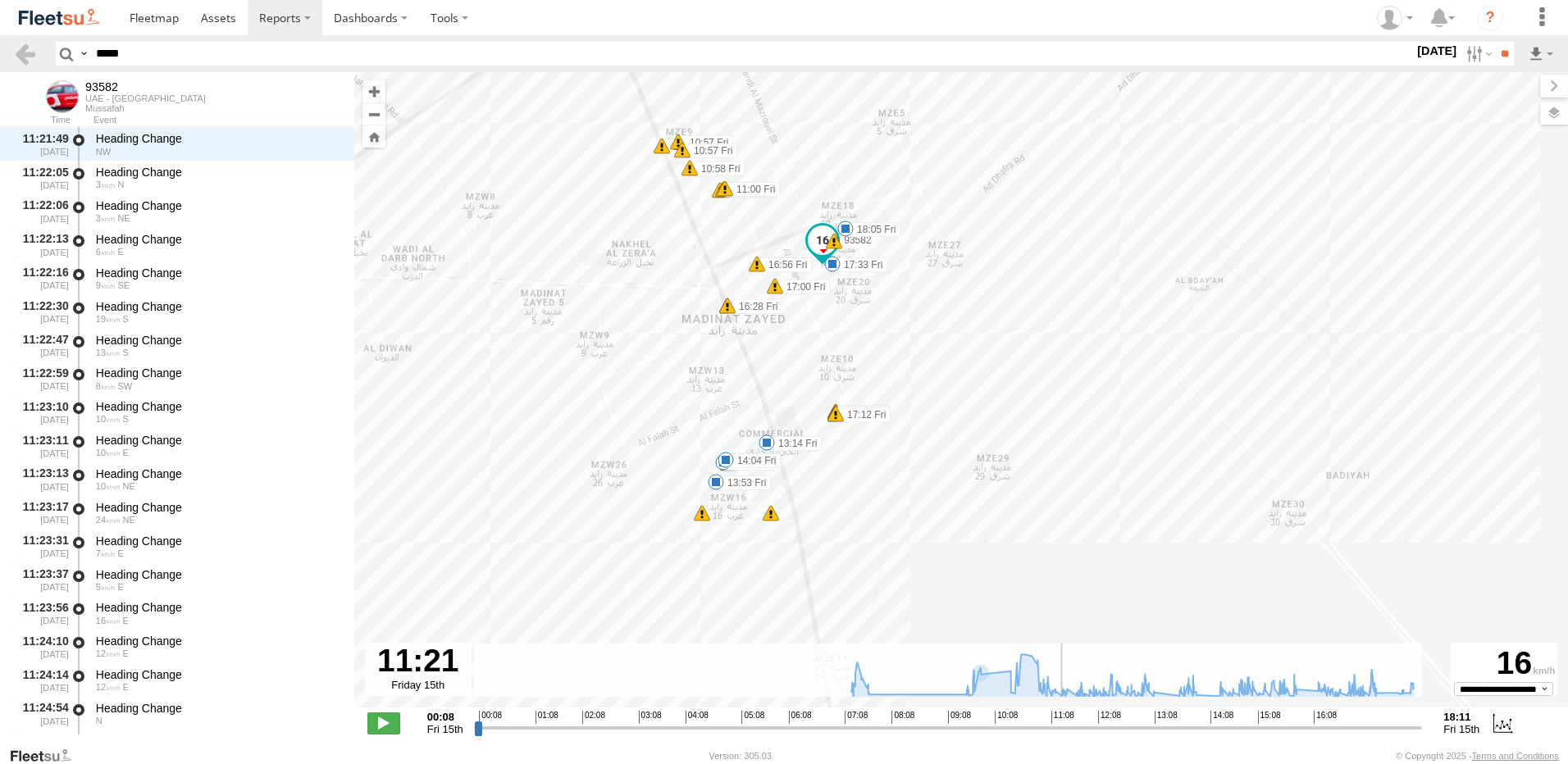
drag, startPoint x: 1050, startPoint y: 238, endPoint x: 1022, endPoint y: 296, distance: 64.4
click at [1022, 296] on div "93582 07:34 Fri 07:36 Fri 07:43 Fri 10:22 Fri 18:05 Fri 13:14 Fri 13:48 Fri 13:…" at bounding box center [961, 398] width 1214 height 653
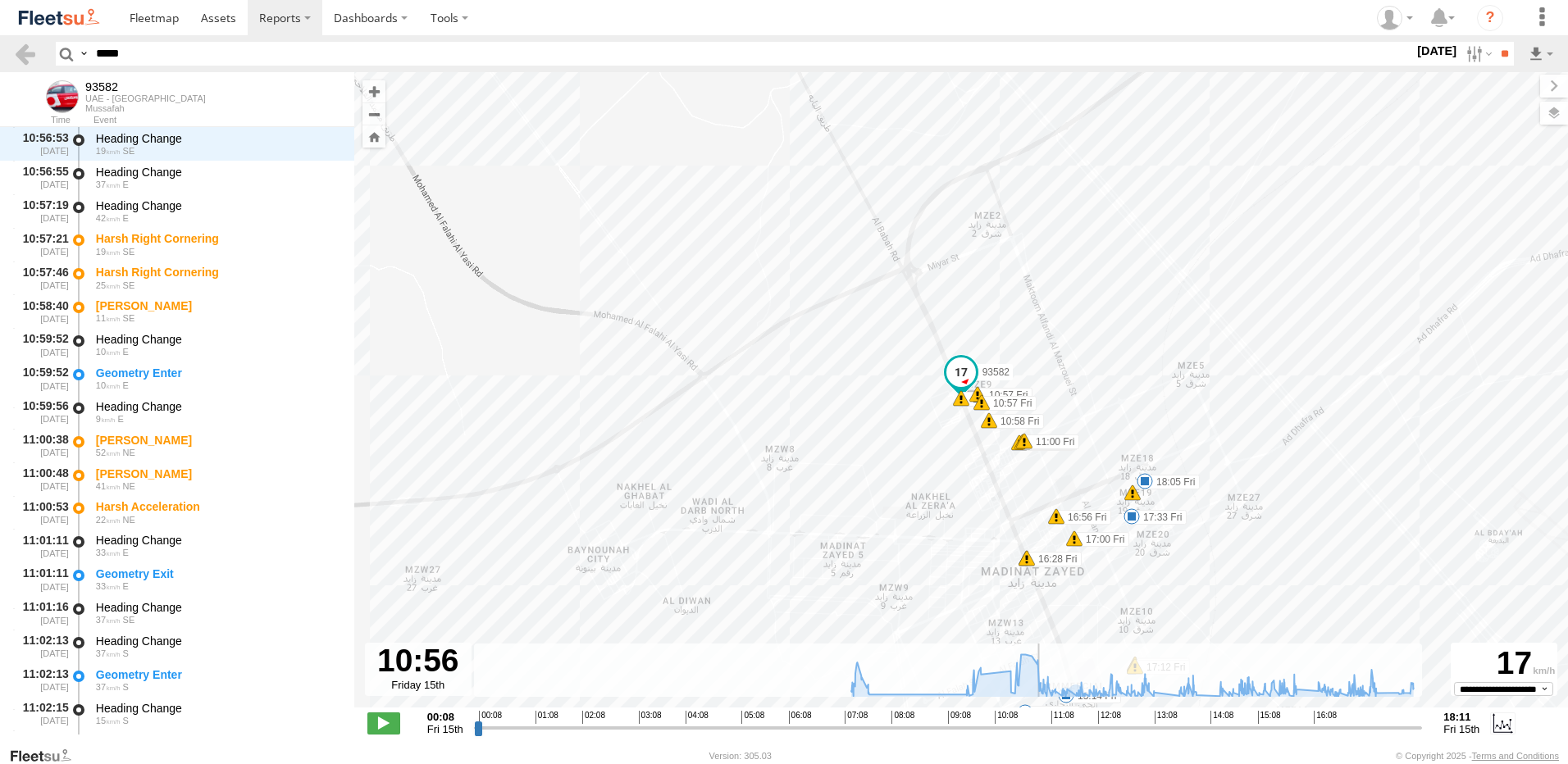
drag, startPoint x: 1067, startPoint y: 727, endPoint x: 1039, endPoint y: 724, distance: 28.2
click at [1039, 724] on input "range" at bounding box center [947, 728] width 948 height 15
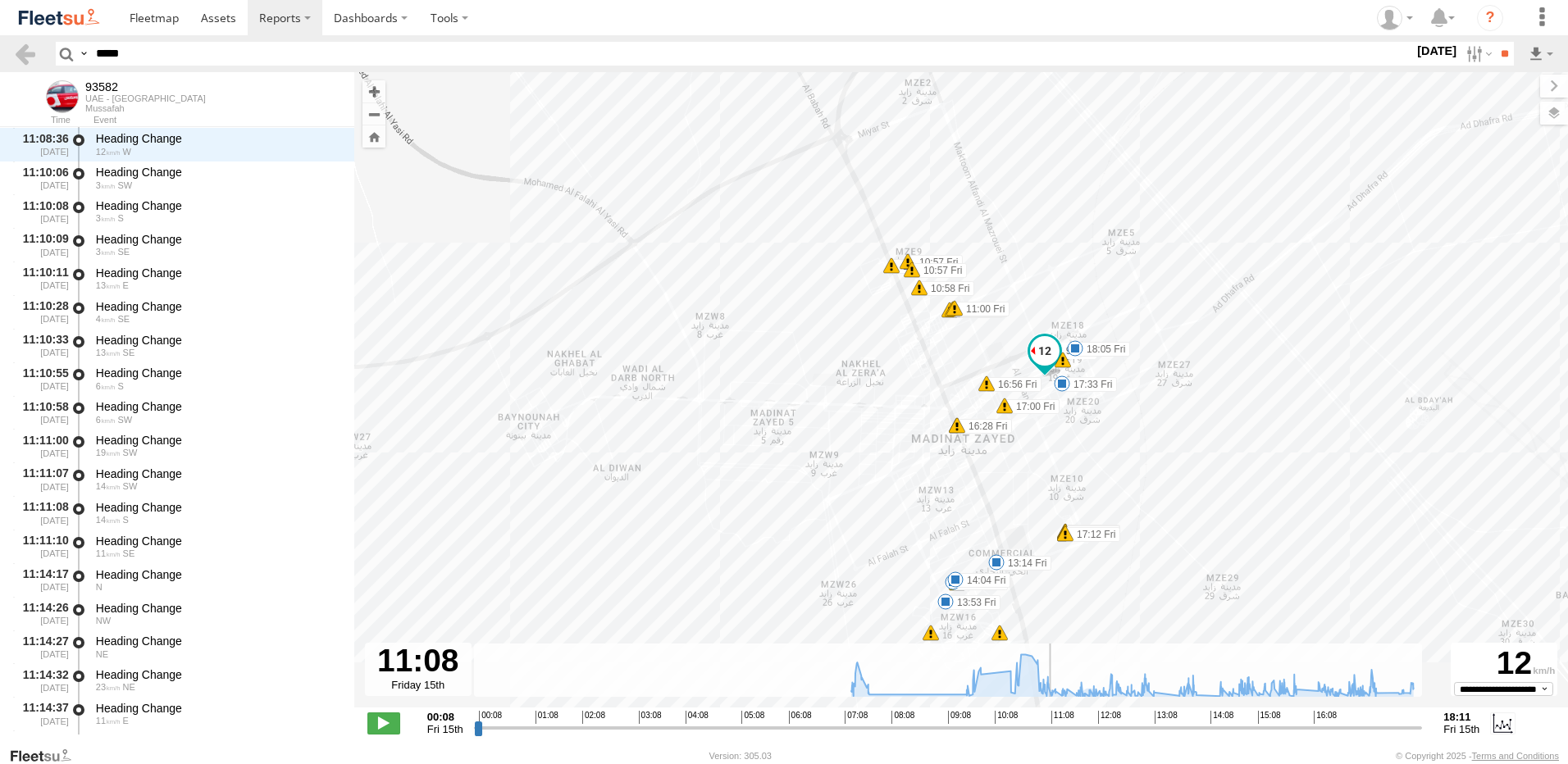
drag, startPoint x: 1238, startPoint y: 378, endPoint x: 1158, endPoint y: 257, distance: 145.1
click at [1158, 257] on div "93582 07:34 Fri 07:36 Fri 07:43 Fri 10:22 Fri 18:05 Fri 13:14 Fri 13:48 Fri 13:…" at bounding box center [961, 398] width 1214 height 653
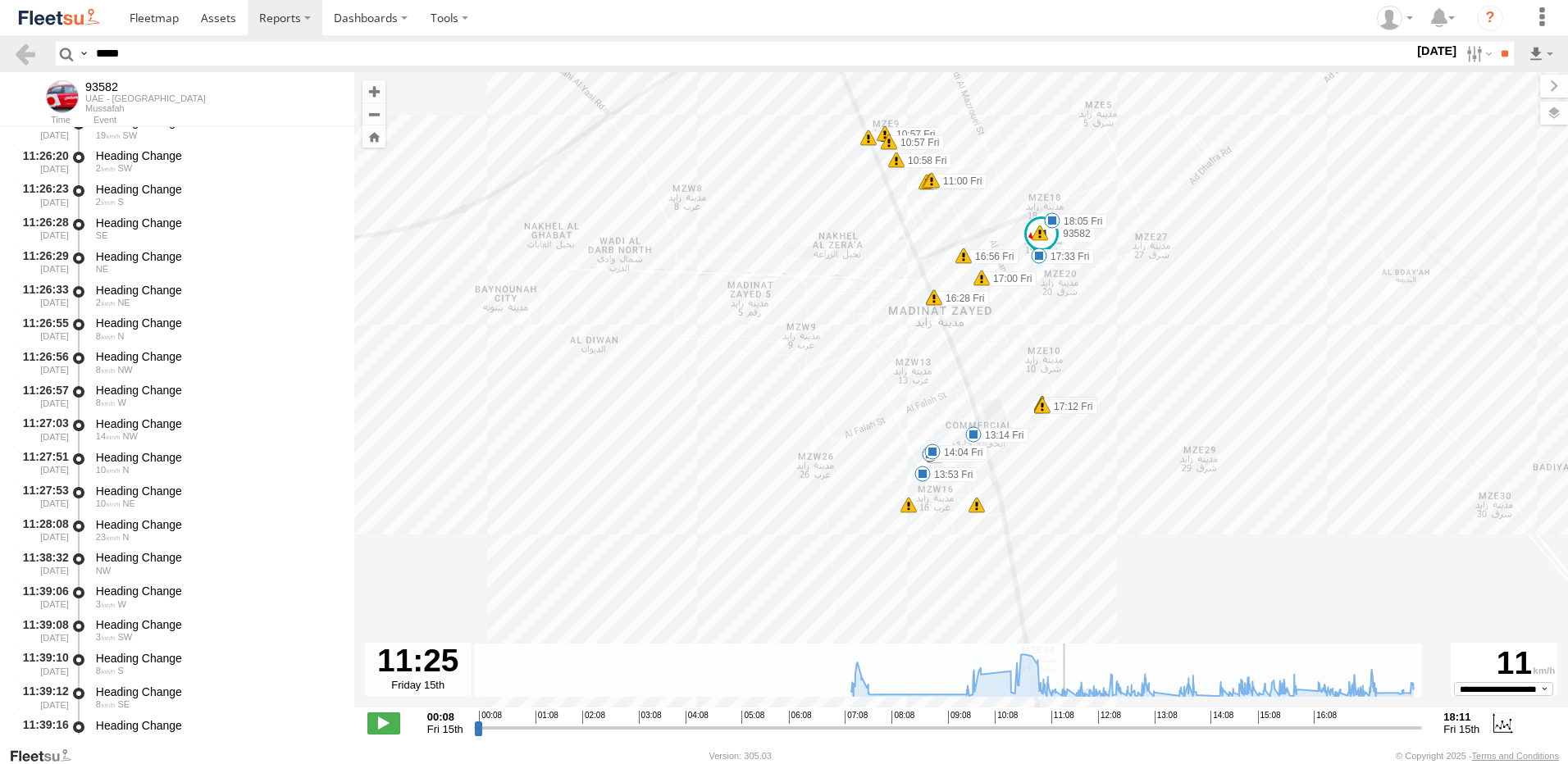
drag, startPoint x: 1100, startPoint y: 575, endPoint x: 1093, endPoint y: 470, distance: 105.2
click at [1093, 470] on div "93582 07:34 Fri 07:36 Fri 07:43 Fri 10:22 Fri 18:05 Fri 13:14 Fri 13:48 Fri 13:…" at bounding box center [961, 398] width 1214 height 653
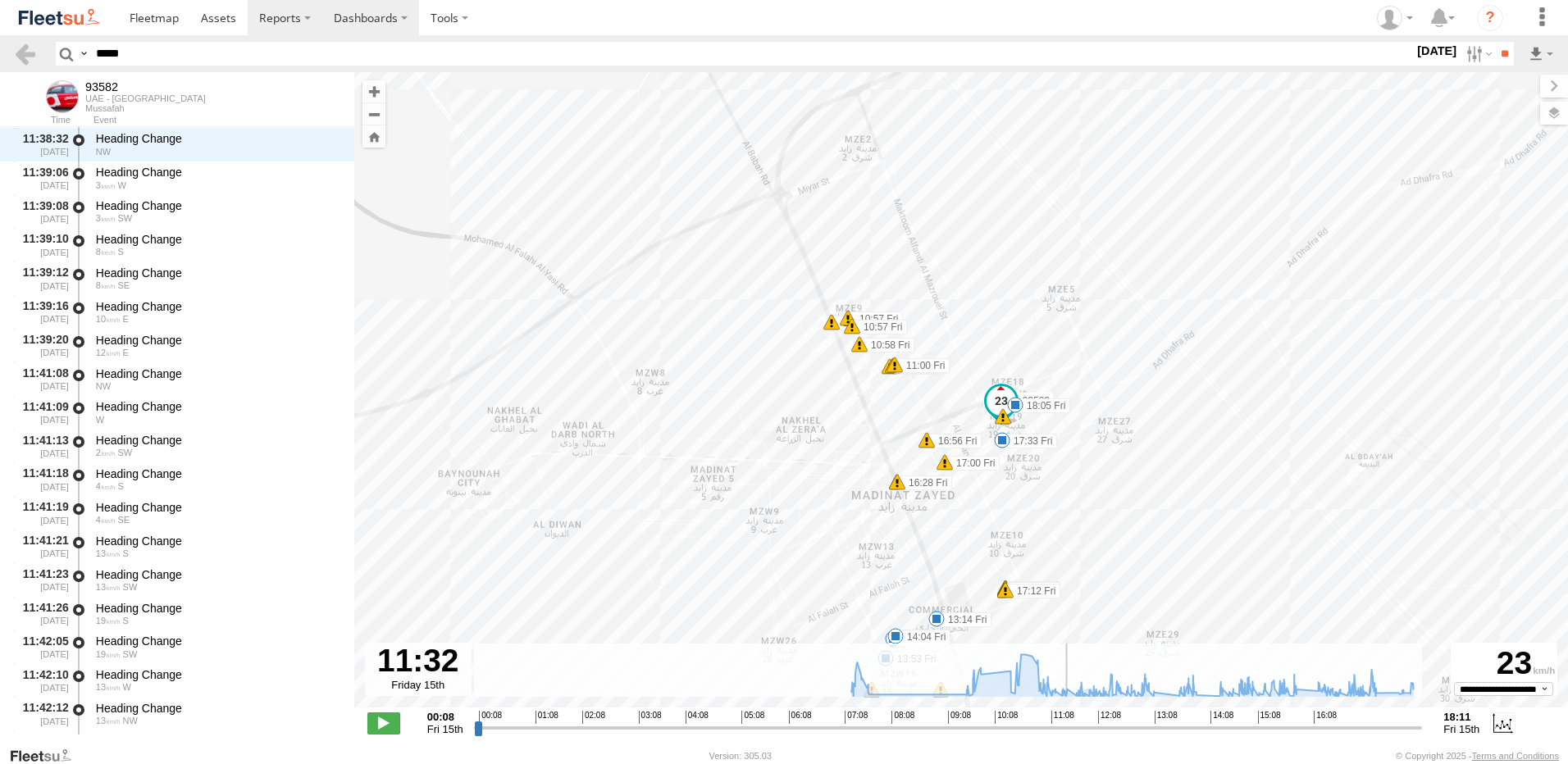
scroll to position [8278, 0]
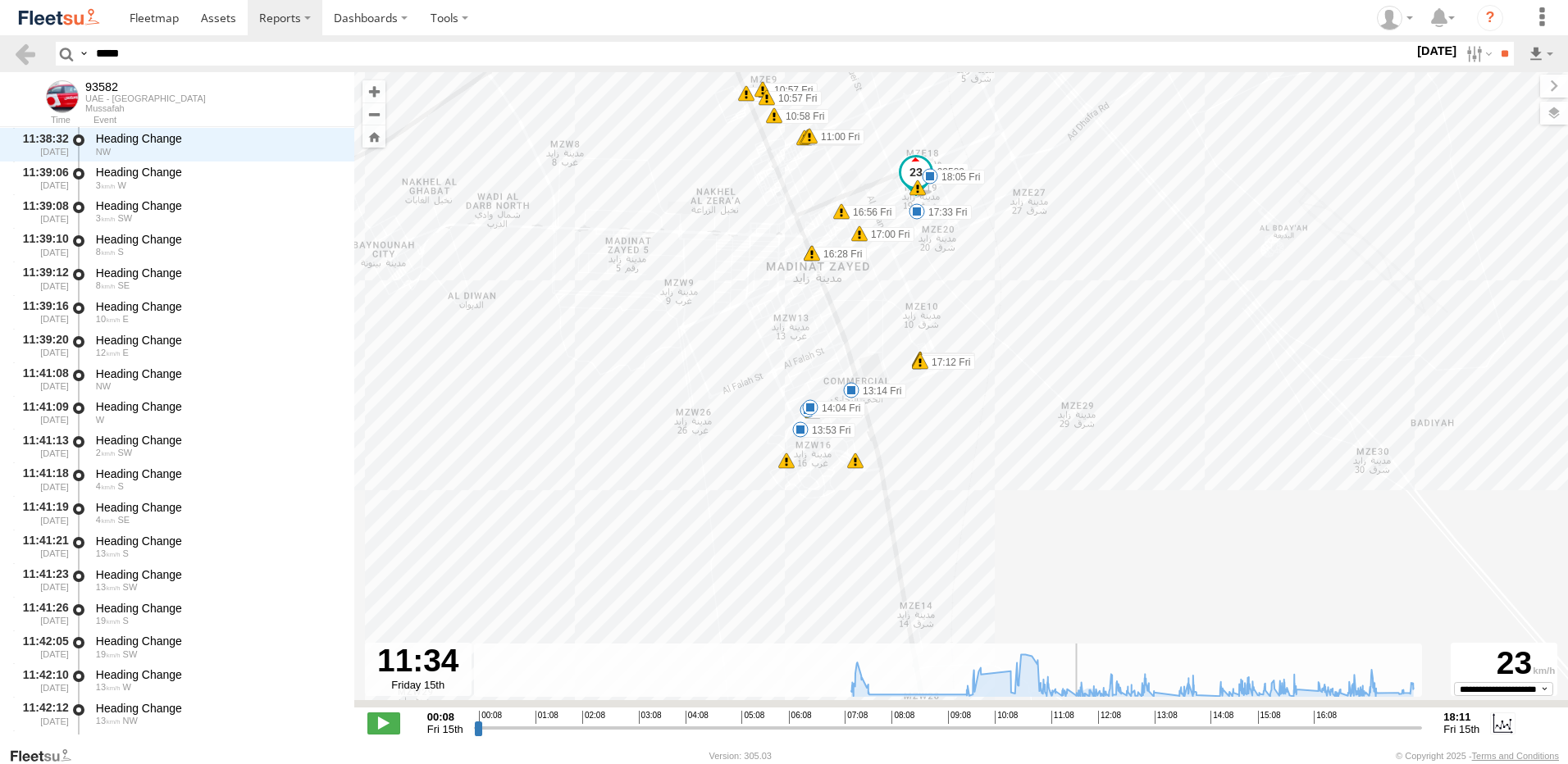
drag, startPoint x: 1099, startPoint y: 463, endPoint x: 1012, endPoint y: 225, distance: 253.4
click at [1012, 225] on div "93582 07:34 Fri 07:36 Fri 07:43 Fri 10:22 Fri 18:05 Fri 13:14 Fri 13:48 Fri 13:…" at bounding box center [961, 398] width 1214 height 653
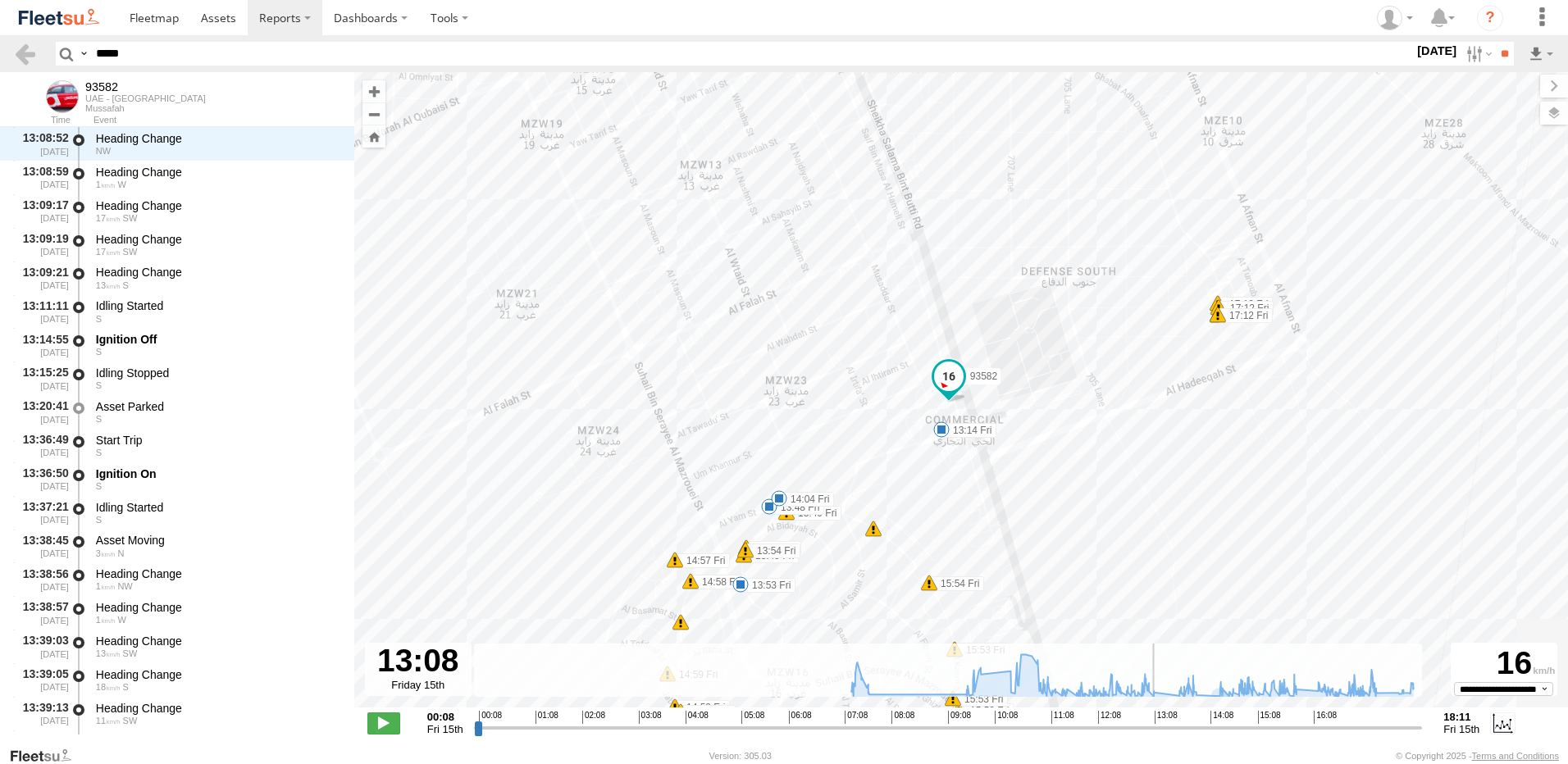
drag, startPoint x: 1203, startPoint y: 731, endPoint x: 1153, endPoint y: 735, distance: 50.2
click at [1153, 735] on input "range" at bounding box center [947, 728] width 948 height 15
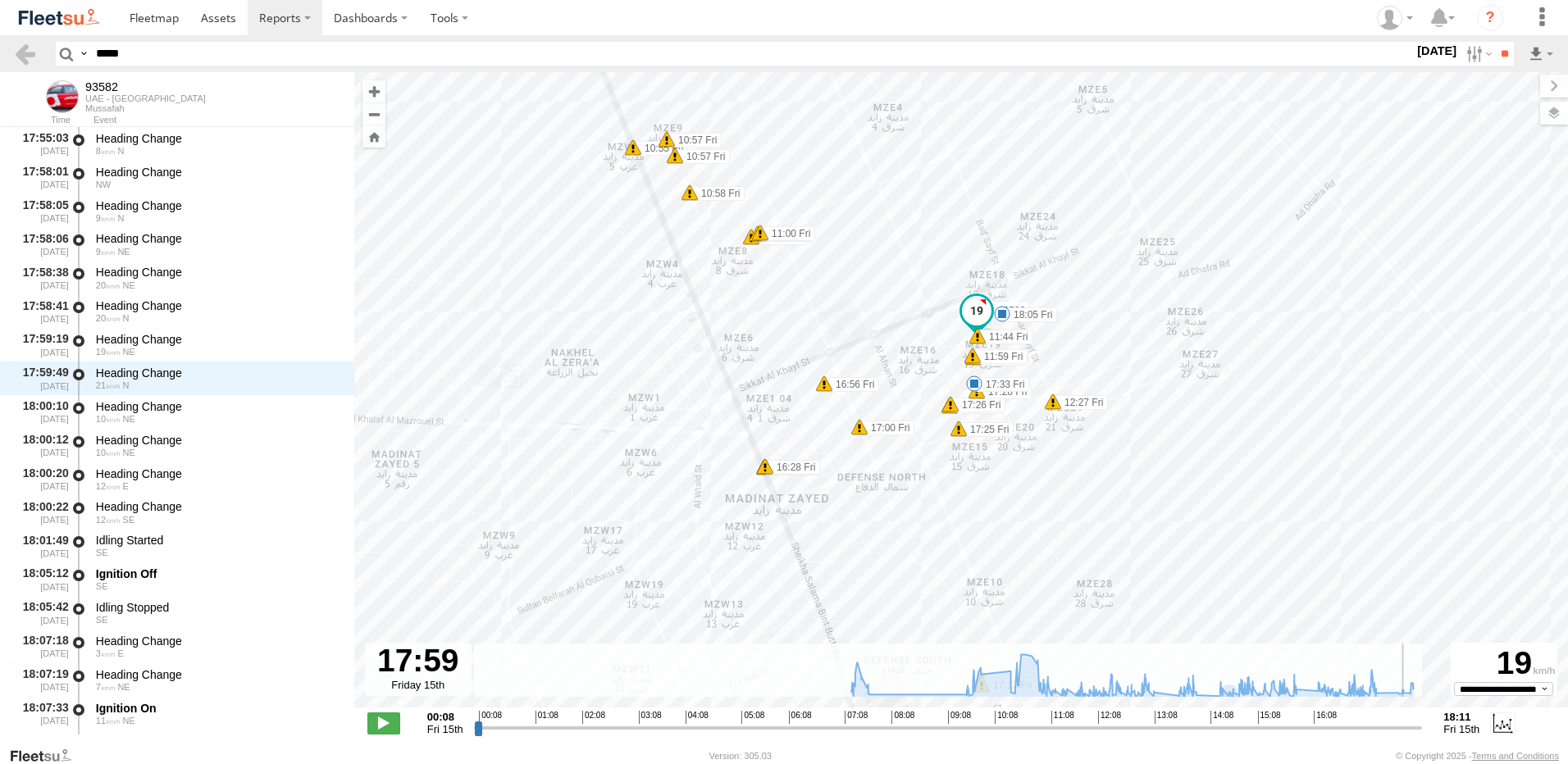
scroll to position [33974, 0]
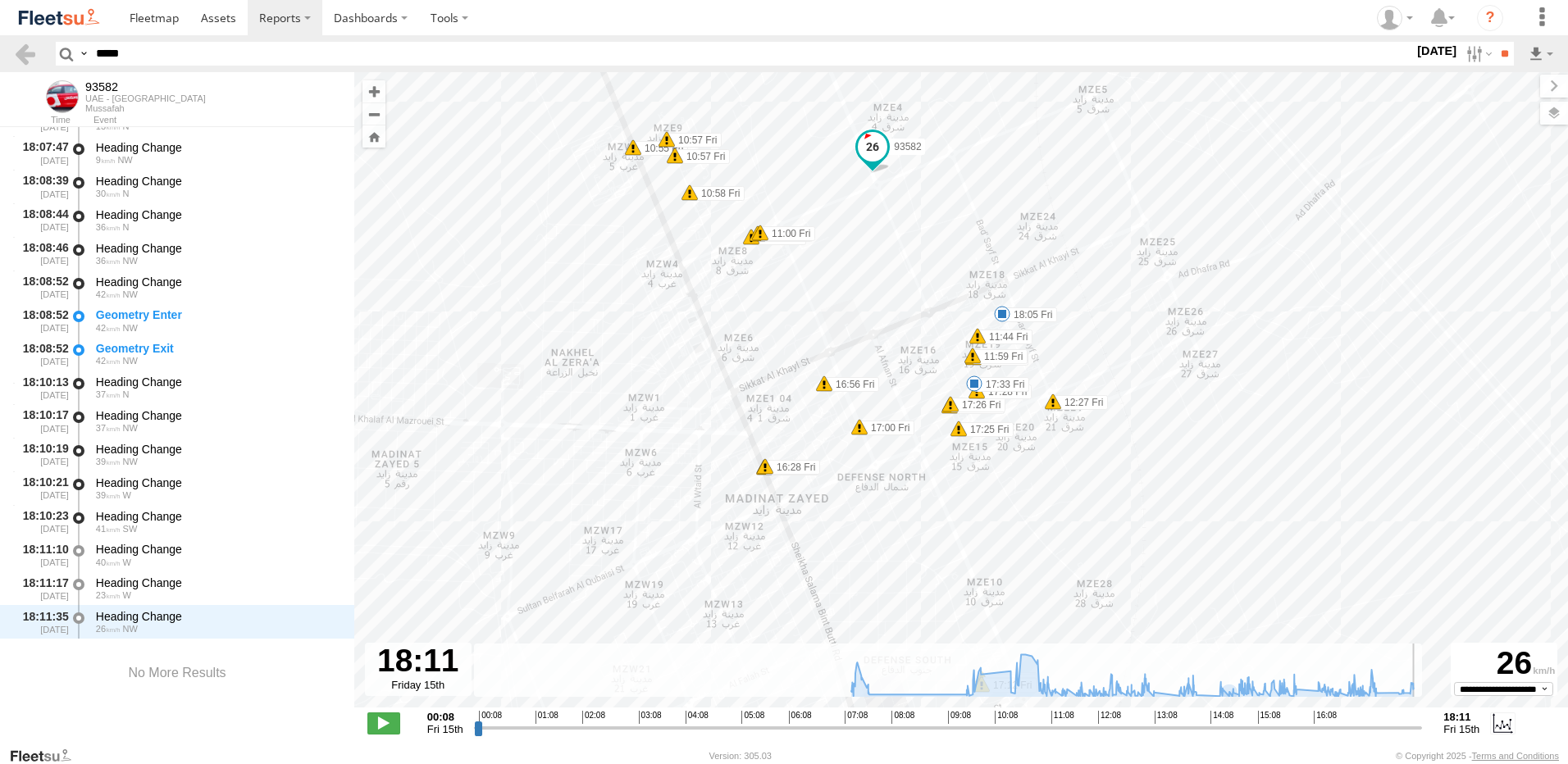
drag, startPoint x: 1238, startPoint y: 728, endPoint x: 1418, endPoint y: 702, distance: 181.9
click at [1418, 720] on input "range" at bounding box center [947, 728] width 948 height 15
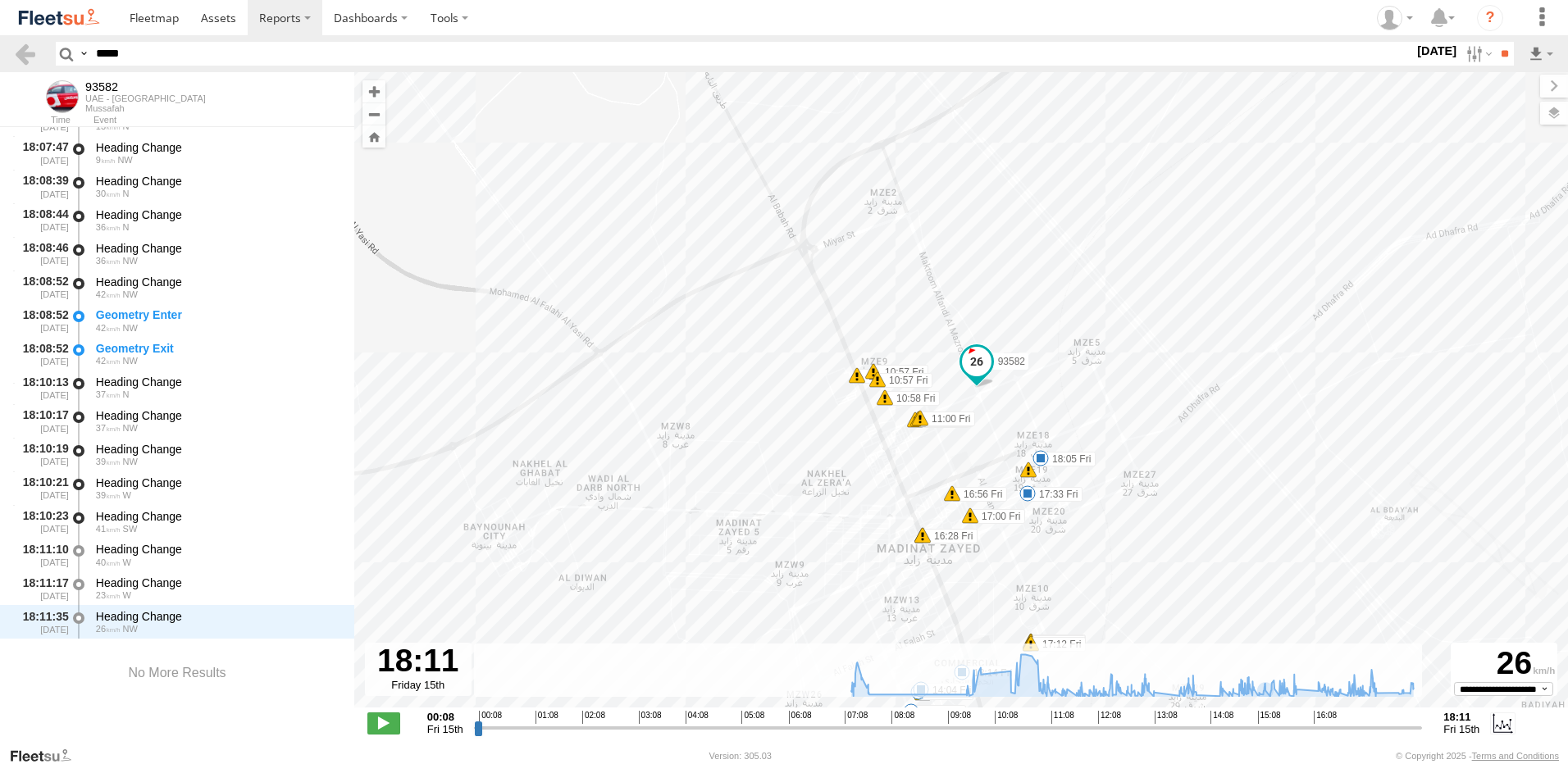
drag, startPoint x: 1206, startPoint y: 300, endPoint x: 1075, endPoint y: 303, distance: 131.0
click at [1075, 303] on div "93582 07:34 Fri 07:36 Fri 07:43 Fri 10:22 Fri 18:05 Fri 13:14 Fri 13:48 Fri 13:…" at bounding box center [961, 398] width 1214 height 653
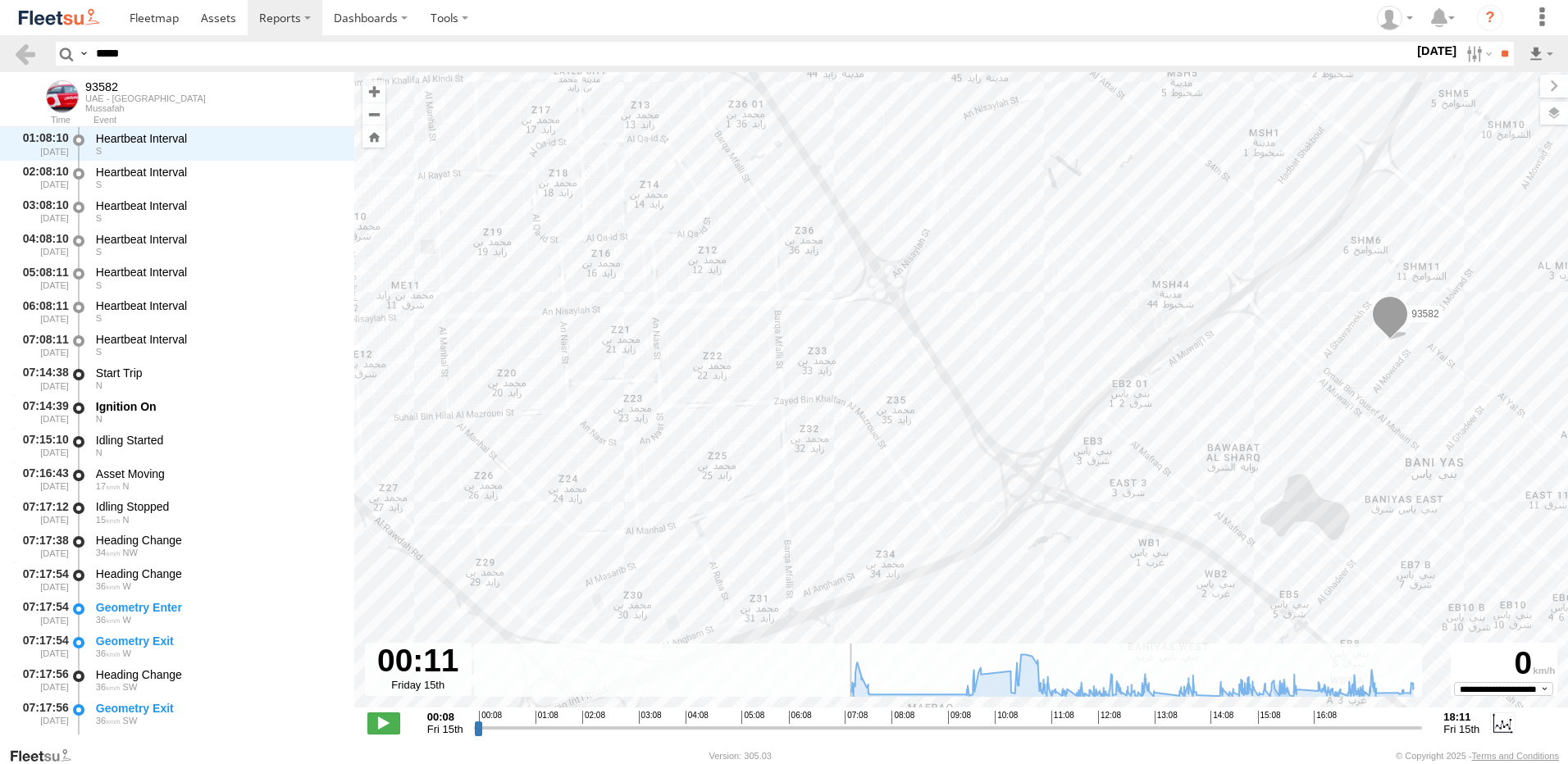
scroll to position [0, 0]
drag, startPoint x: 1419, startPoint y: 734, endPoint x: 435, endPoint y: 714, distance: 984.2
click at [474, 720] on input "range" at bounding box center [947, 728] width 948 height 15
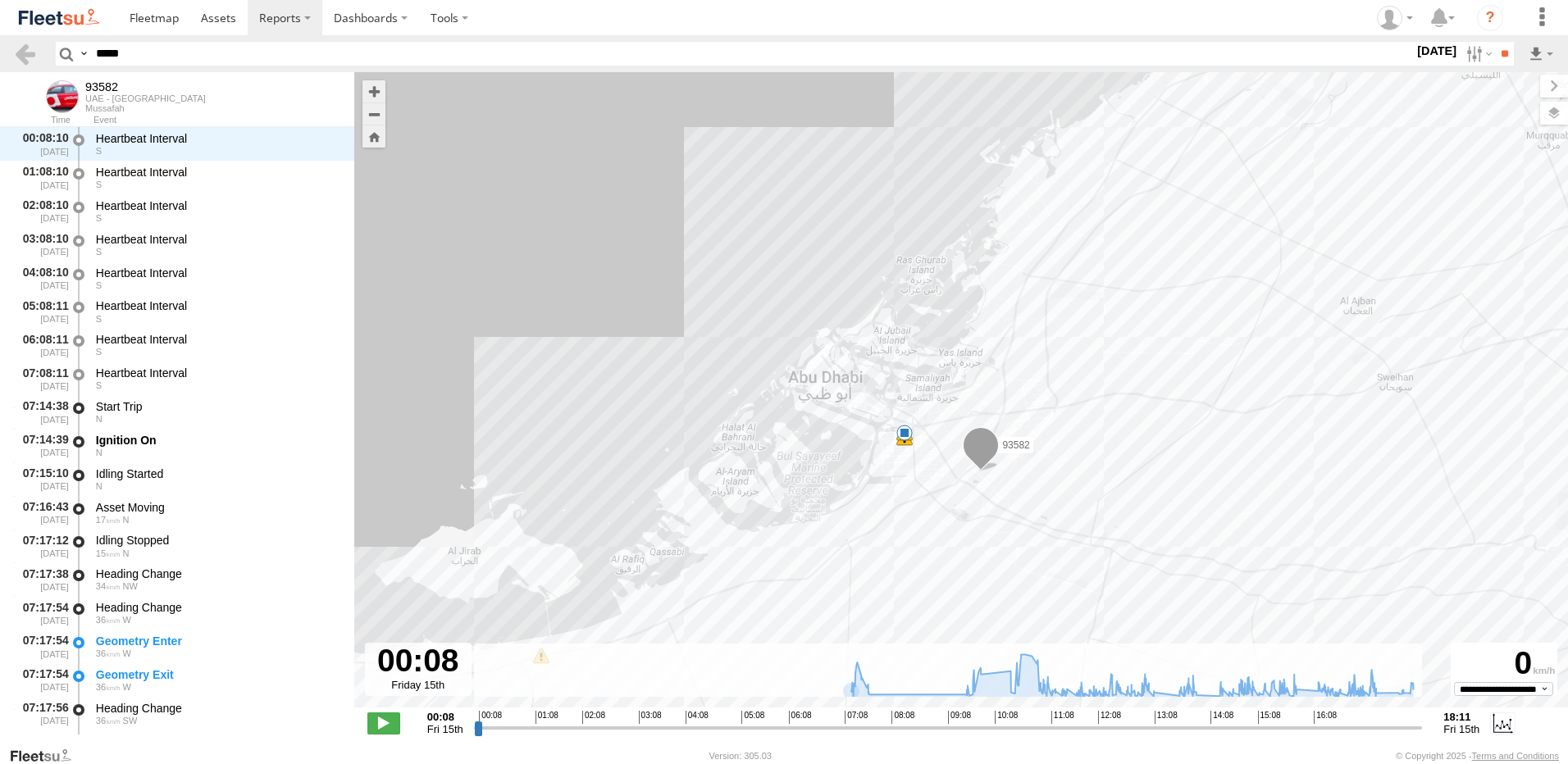
drag, startPoint x: 1259, startPoint y: 293, endPoint x: 1169, endPoint y: 367, distance: 116.5
click at [1169, 367] on div "93582 07:34 Fri 07:36 Fri 07:43 Fri 10:22 Fri 18:05 Fri 13:14 Fri 13:48 Fri 13:…" at bounding box center [961, 398] width 1214 height 653
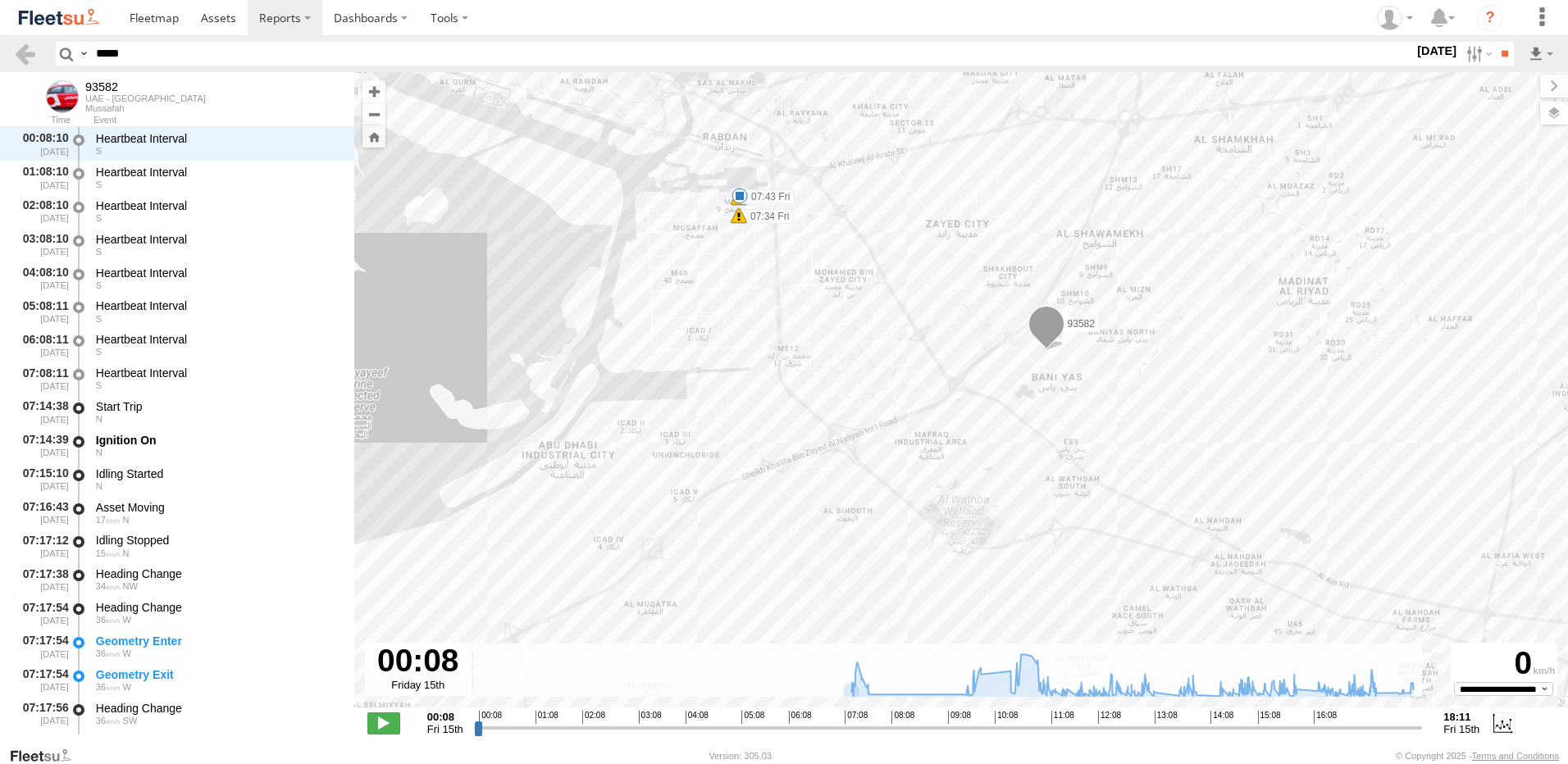
drag, startPoint x: 1084, startPoint y: 541, endPoint x: 1067, endPoint y: 400, distance: 142.0
click at [1067, 400] on div "93582 07:34 Fri 07:36 Fri 07:43 Fri 10:22 Fri" at bounding box center [961, 398] width 1214 height 653
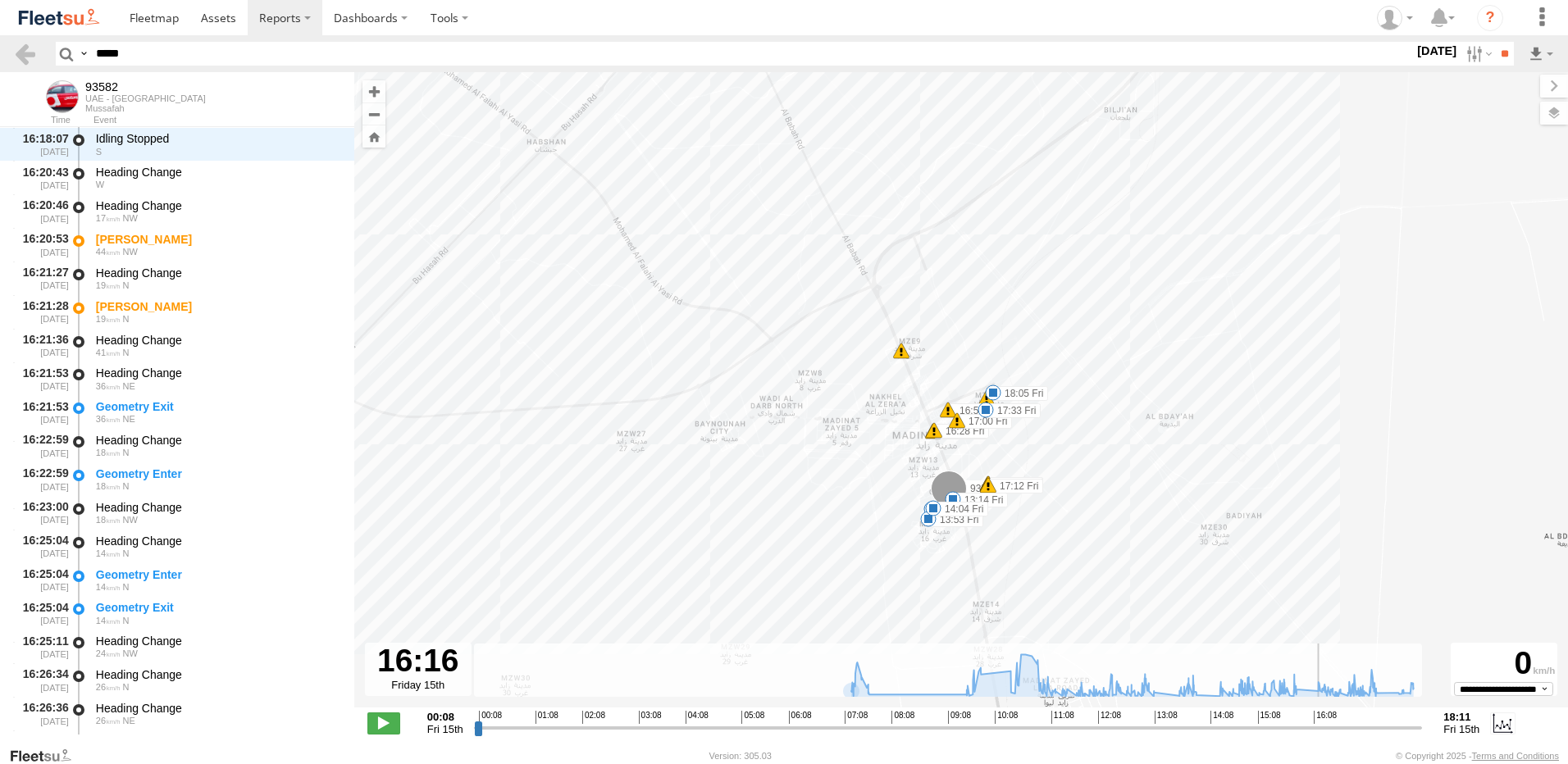
drag, startPoint x: 481, startPoint y: 730, endPoint x: 1317, endPoint y: 728, distance: 836.0
type input "**********"
click at [1317, 728] on input "range" at bounding box center [947, 728] width 948 height 15
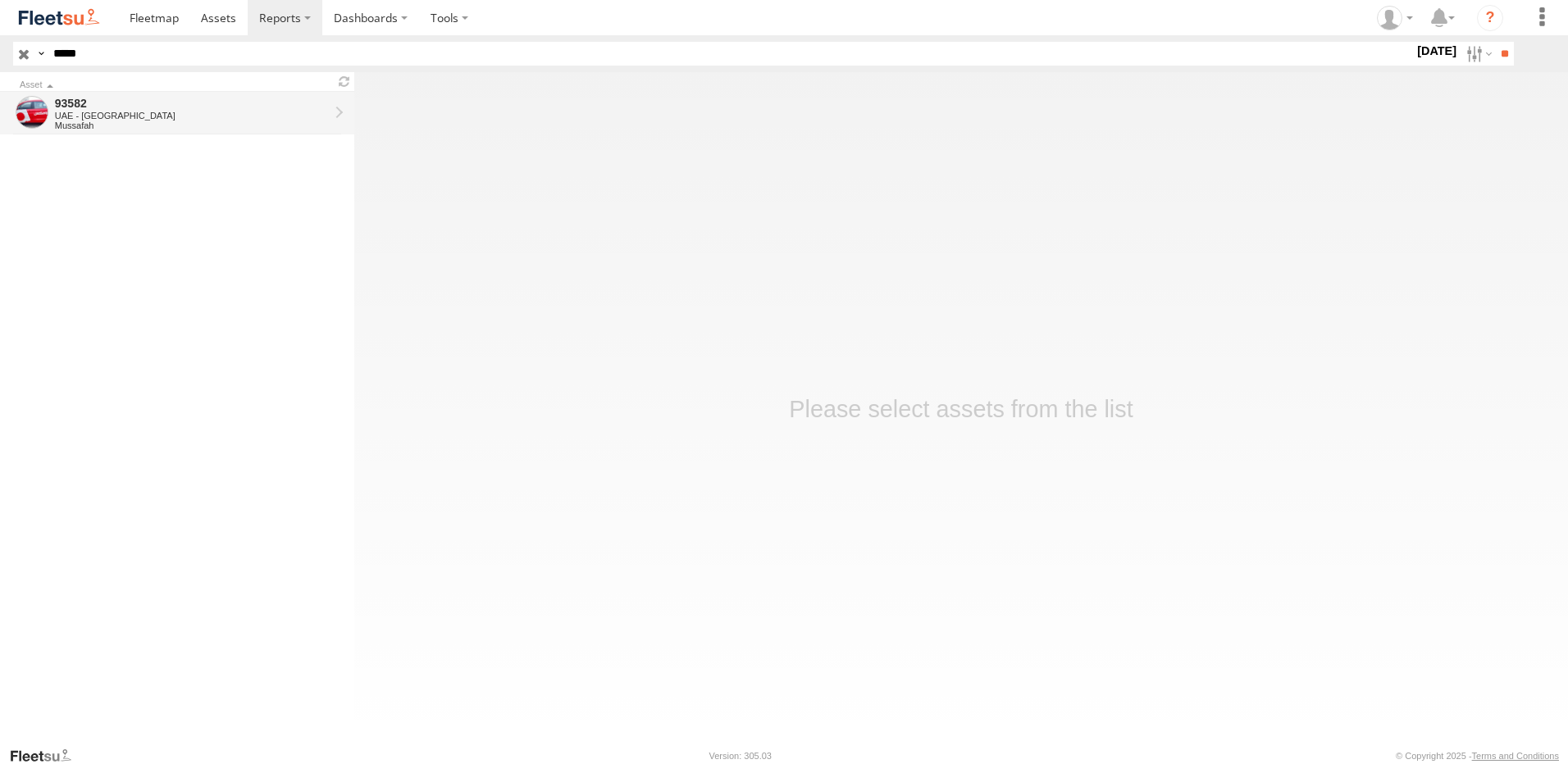
click at [34, 115] on div at bounding box center [32, 112] width 33 height 33
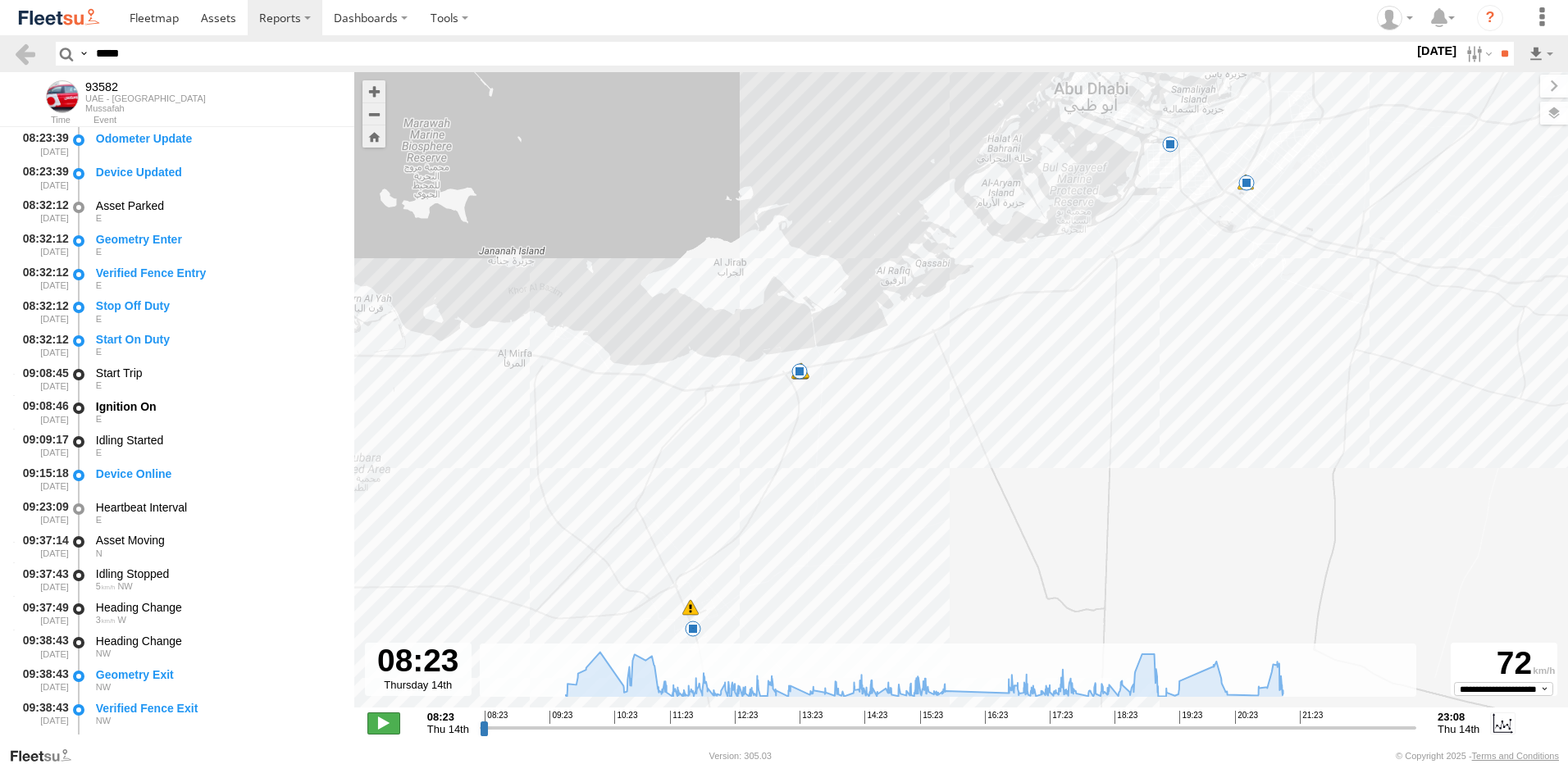
click at [382, 720] on span at bounding box center [384, 723] width 33 height 21
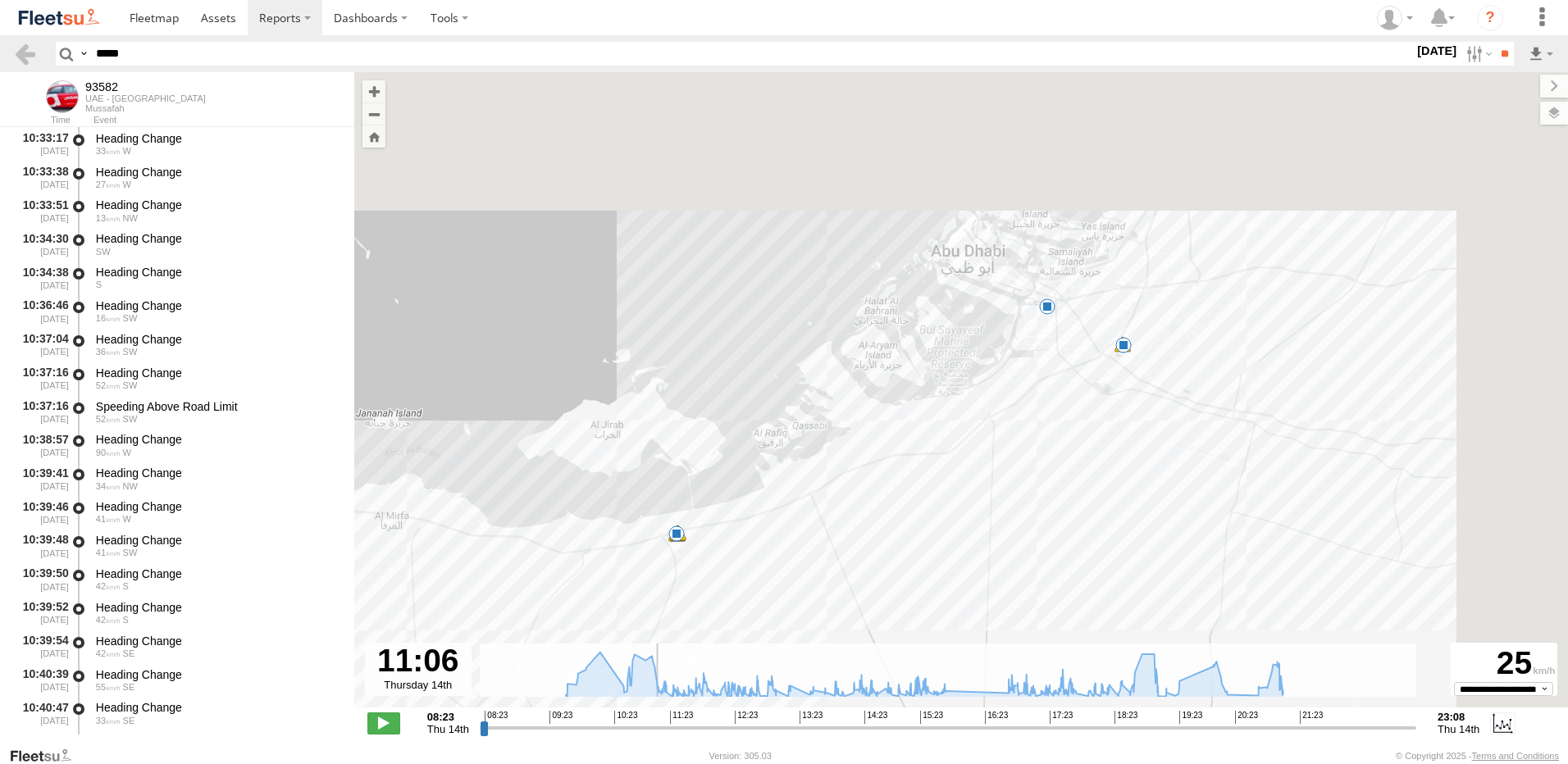
scroll to position [2212, 0]
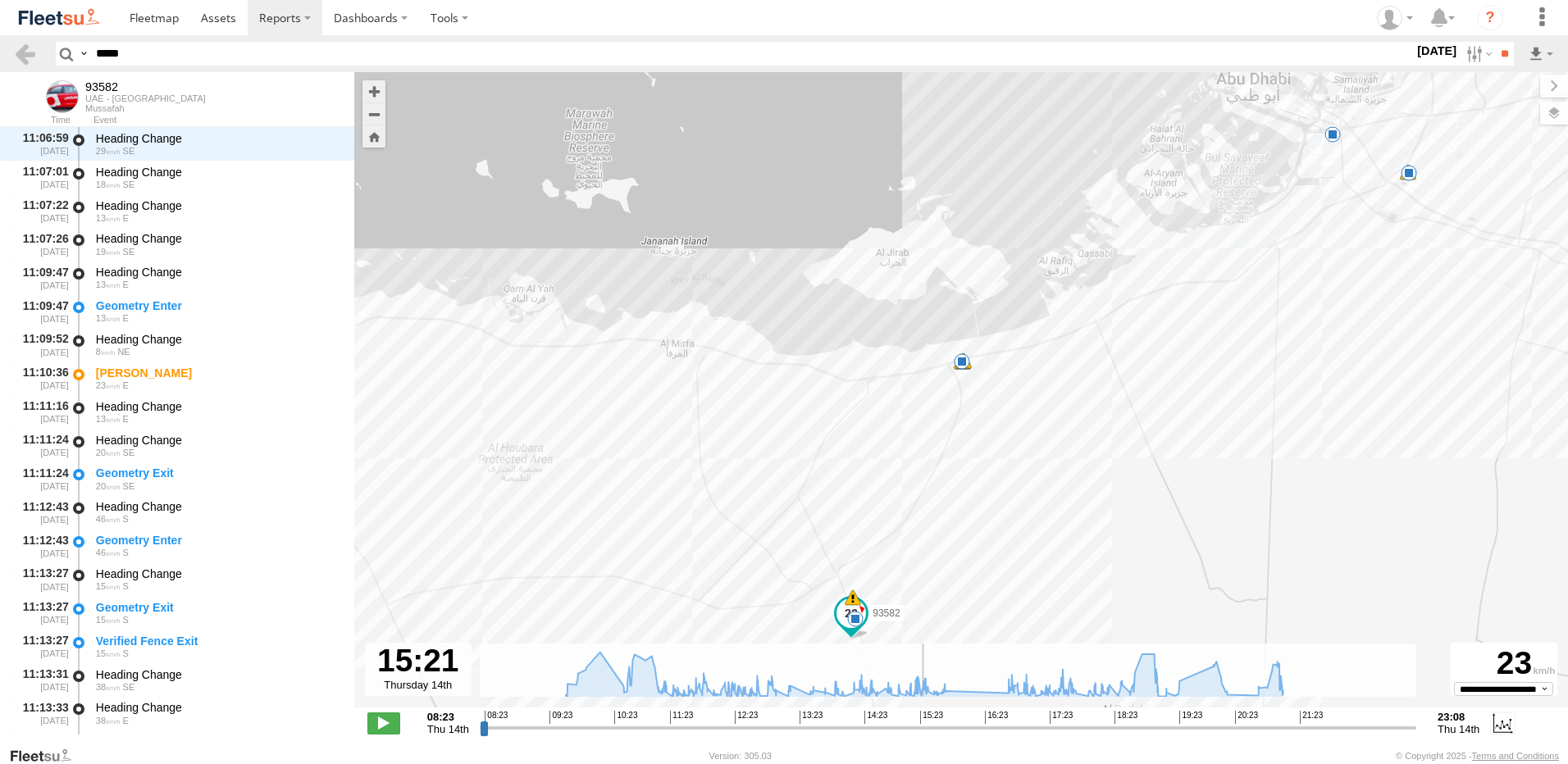
drag, startPoint x: 654, startPoint y: 732, endPoint x: 922, endPoint y: 718, distance: 268.4
click at [922, 720] on input "range" at bounding box center [947, 728] width 936 height 15
drag, startPoint x: 987, startPoint y: 528, endPoint x: 1003, endPoint y: 494, distance: 37.6
click at [1002, 495] on div "← Move left → Move right ↑ Move up ↓ Move down + Zoom in - Zoom out Home Jump l…" at bounding box center [961, 409] width 1214 height 674
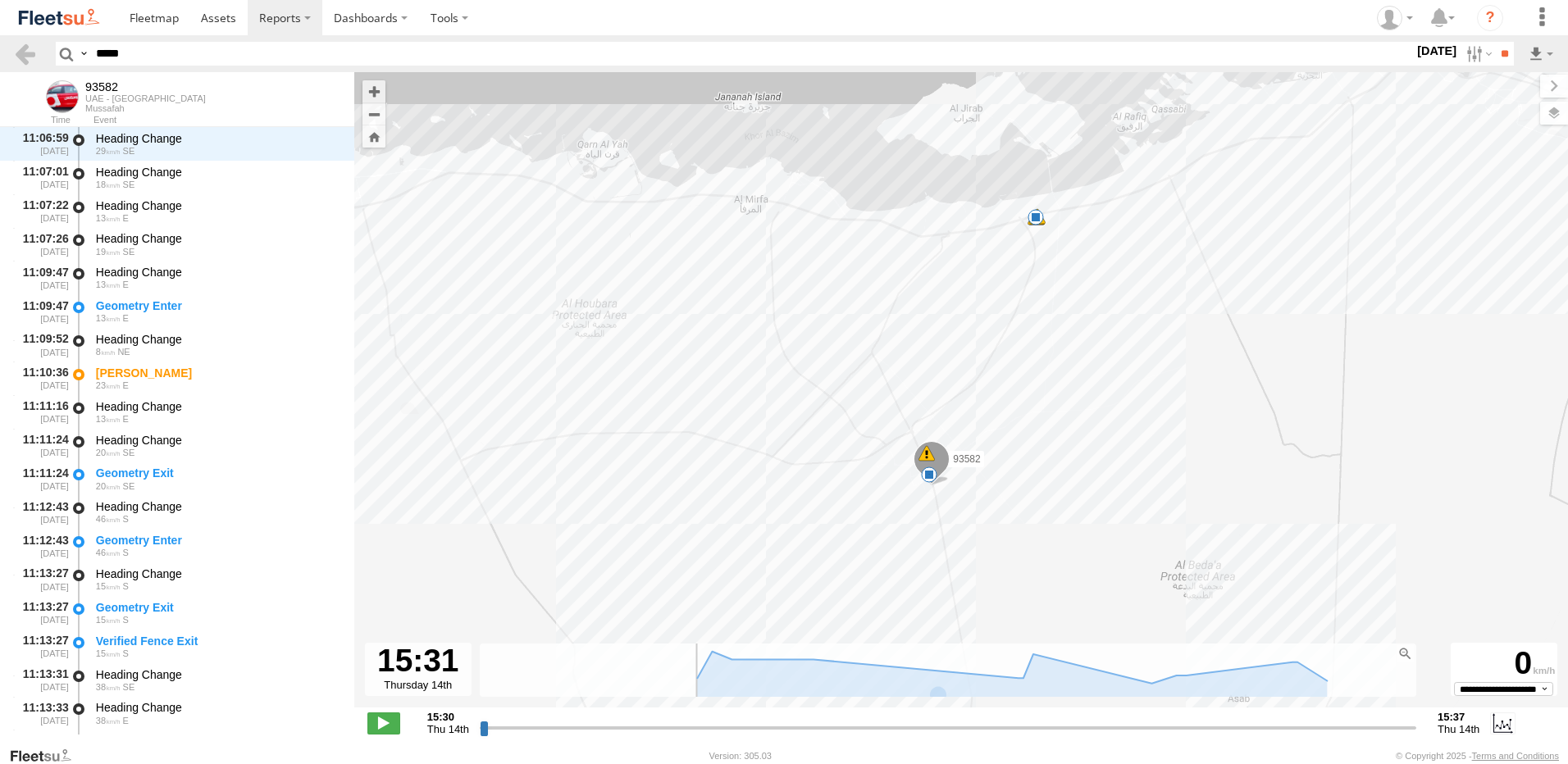
drag, startPoint x: 1041, startPoint y: 415, endPoint x: 1108, endPoint y: 287, distance: 144.5
click at [1108, 287] on div "93582 19:08 Thu 19:08 Thu 19:08 Thu 19:12 Thu 19:28 Thu 20:18 Thu 21:07 Thu 21:…" at bounding box center [961, 398] width 1214 height 653
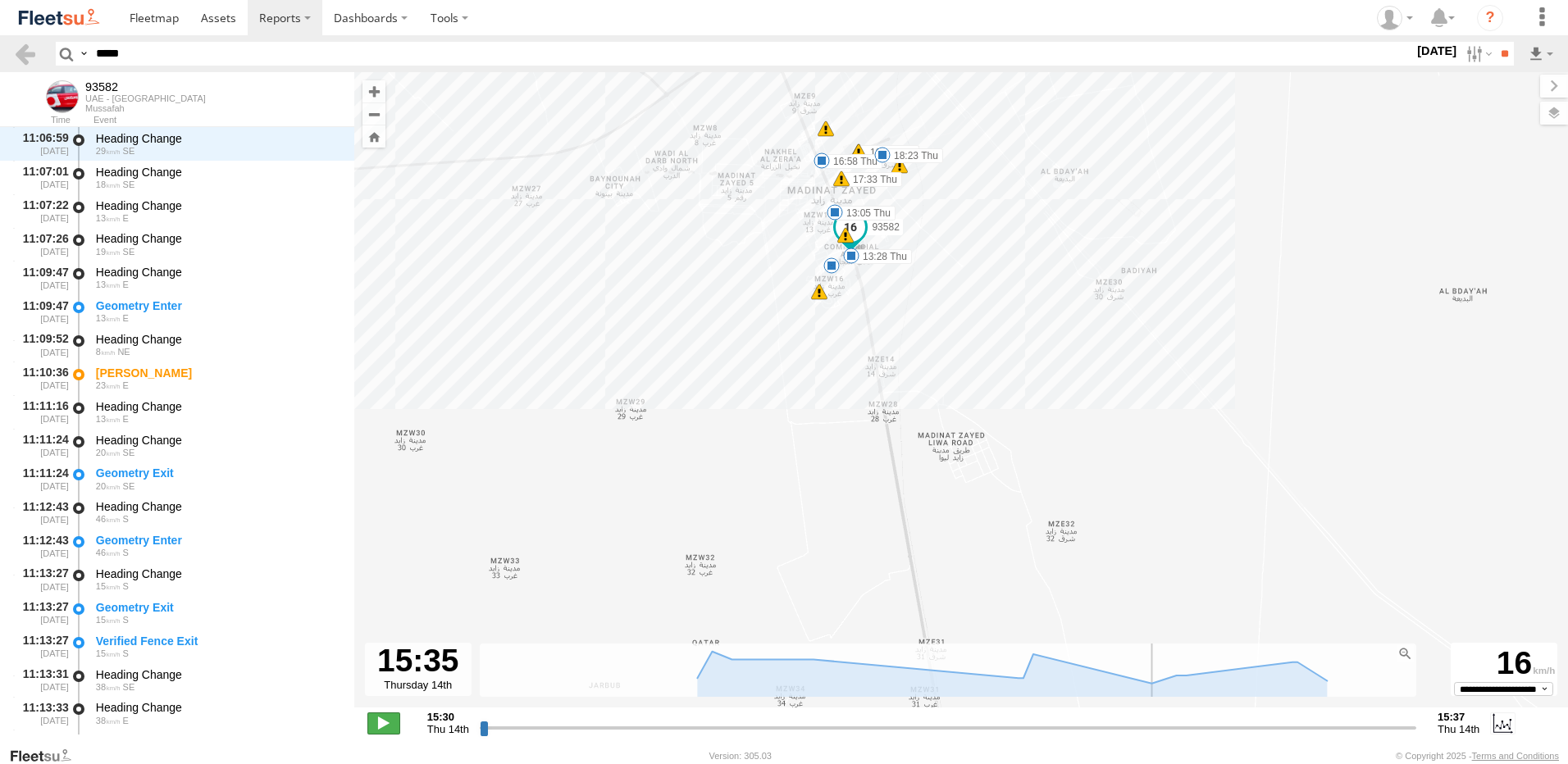
click at [380, 714] on span at bounding box center [384, 723] width 33 height 21
drag, startPoint x: 1163, startPoint y: 731, endPoint x: 821, endPoint y: 735, distance: 342.0
click at [821, 735] on input "range" at bounding box center [947, 728] width 936 height 15
click at [372, 722] on span at bounding box center [384, 723] width 33 height 21
click at [369, 725] on span at bounding box center [384, 723] width 33 height 21
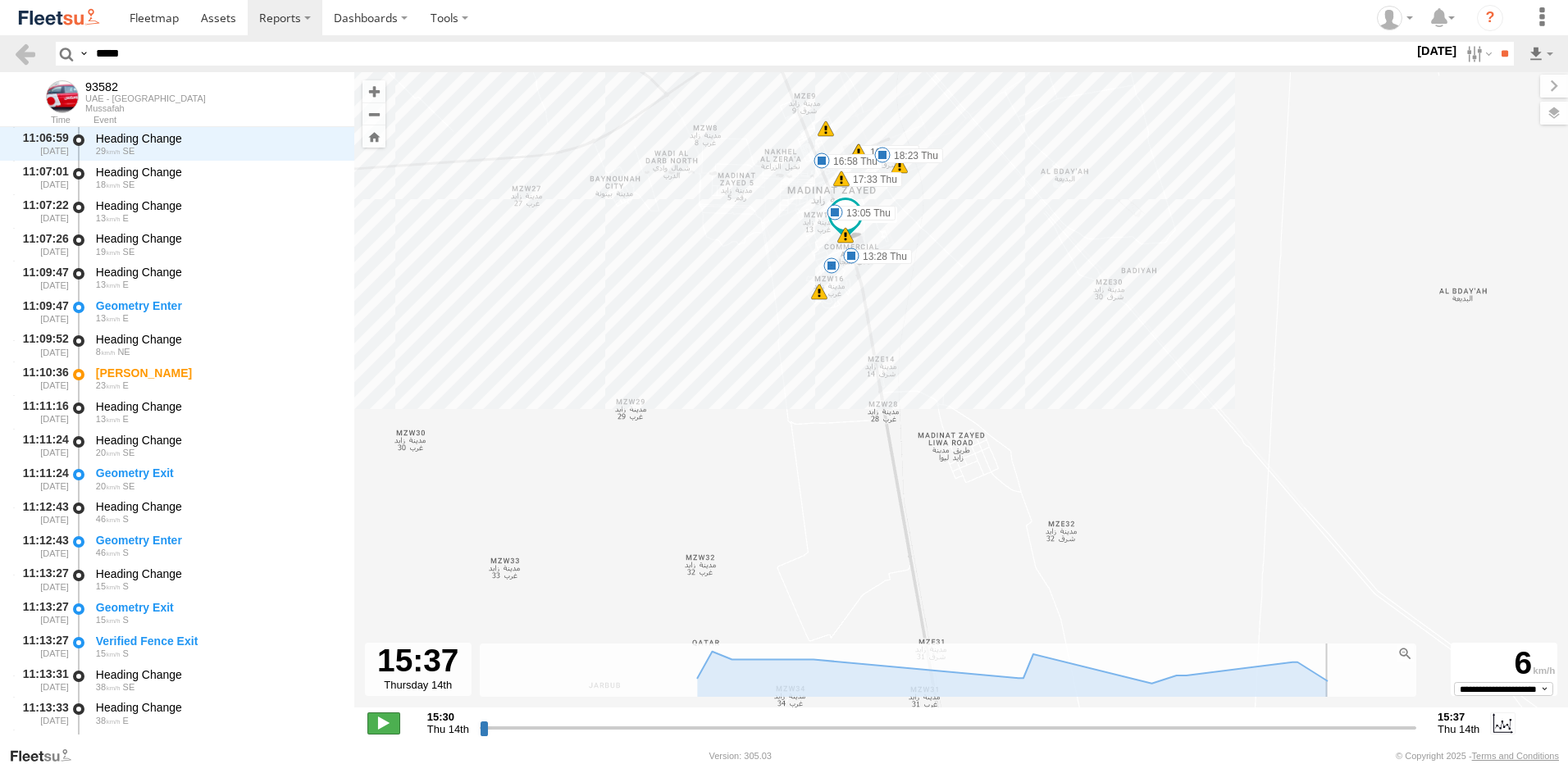
click at [388, 725] on span at bounding box center [384, 723] width 33 height 21
drag, startPoint x: 1415, startPoint y: 729, endPoint x: 283, endPoint y: 721, distance: 1132.0
click at [480, 721] on input "range" at bounding box center [947, 728] width 936 height 15
click at [604, 732] on input "range" at bounding box center [947, 728] width 936 height 15
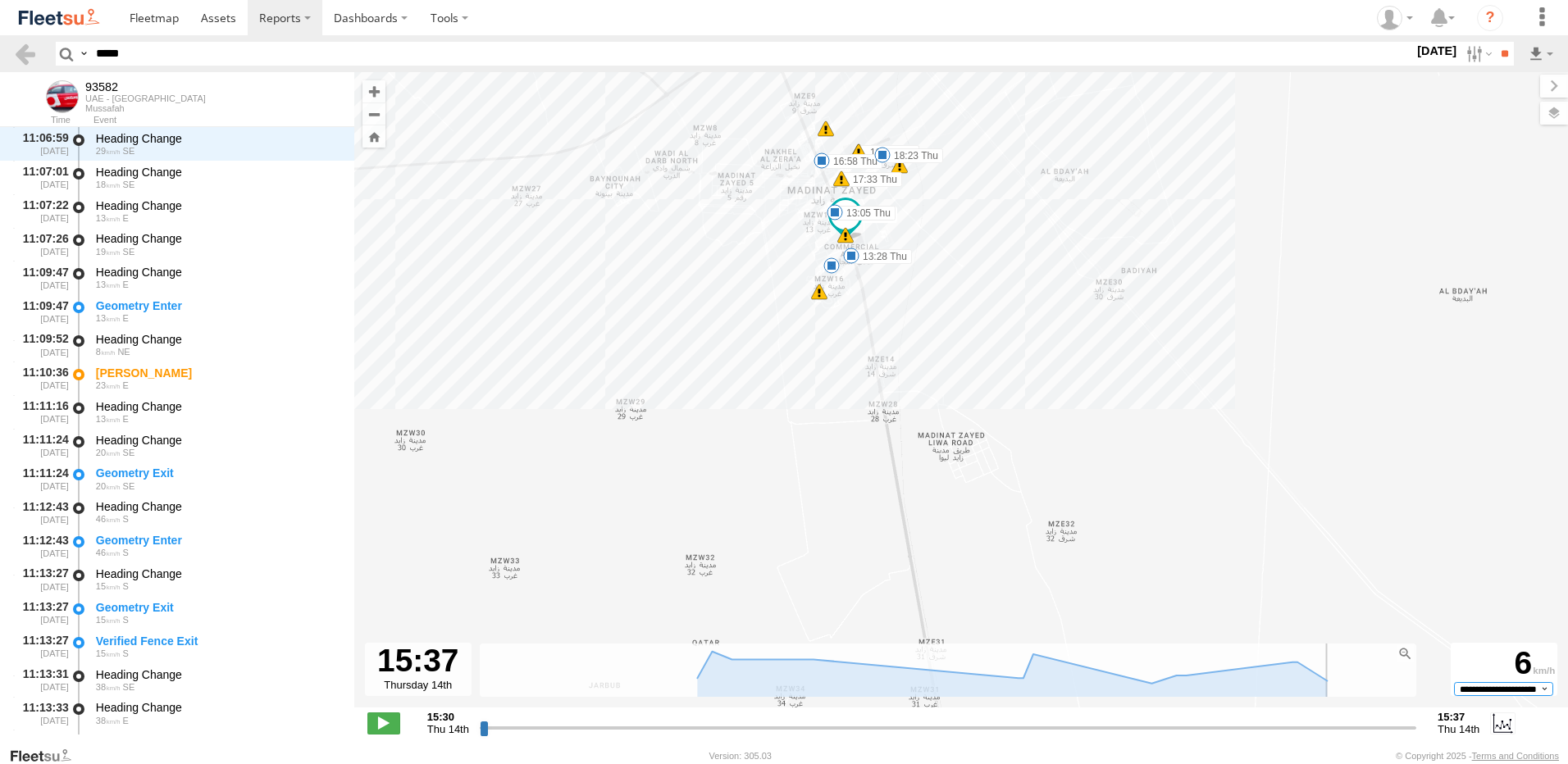
click at [1535, 690] on select "**********" at bounding box center [1504, 688] width 100 height 13
click at [1182, 583] on div "93582 19:08 Thu 19:08 Thu 19:08 Thu 19:12 Thu 19:28 Thu 20:18 Thu 21:07 Thu 21:…" at bounding box center [961, 398] width 1214 height 653
drag, startPoint x: 1414, startPoint y: 725, endPoint x: 493, endPoint y: 731, distance: 921.0
click at [493, 731] on input "range" at bounding box center [947, 728] width 936 height 15
click at [396, 732] on span at bounding box center [384, 723] width 33 height 21
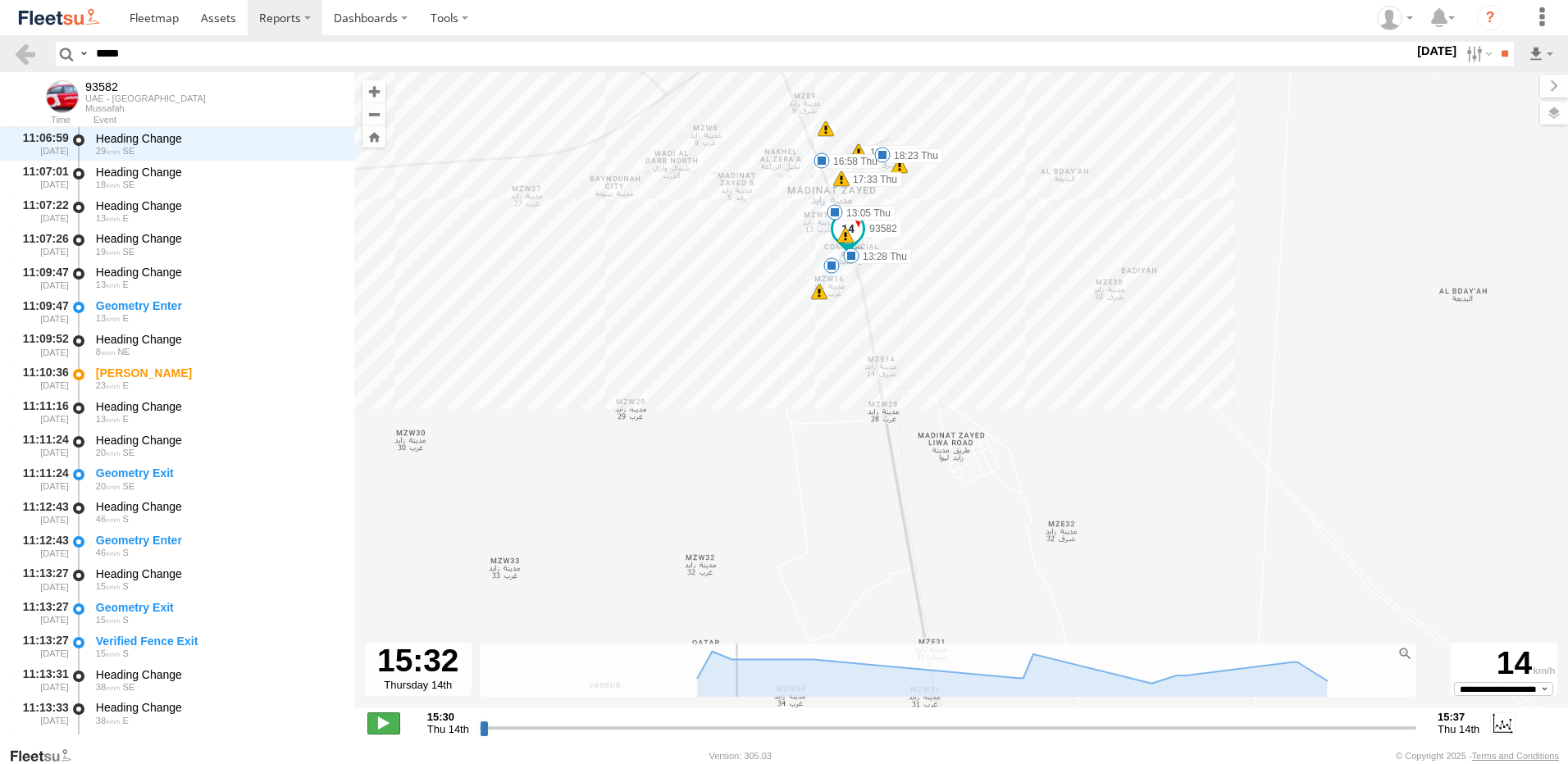
click at [396, 731] on span at bounding box center [384, 723] width 33 height 21
click at [393, 725] on span at bounding box center [384, 723] width 33 height 21
drag, startPoint x: 393, startPoint y: 725, endPoint x: 1428, endPoint y: 58, distance: 1231.3
click at [1428, 58] on label "[DATE]" at bounding box center [1437, 51] width 46 height 18
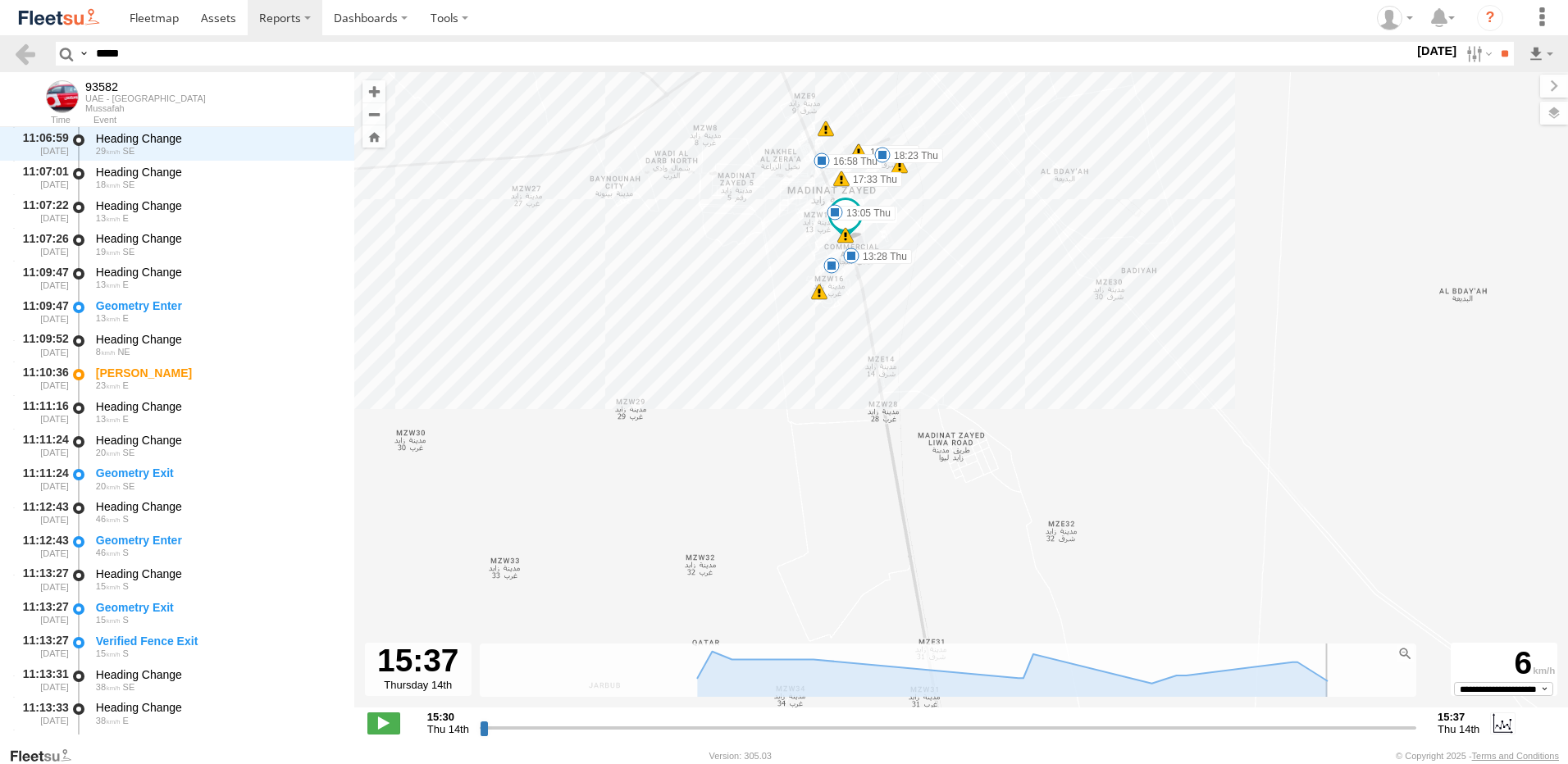
click at [0, 0] on label at bounding box center [0, 0] width 0 height 0
click at [1501, 45] on input "**" at bounding box center [1504, 54] width 19 height 24
type input "**********"
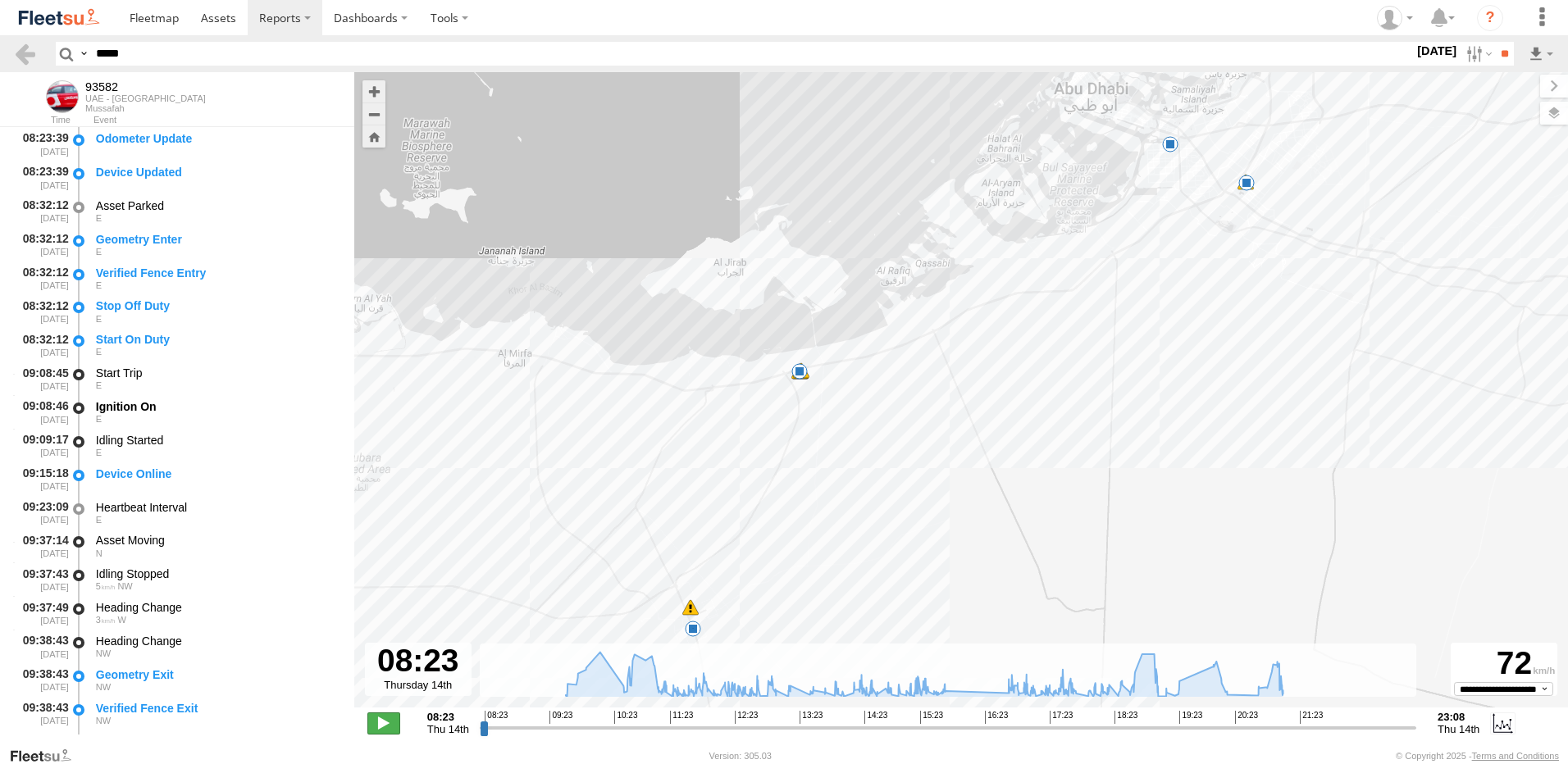
click at [387, 721] on span at bounding box center [384, 723] width 33 height 21
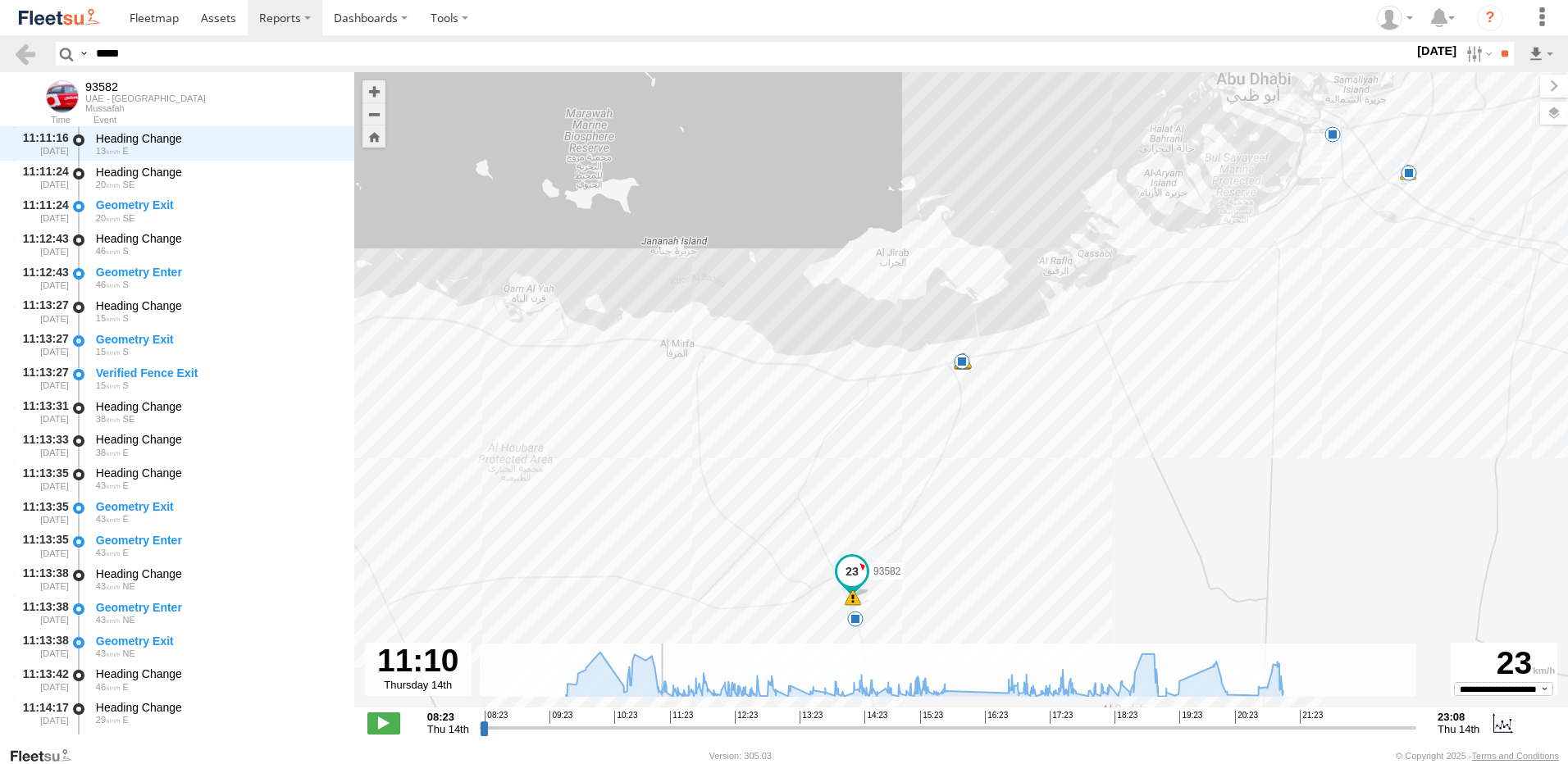
scroll to position [2480, 0]
drag, startPoint x: 499, startPoint y: 734, endPoint x: 728, endPoint y: 742, distance: 229.1
click at [728, 736] on input "range" at bounding box center [947, 728] width 936 height 15
click at [727, 743] on div "**********" at bounding box center [961, 725] width 1214 height 34
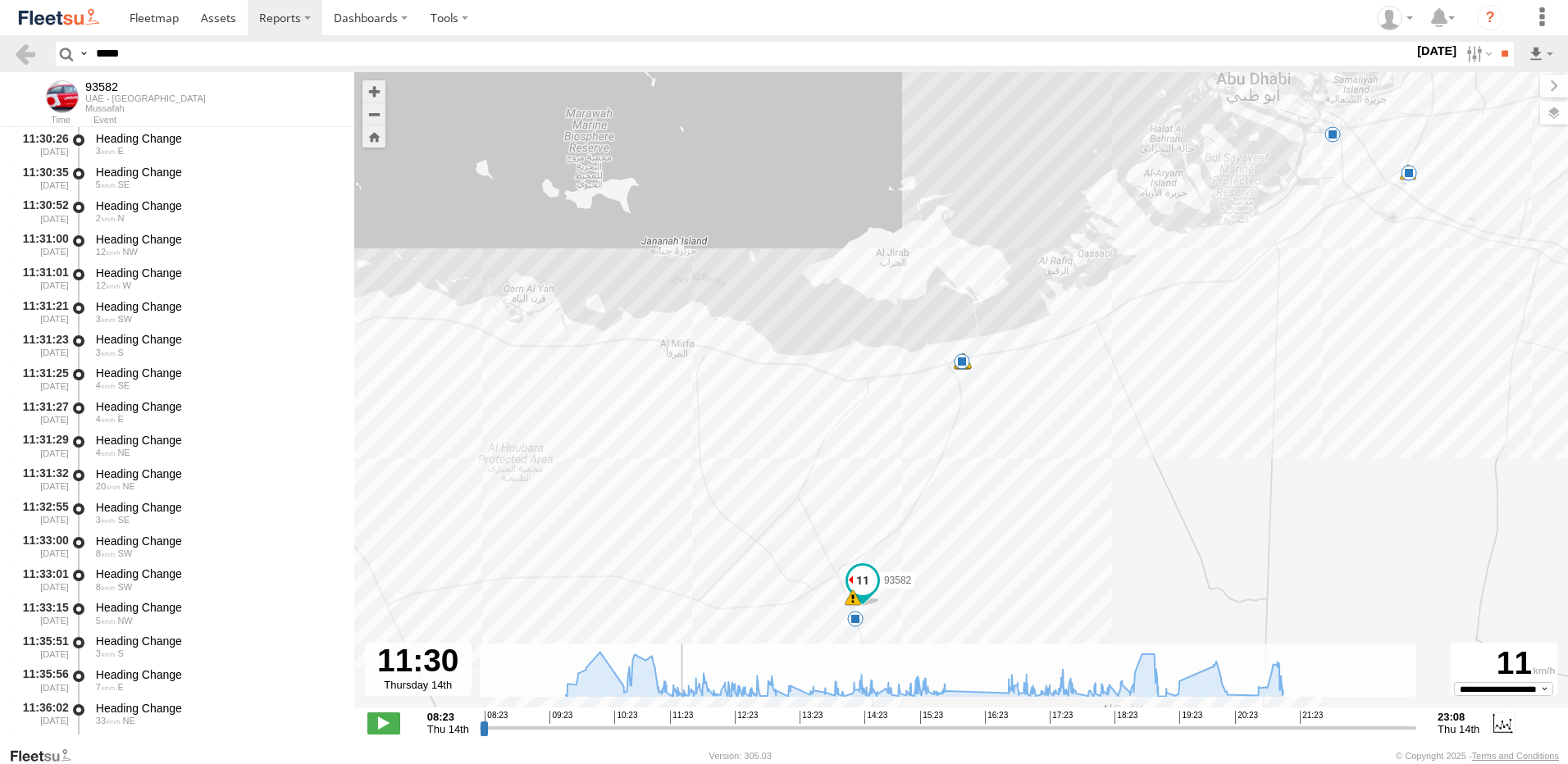
drag, startPoint x: 729, startPoint y: 732, endPoint x: 679, endPoint y: 729, distance: 50.1
click at [679, 729] on input "range" at bounding box center [947, 728] width 936 height 15
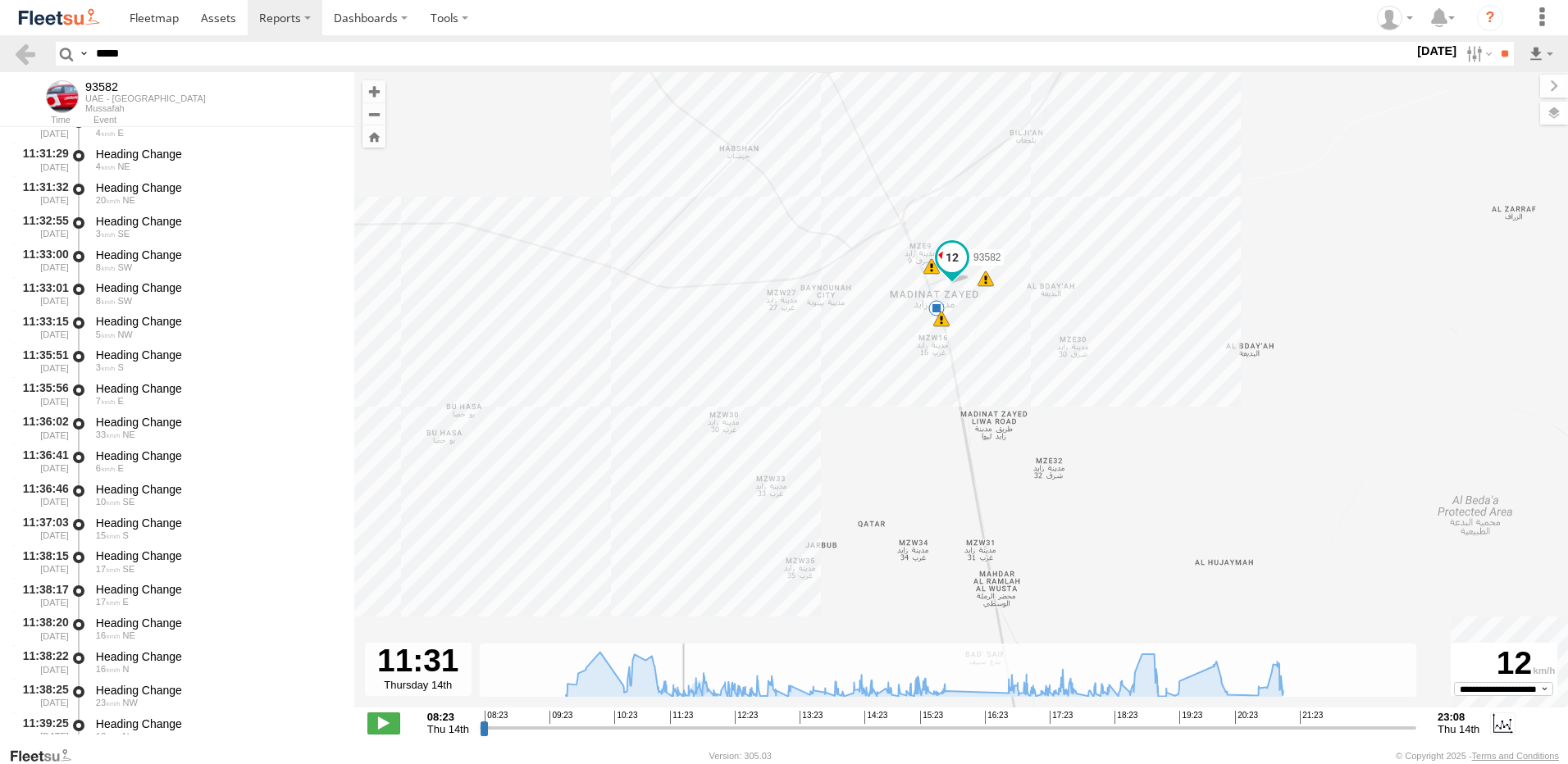
drag, startPoint x: 835, startPoint y: 550, endPoint x: 827, endPoint y: 425, distance: 125.3
click at [826, 425] on div "93582 19:08 Thu 19:08 Thu 19:08 Thu 19:12 Thu 19:28 Thu 20:18 Thu 21:07 Thu 21:…" at bounding box center [961, 398] width 1214 height 653
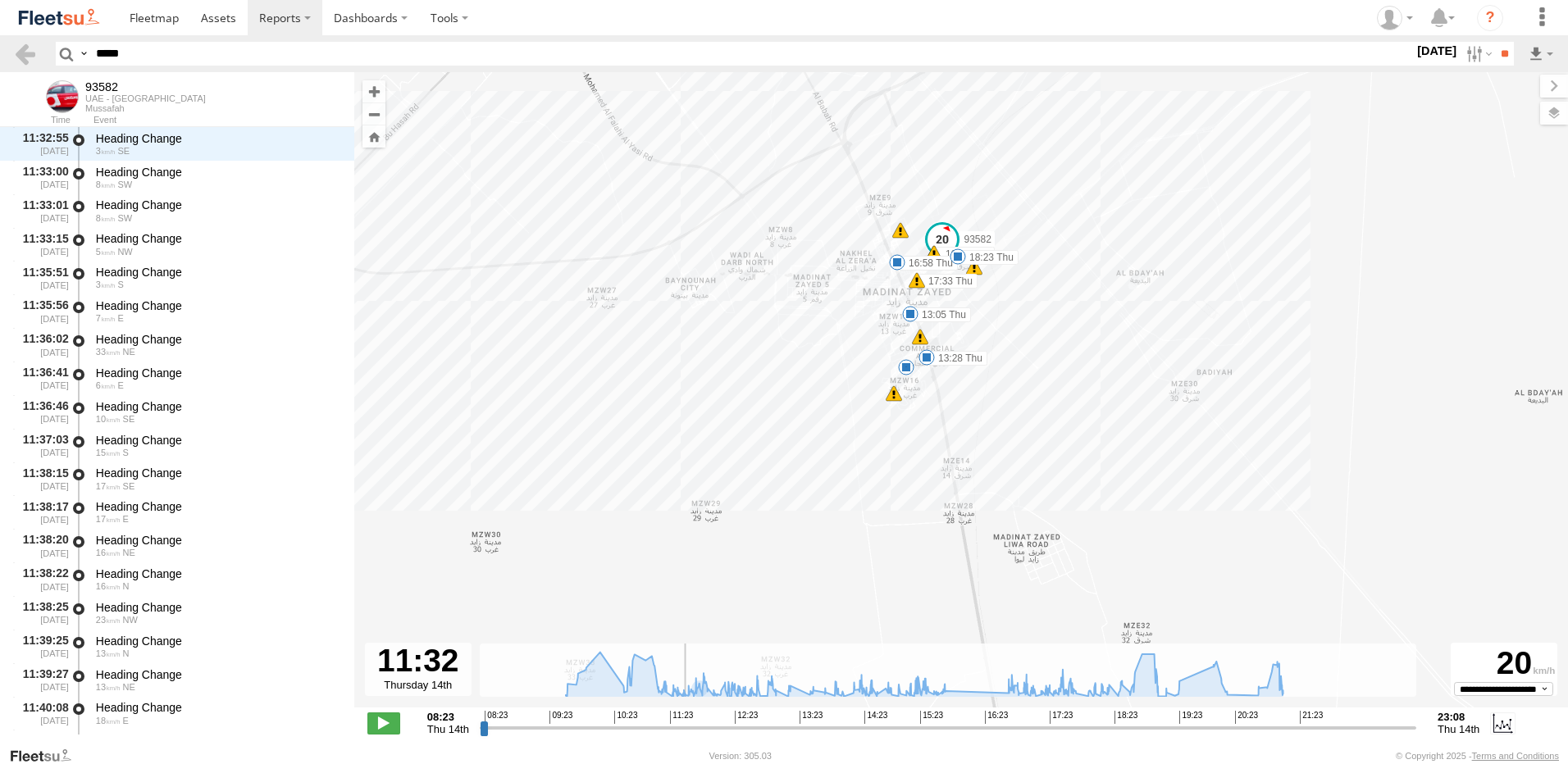
drag, startPoint x: 1045, startPoint y: 378, endPoint x: 929, endPoint y: 477, distance: 152.5
click at [929, 477] on div "93582 19:08 Thu 19:08 Thu 19:08 Thu 19:12 Thu 19:28 Thu 20:18 Thu 21:07 Thu 21:…" at bounding box center [961, 398] width 1214 height 653
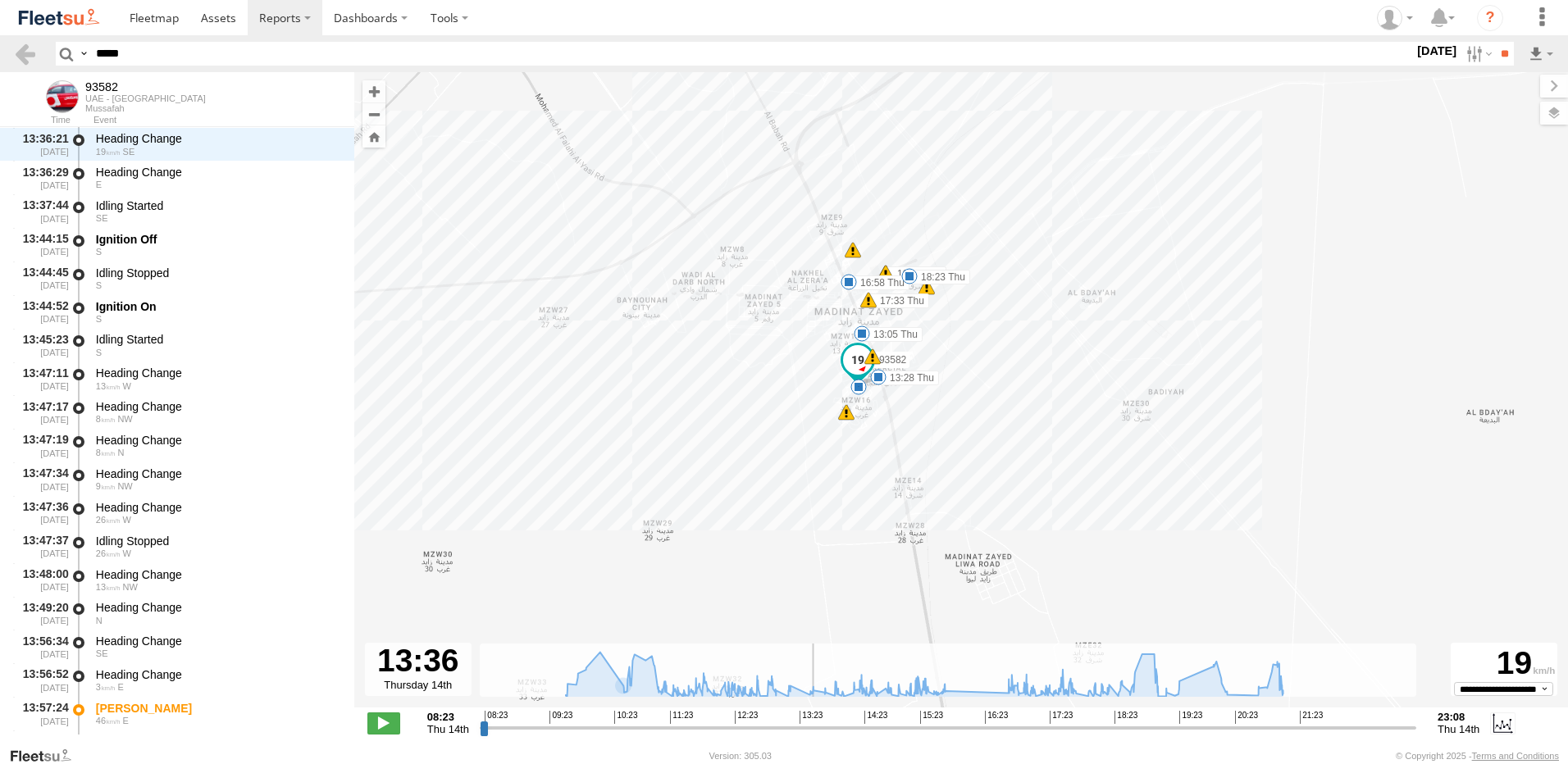
scroll to position [14880, 0]
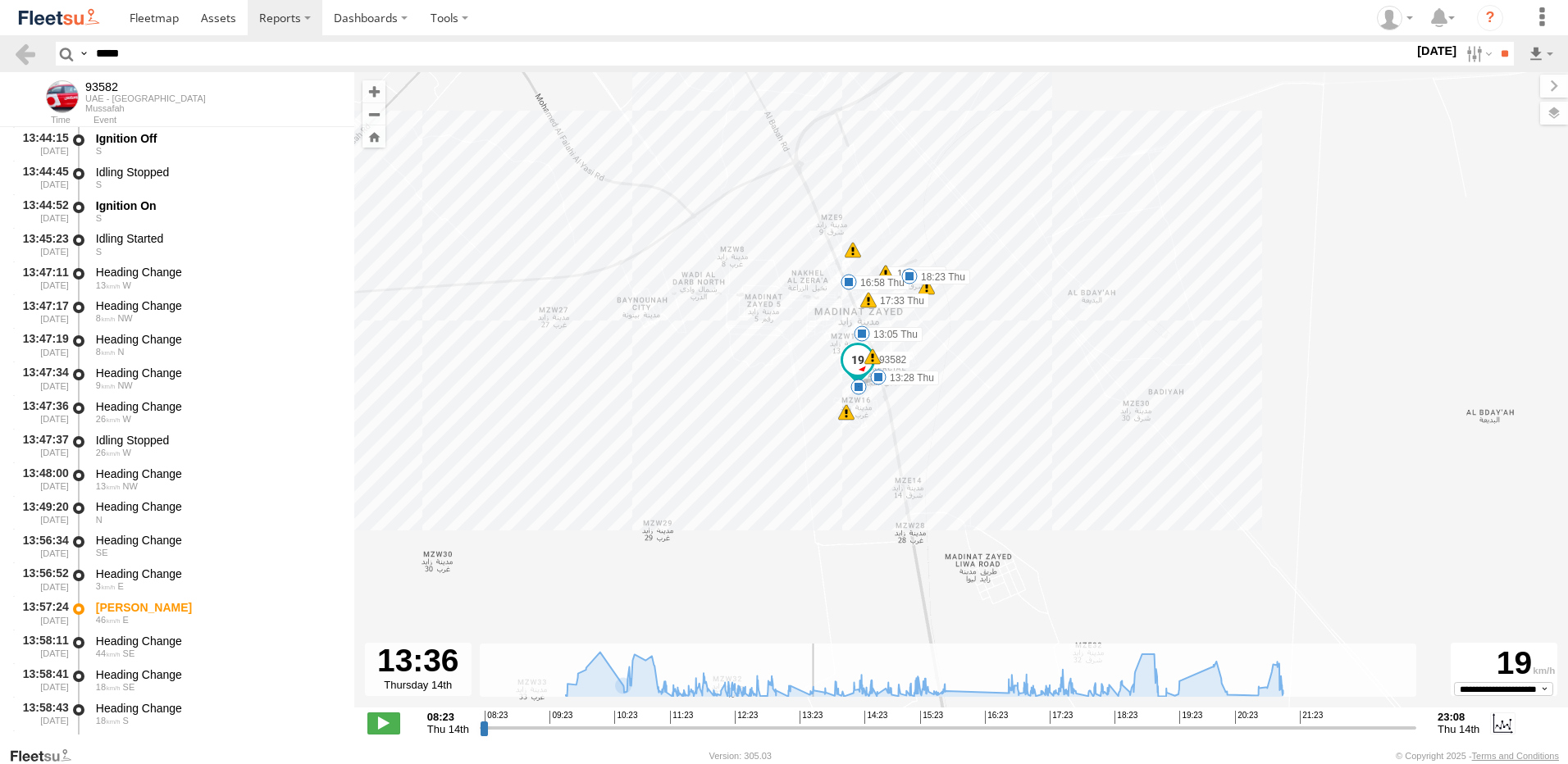
type input "**********"
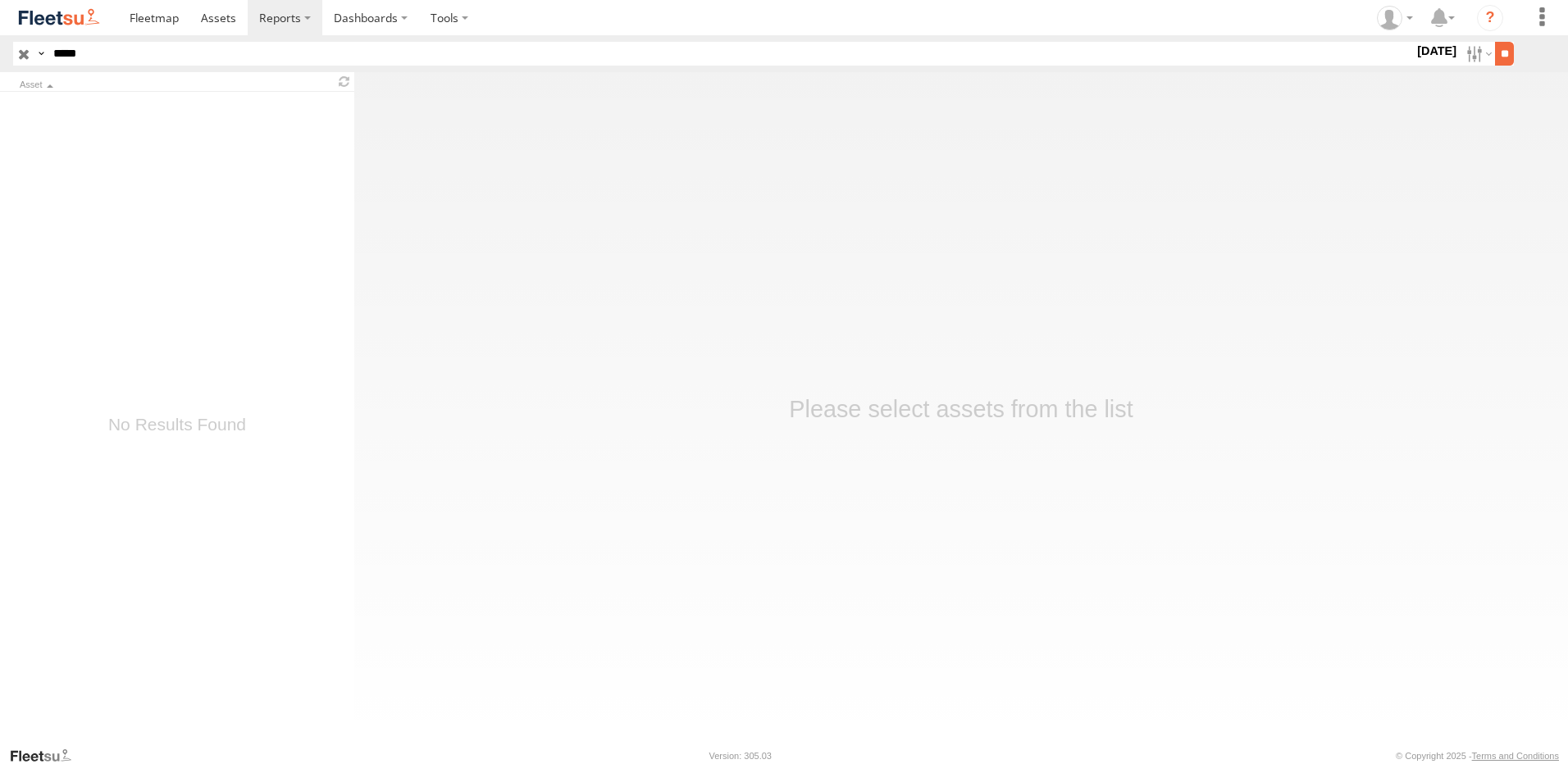
click at [1501, 49] on input "**" at bounding box center [1504, 54] width 19 height 24
click at [1414, 51] on label "[DATE]" at bounding box center [1437, 51] width 46 height 18
click at [0, 0] on label at bounding box center [0, 0] width 0 height 0
click at [1504, 59] on input "**" at bounding box center [1504, 54] width 19 height 24
click at [1498, 52] on input "**" at bounding box center [1504, 54] width 19 height 24
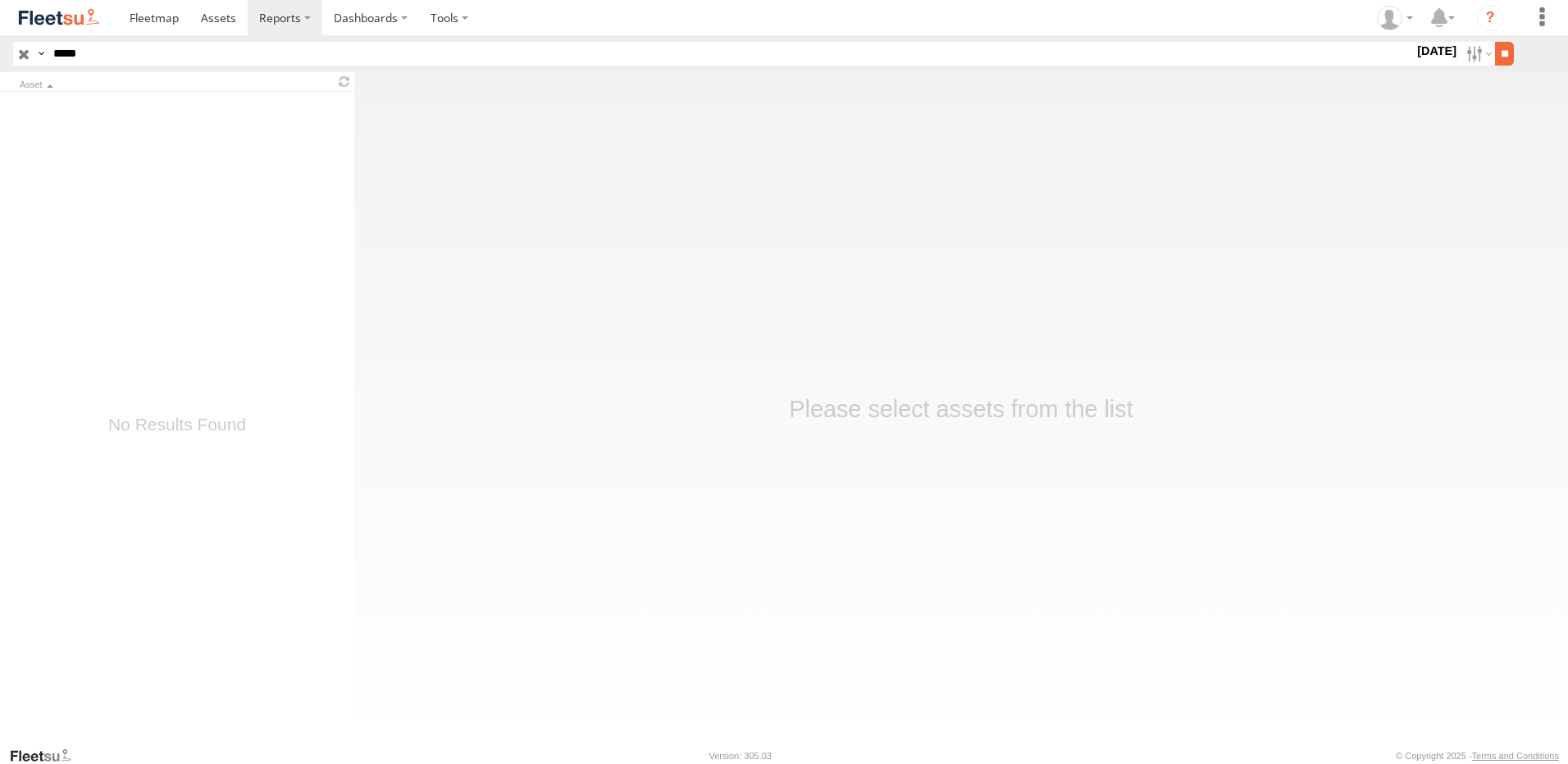
click at [1511, 58] on input "**" at bounding box center [1504, 54] width 19 height 24
click at [135, 52] on input "*****" at bounding box center [730, 54] width 1367 height 24
click at [1495, 42] on input "**" at bounding box center [1504, 54] width 19 height 24
click at [135, 52] on input "*****" at bounding box center [730, 54] width 1367 height 24
click at [1497, 48] on input "**" at bounding box center [1504, 54] width 19 height 24
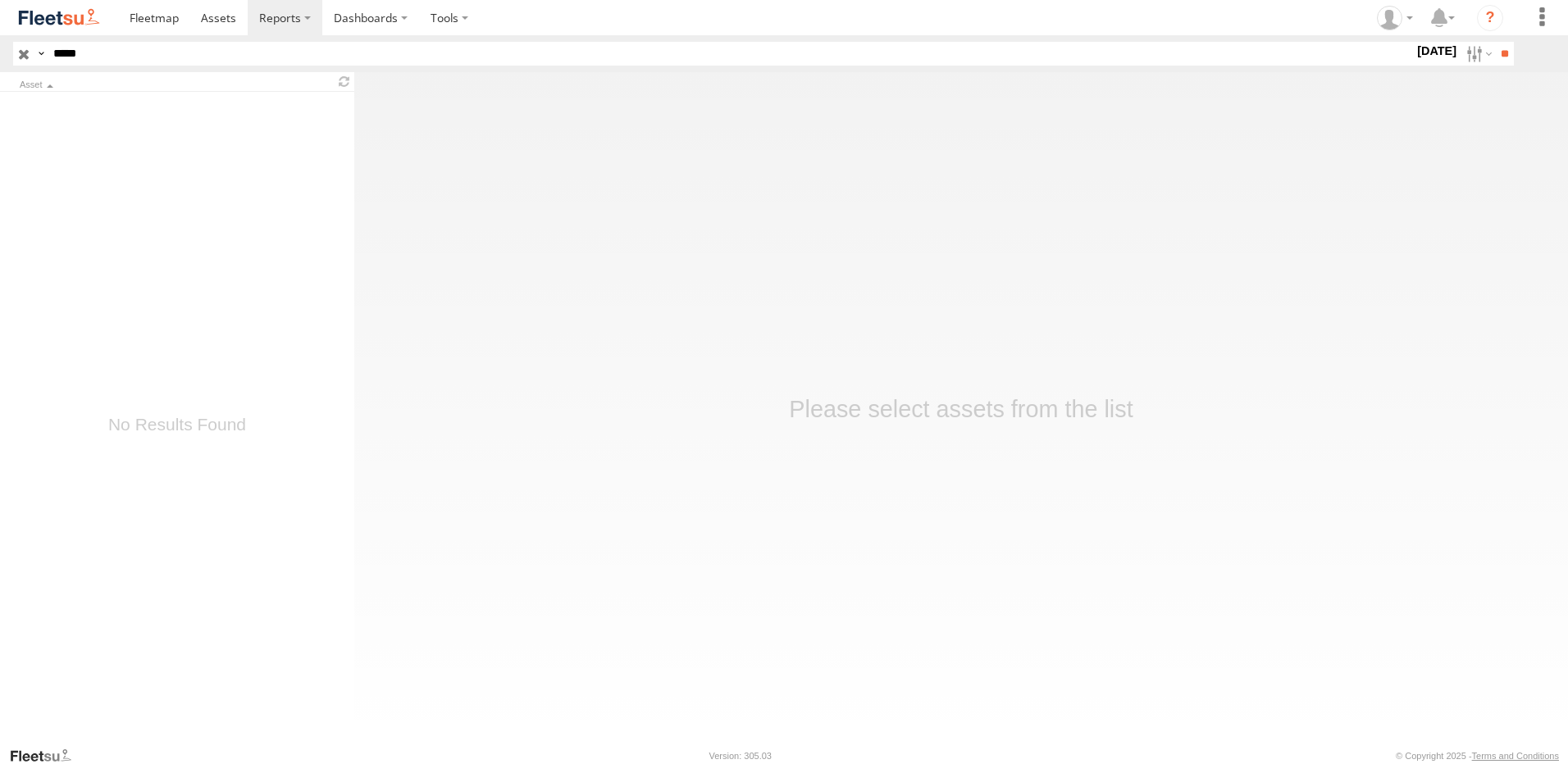
click at [112, 59] on input "*****" at bounding box center [730, 54] width 1367 height 24
click at [1506, 50] on input "**" at bounding box center [1504, 54] width 19 height 24
click at [1495, 46] on input "**" at bounding box center [1504, 54] width 19 height 24
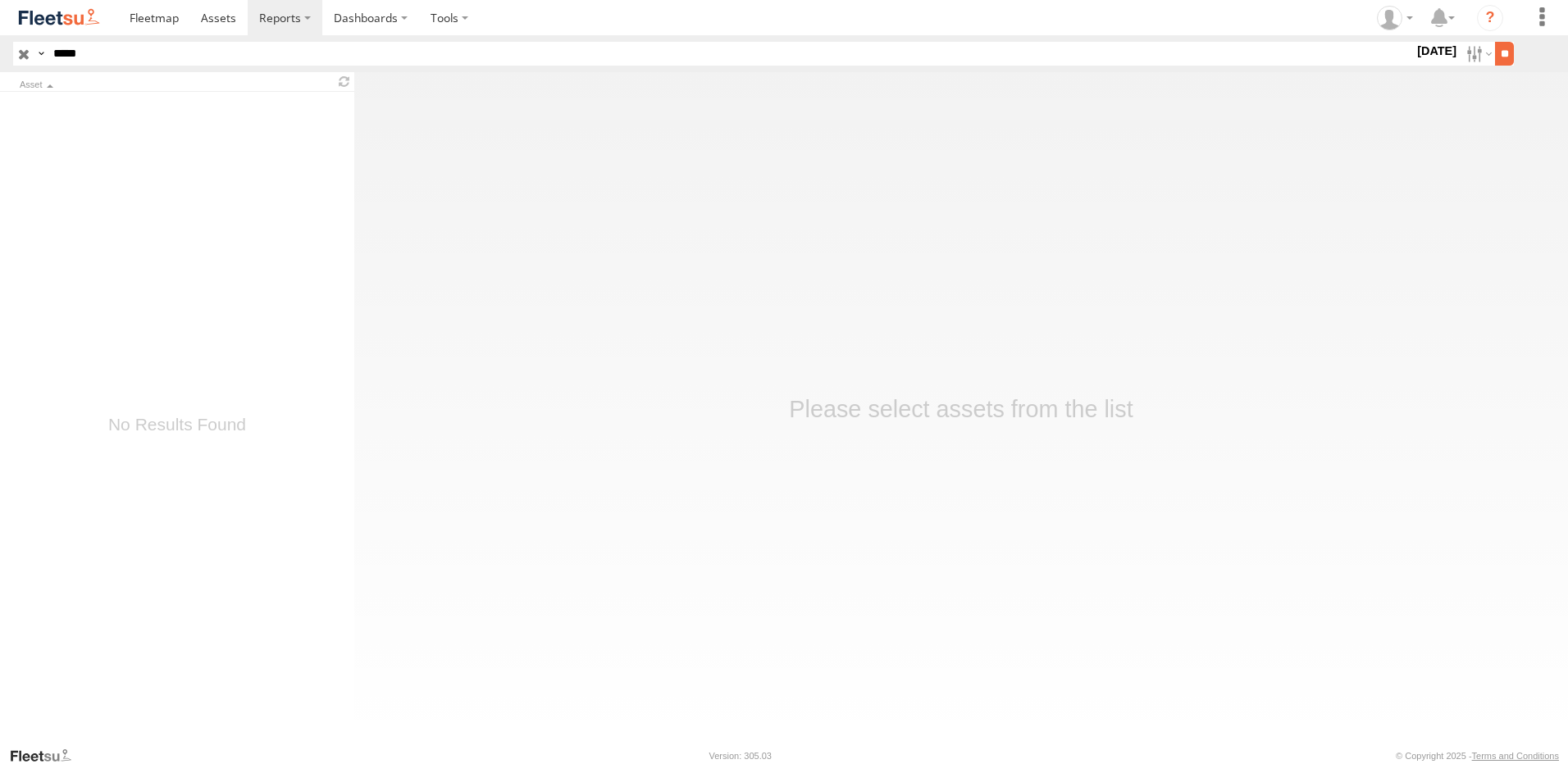
click at [1495, 46] on input "**" at bounding box center [1504, 54] width 19 height 24
click at [137, 58] on input "*****" at bounding box center [730, 54] width 1367 height 24
click at [1499, 65] on input "**" at bounding box center [1504, 54] width 19 height 24
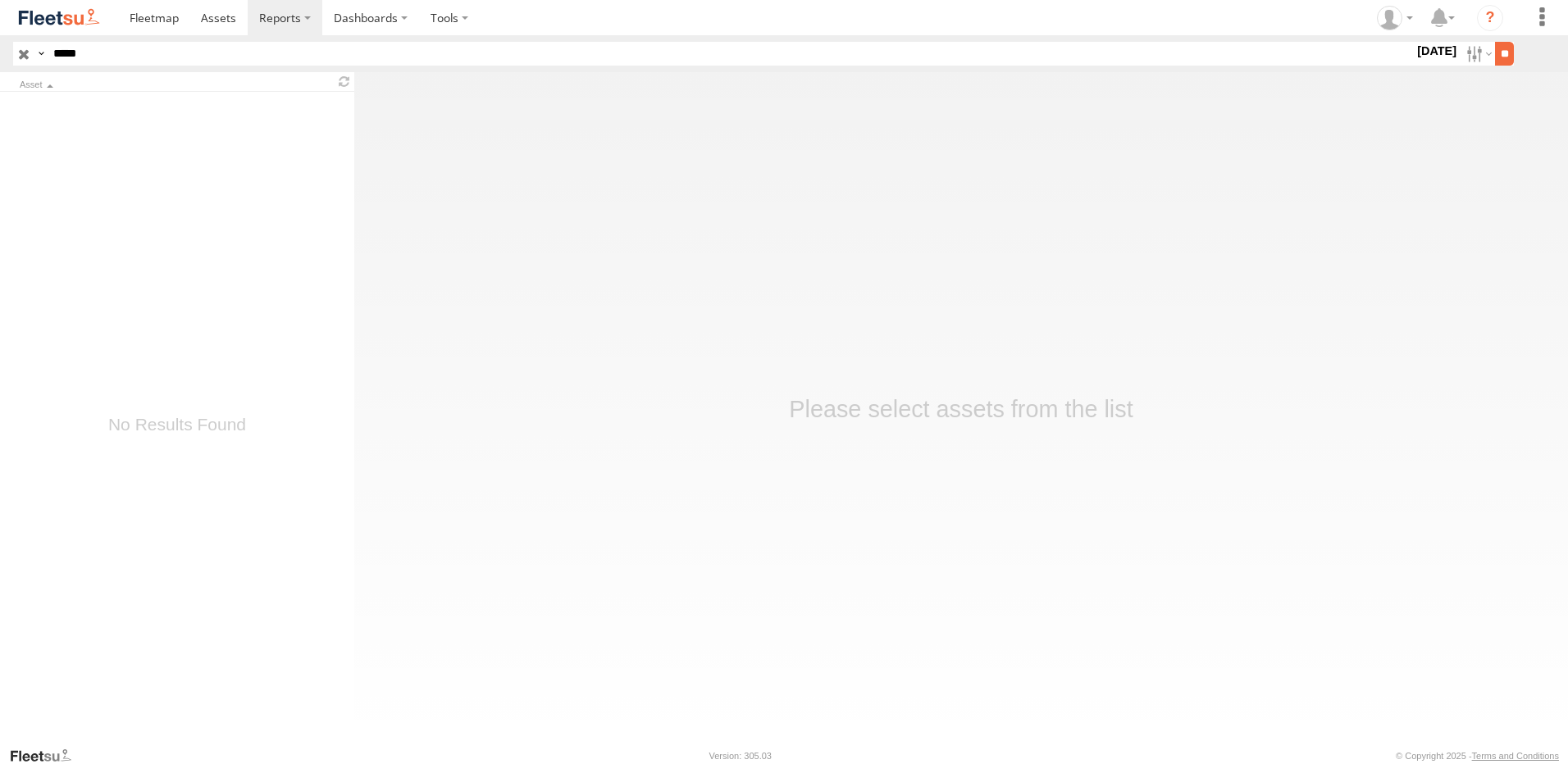
click at [1495, 54] on input "**" at bounding box center [1504, 54] width 19 height 24
click at [115, 52] on input "*****" at bounding box center [730, 54] width 1367 height 24
click at [1495, 42] on input "**" at bounding box center [1504, 54] width 19 height 24
click at [105, 52] on input "*****" at bounding box center [730, 54] width 1367 height 24
click at [1495, 42] on input "**" at bounding box center [1504, 54] width 19 height 24
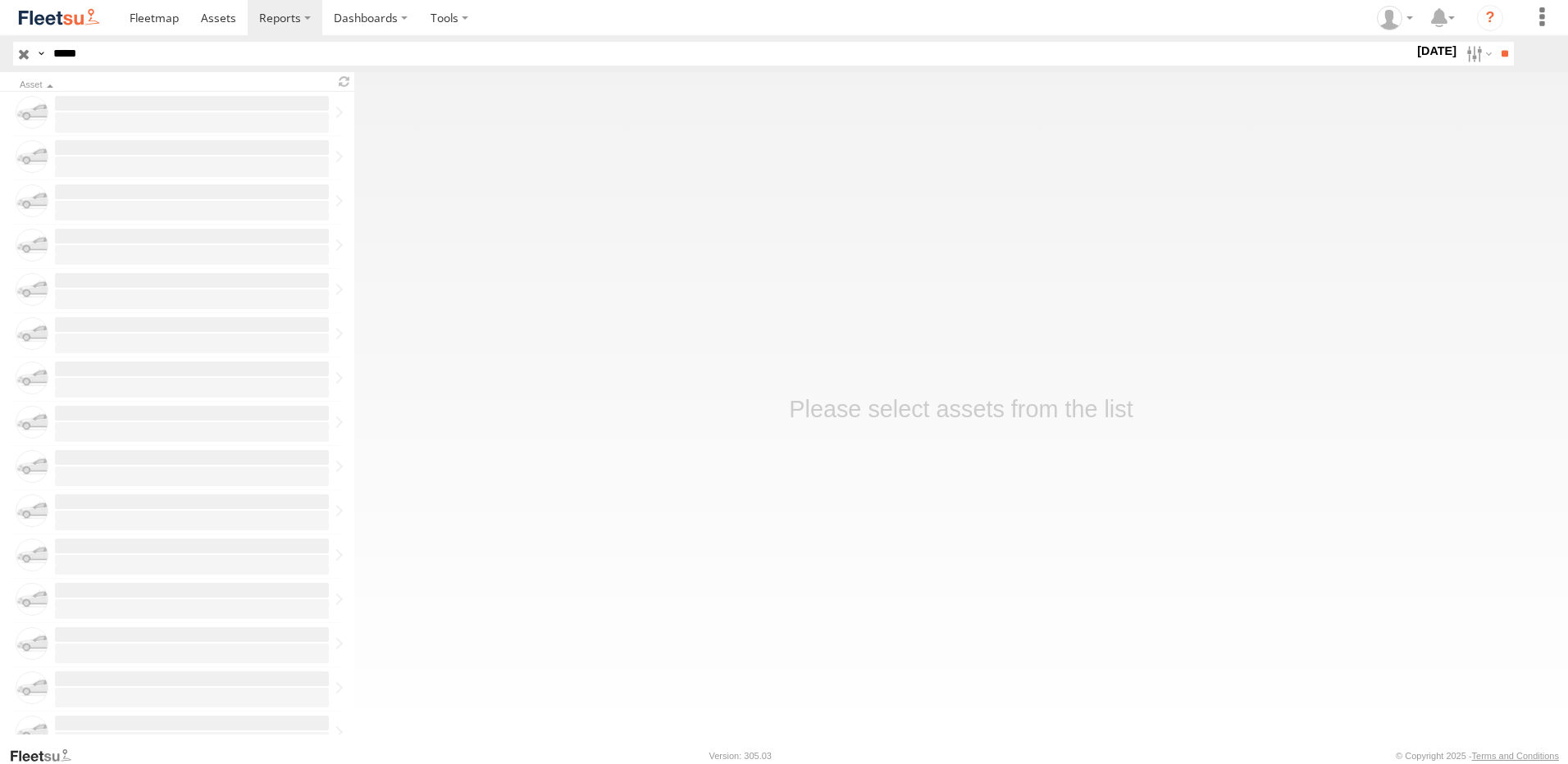
click at [1495, 42] on input "**" at bounding box center [1504, 54] width 19 height 24
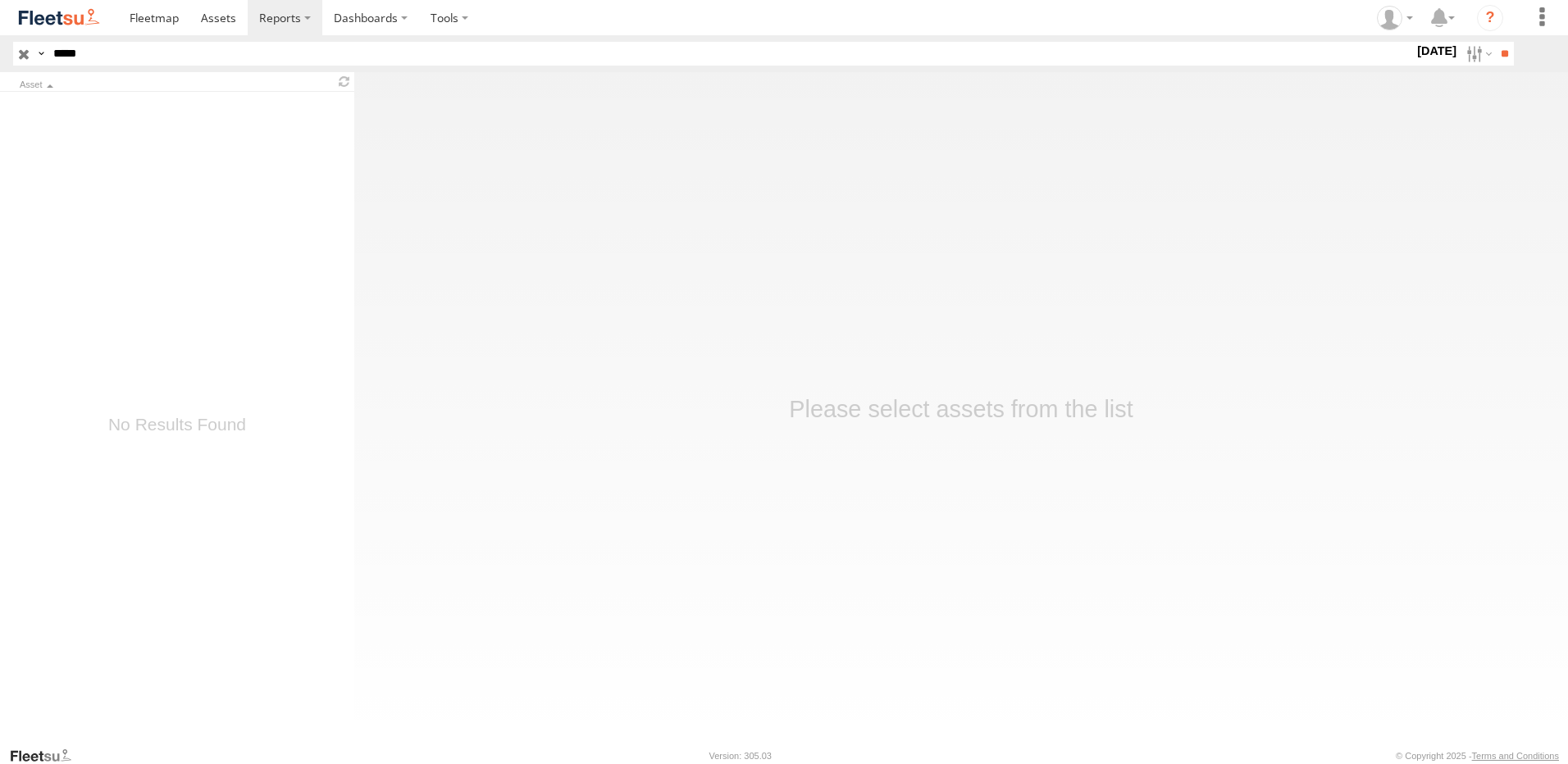
click at [105, 53] on input "*****" at bounding box center [730, 54] width 1367 height 24
click at [1495, 42] on input "**" at bounding box center [1504, 54] width 19 height 24
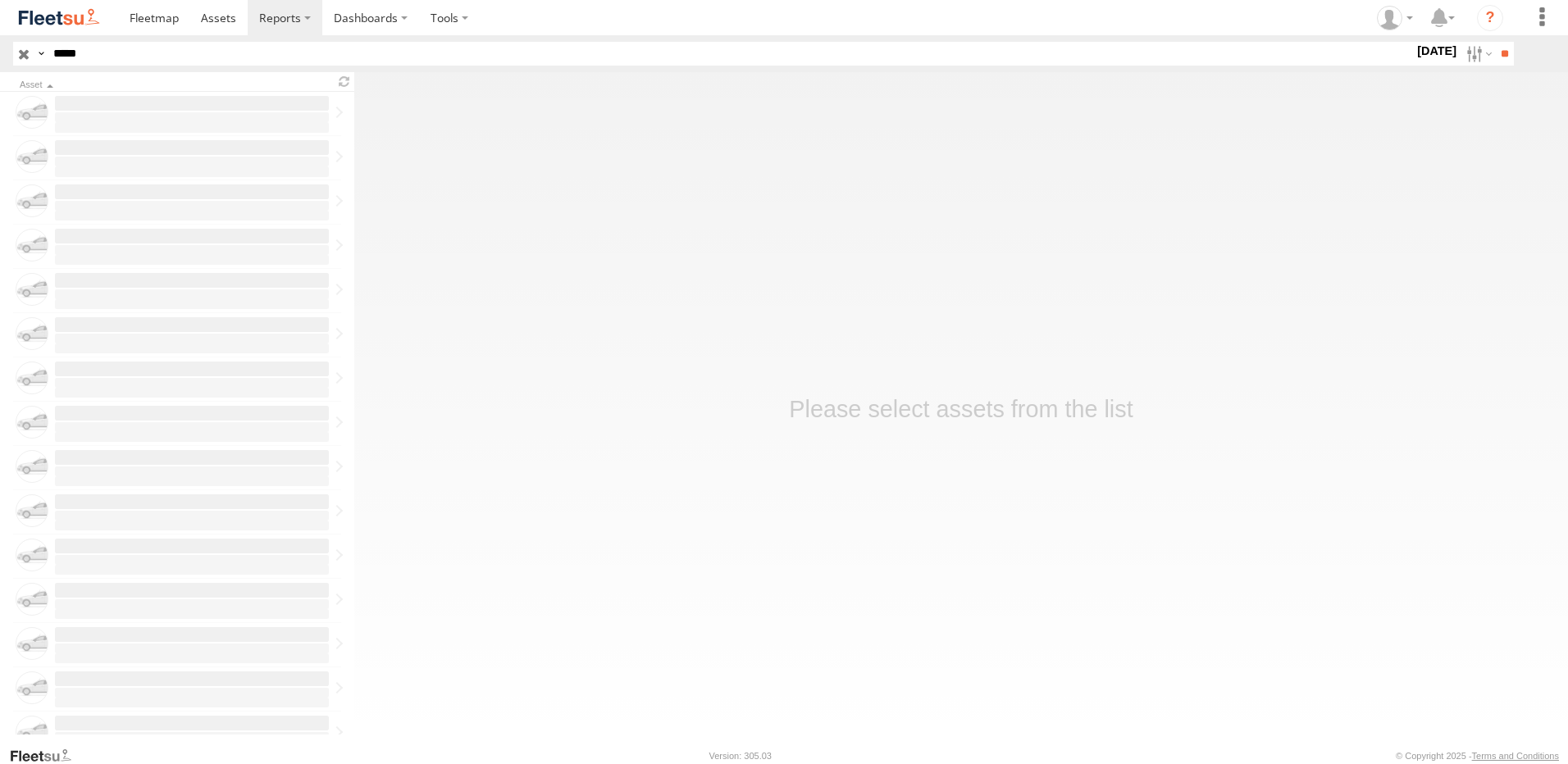
click at [1495, 42] on input "**" at bounding box center [1504, 54] width 19 height 24
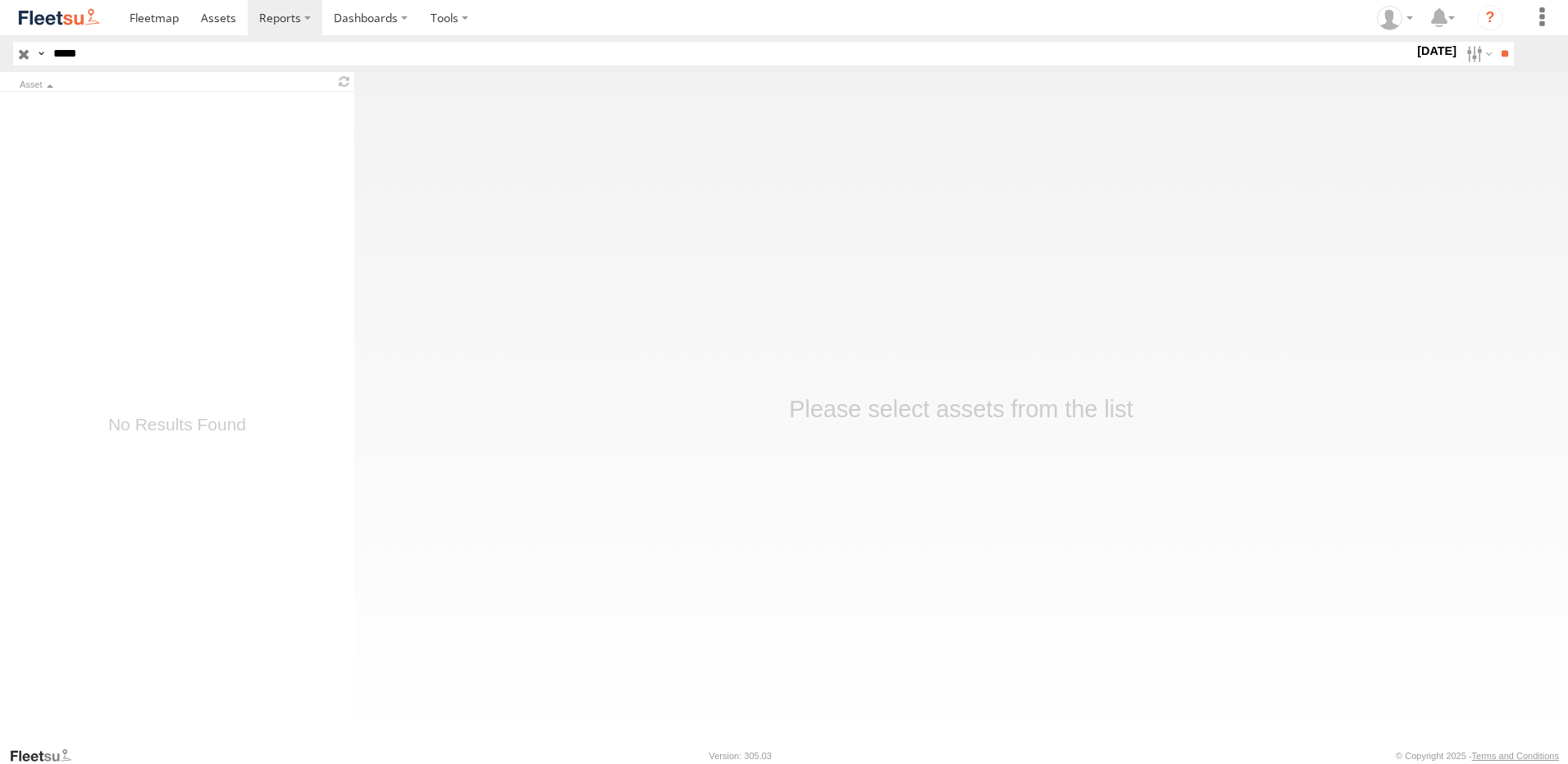
click at [1495, 42] on input "**" at bounding box center [1504, 54] width 19 height 24
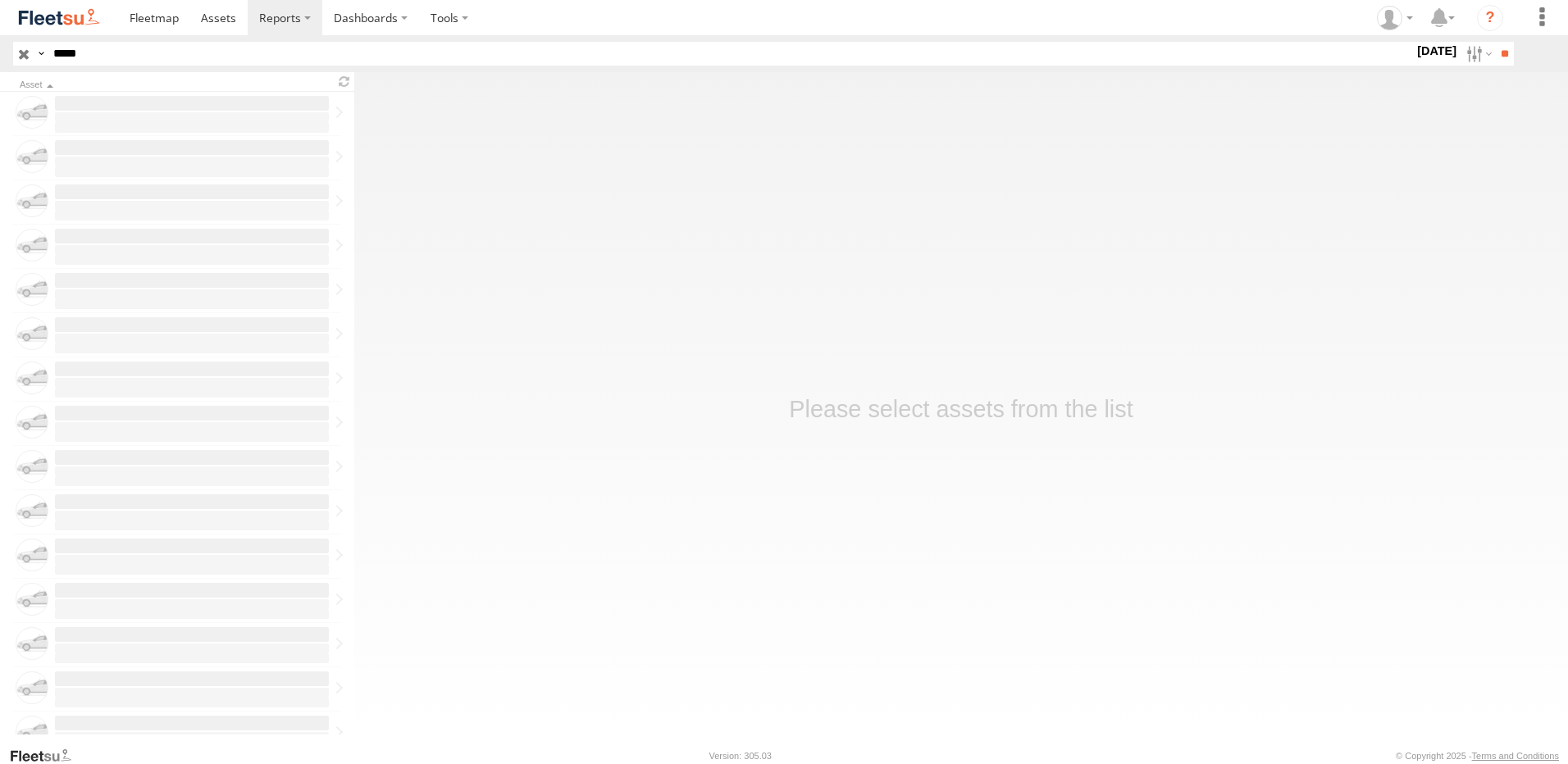
click at [1495, 42] on input "**" at bounding box center [1504, 54] width 19 height 24
